Goal: Transaction & Acquisition: Purchase product/service

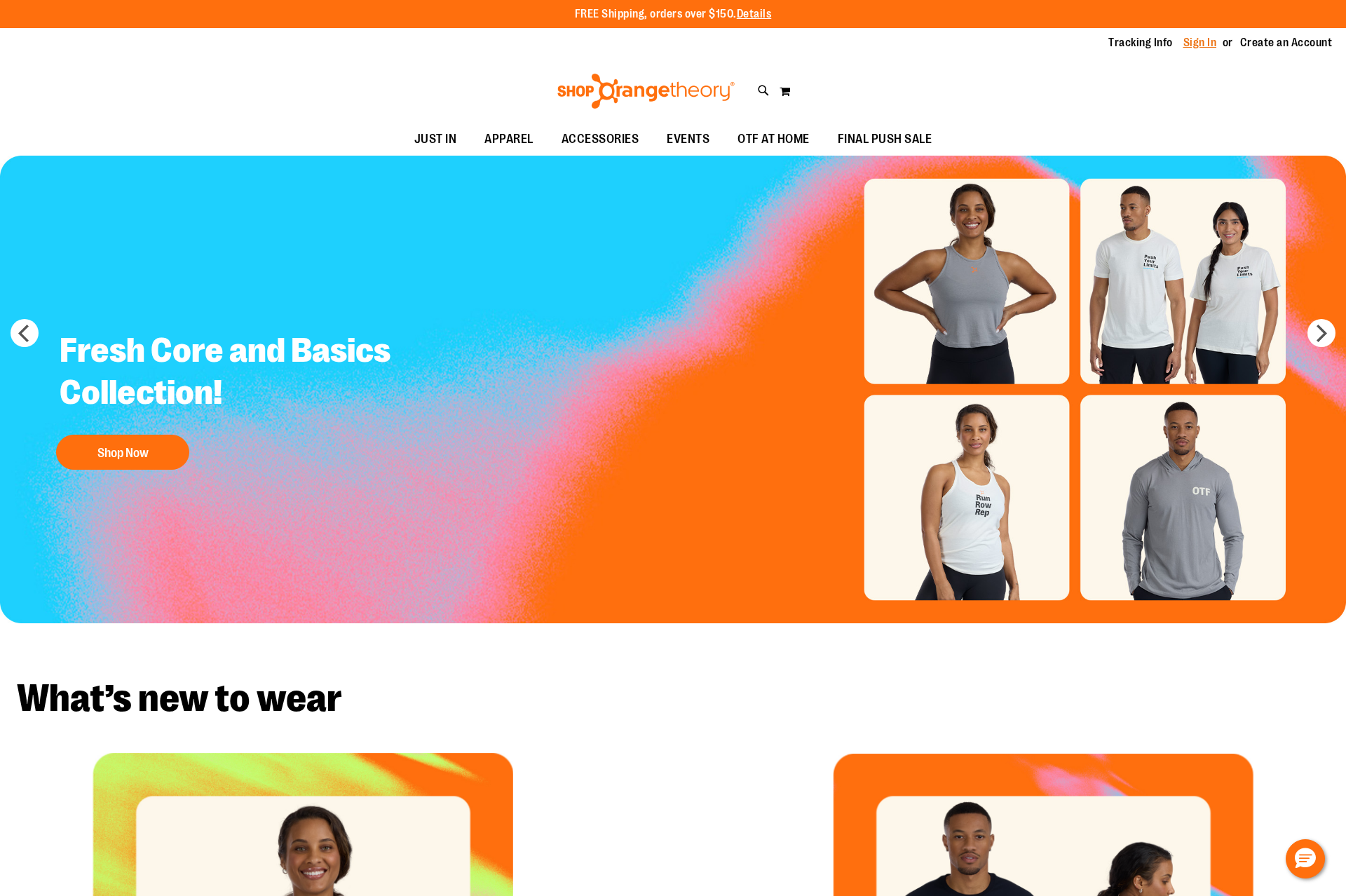
type input "**********"
click at [1206, 45] on link "Sign In" at bounding box center [1200, 42] width 34 height 15
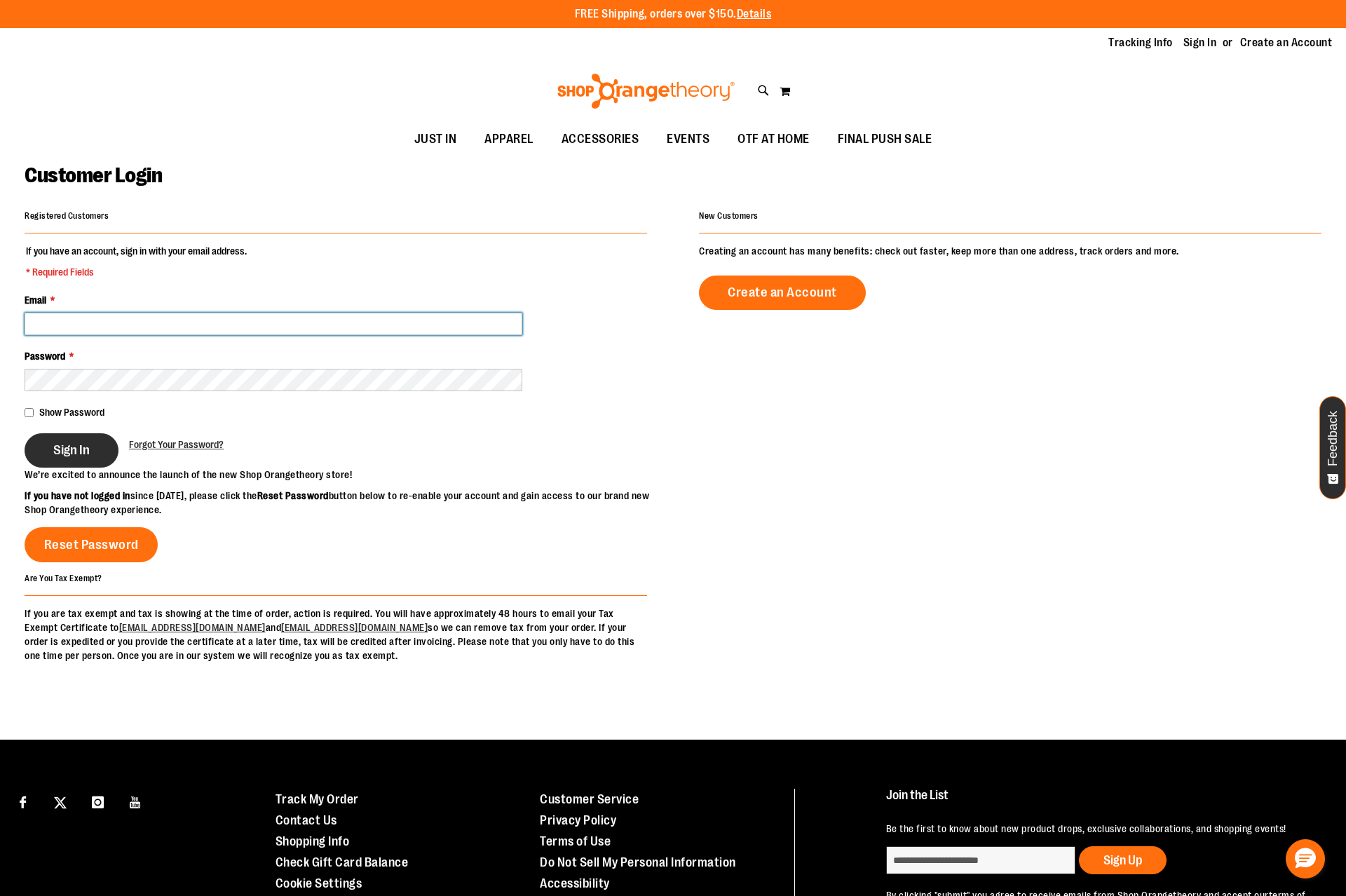
type input "**********"
click at [62, 450] on span "Sign In" at bounding box center [71, 450] width 36 height 15
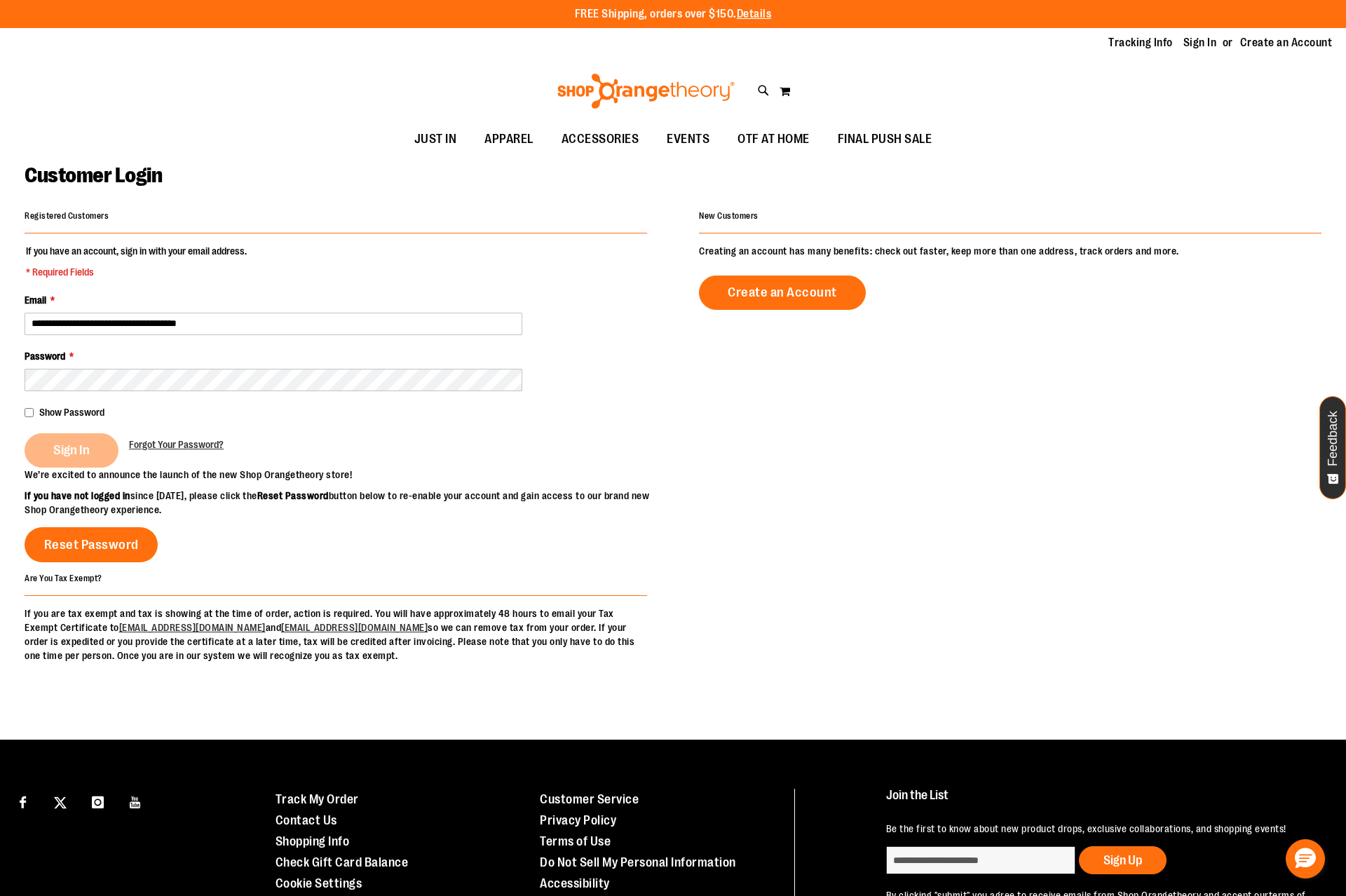
drag, startPoint x: 1222, startPoint y: 418, endPoint x: 1228, endPoint y: 412, distance: 8.5
click at [1223, 418] on div "**********" at bounding box center [672, 434] width 1297 height 456
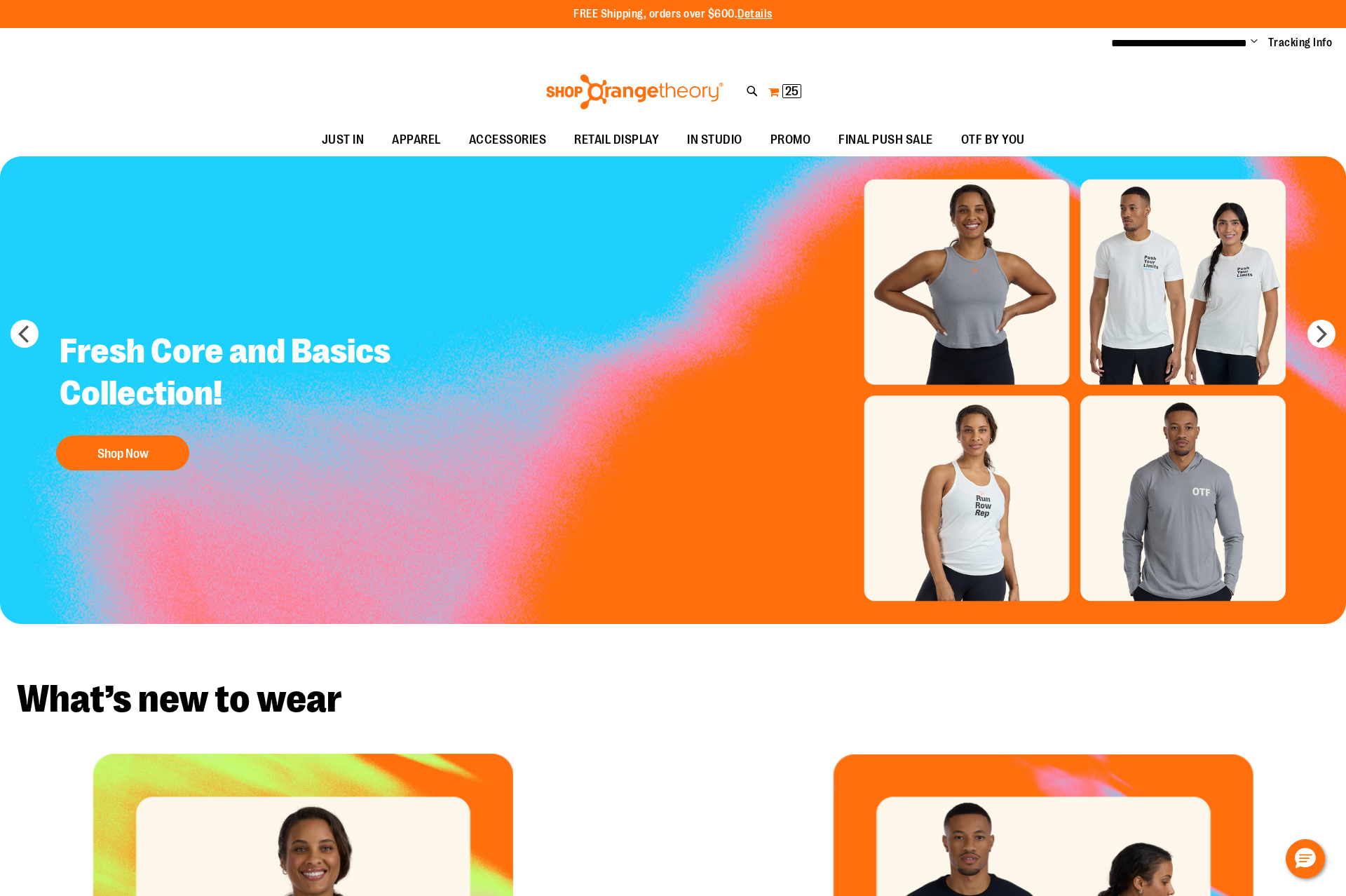
type input "**********"
click at [788, 90] on span "25" at bounding box center [791, 90] width 14 height 14
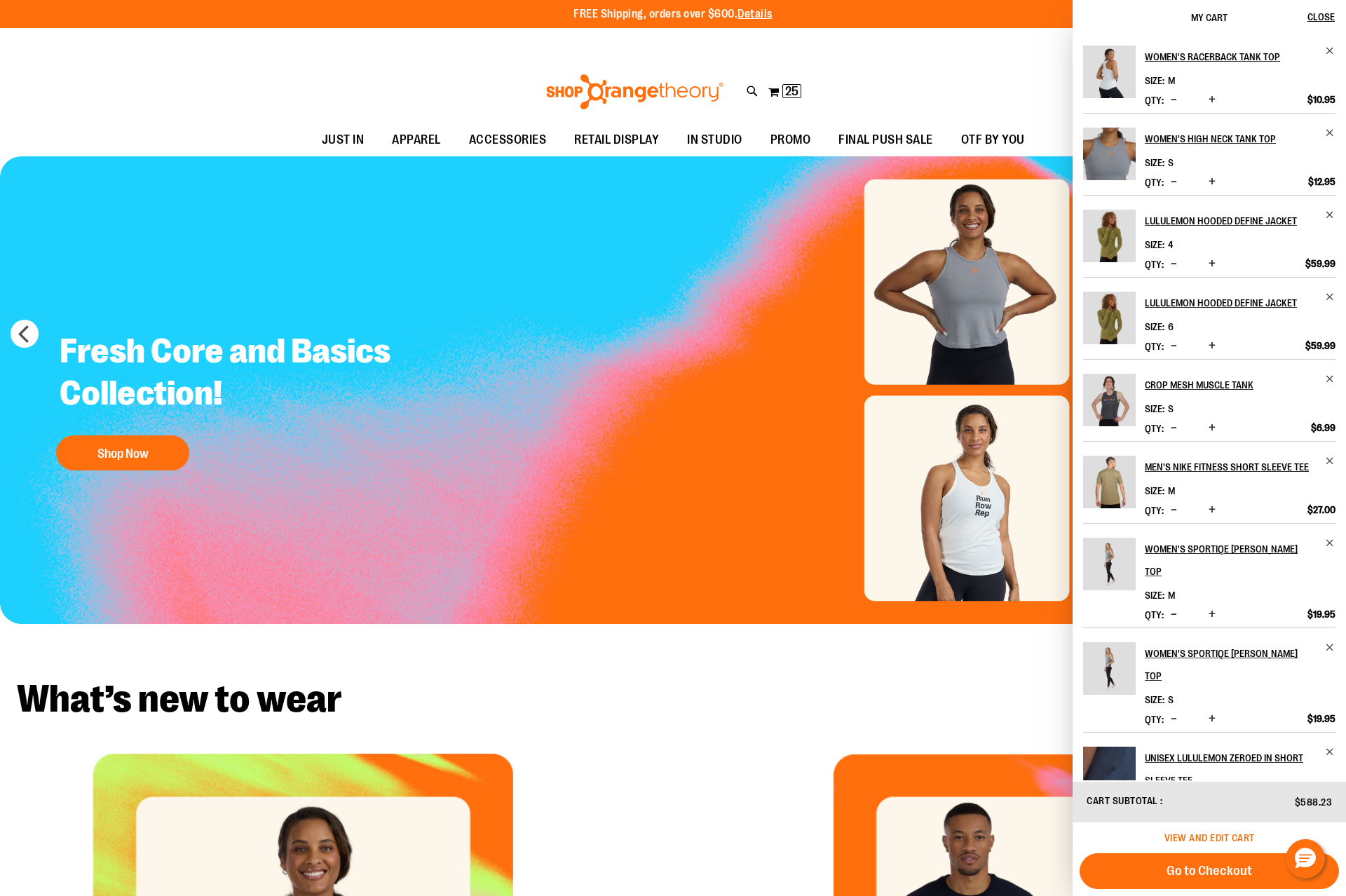
click at [1201, 835] on span "View and edit cart" at bounding box center [1210, 837] width 90 height 11
click at [1209, 835] on span "View and edit cart" at bounding box center [1210, 837] width 90 height 11
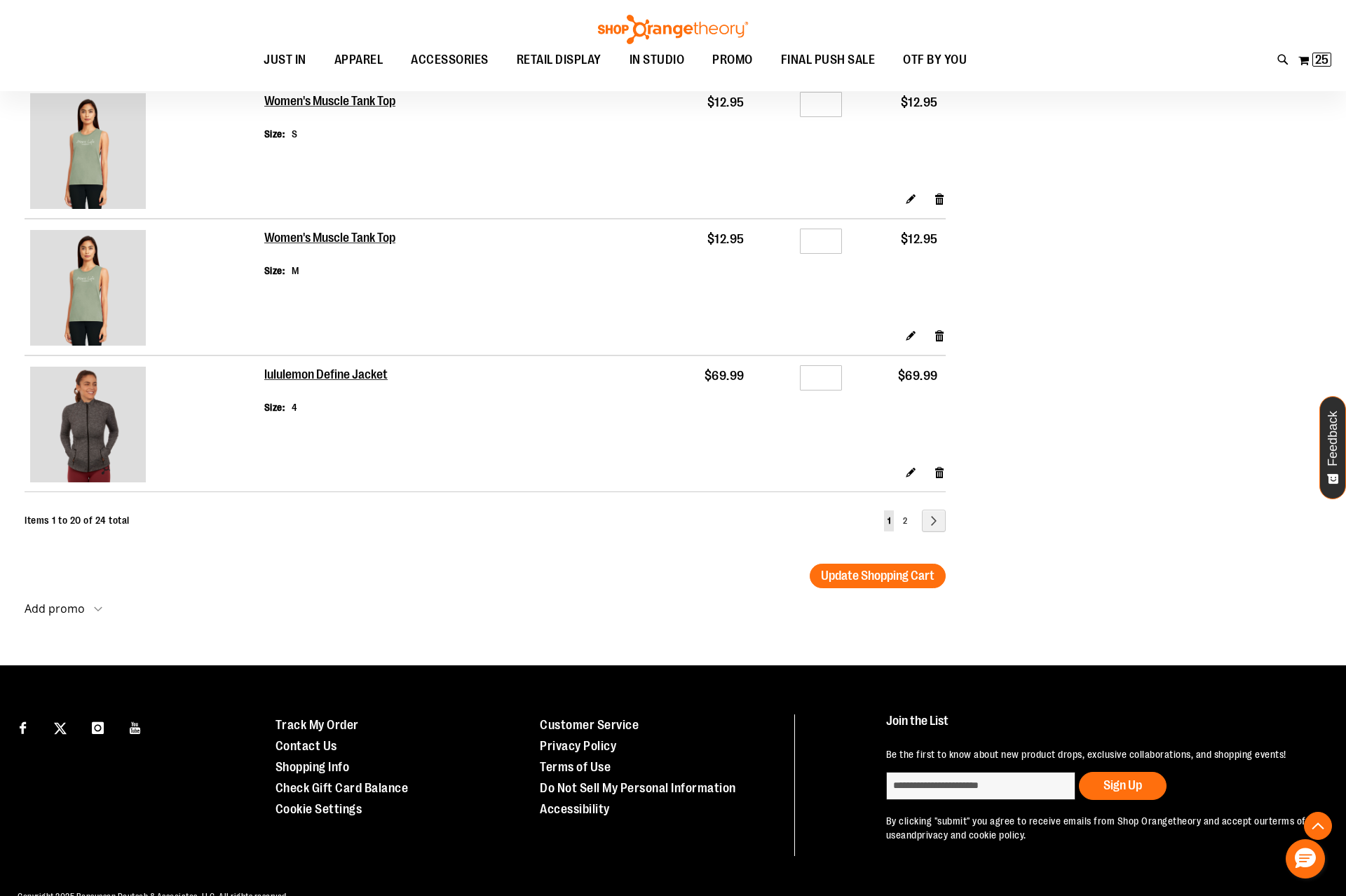
scroll to position [2549, 0]
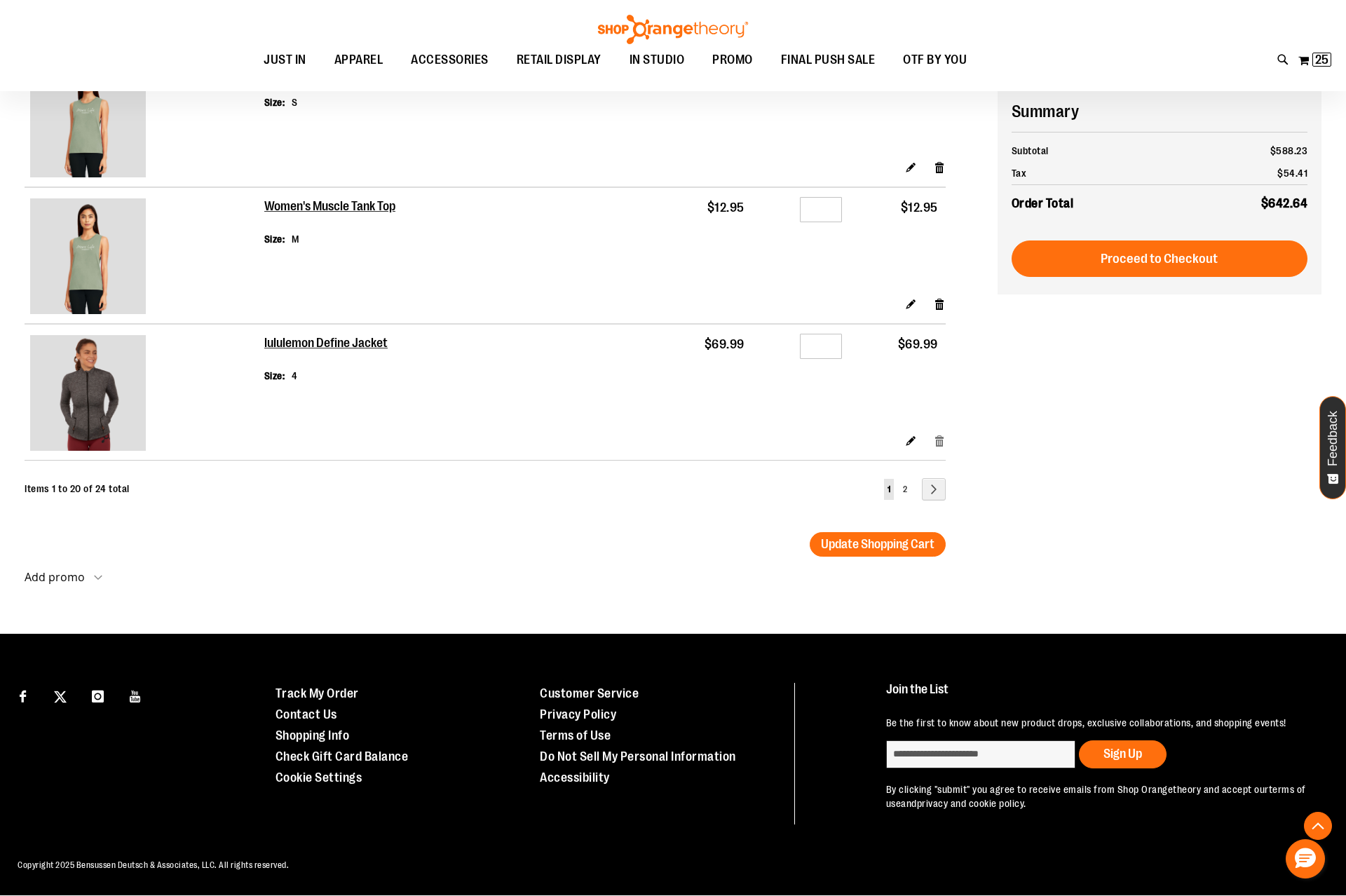
type input "**********"
click at [936, 437] on link "Remove item" at bounding box center [940, 441] width 12 height 15
click at [941, 439] on link "Remove item" at bounding box center [940, 441] width 12 height 15
click at [938, 309] on link "Remove item" at bounding box center [940, 304] width 12 height 15
click at [936, 168] on link "Remove item" at bounding box center [940, 167] width 12 height 15
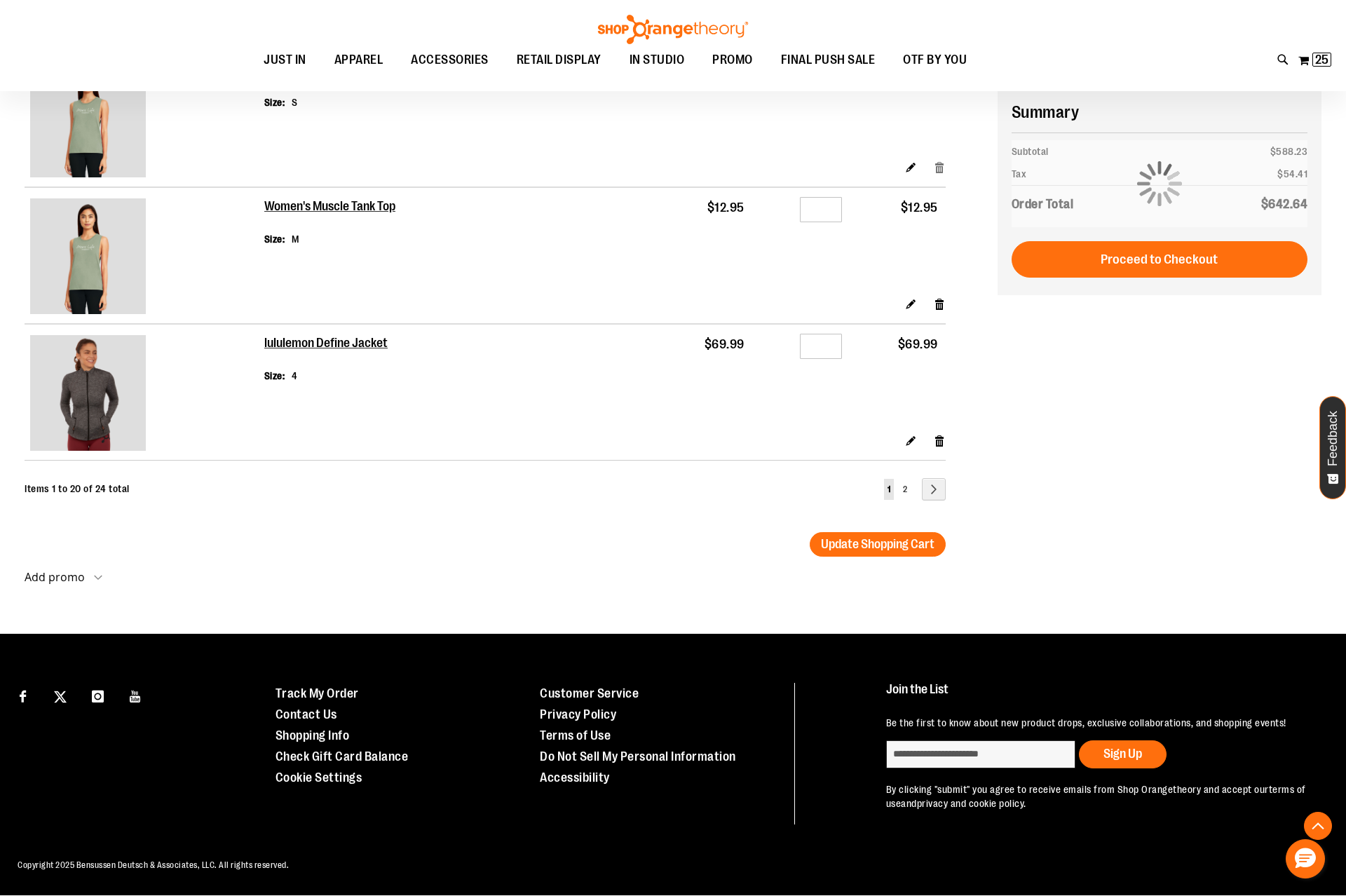
click at [936, 168] on link "Remove item" at bounding box center [940, 167] width 12 height 15
click at [940, 168] on link "Remove item" at bounding box center [940, 167] width 12 height 15
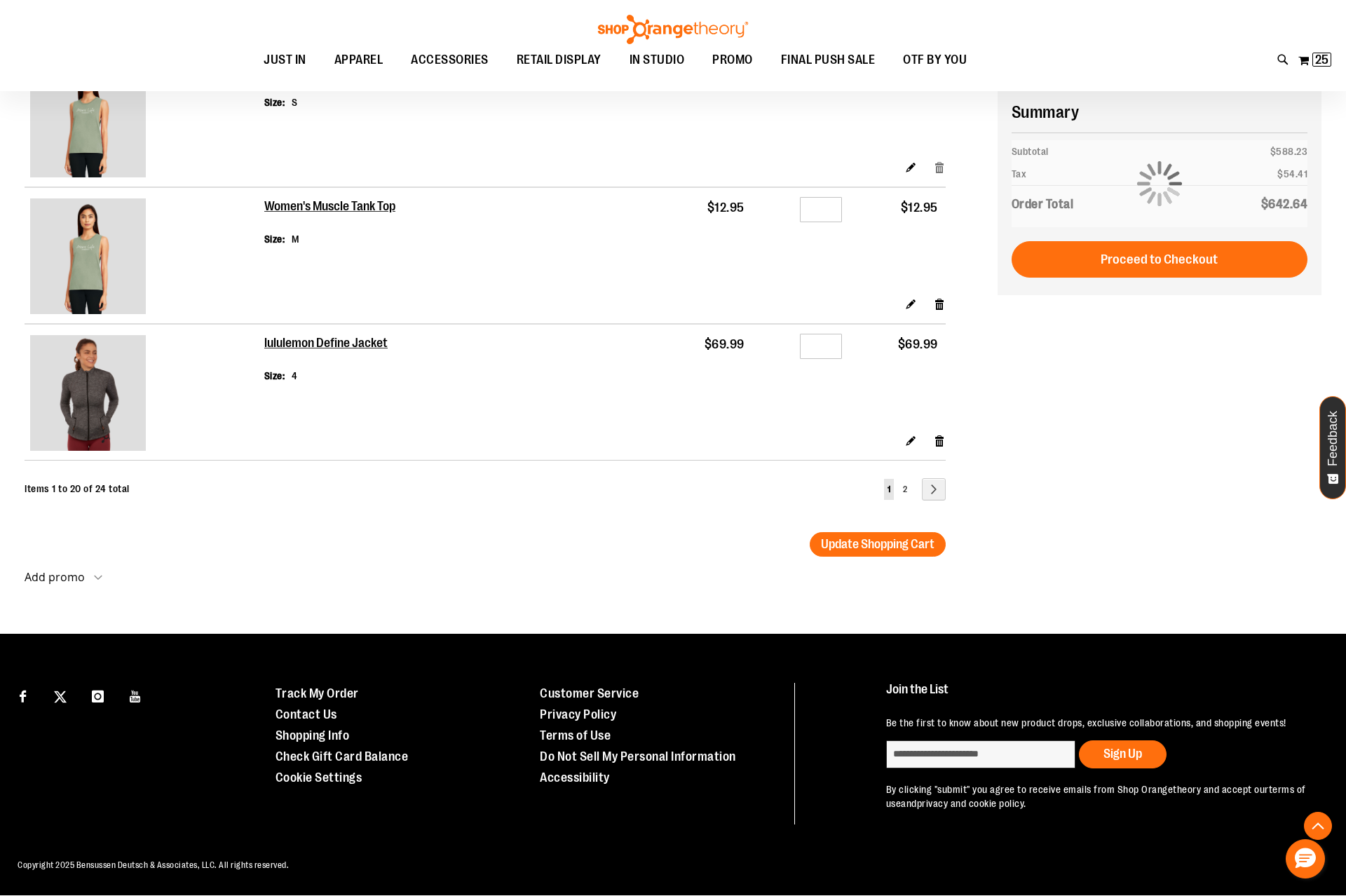
click at [940, 168] on link "Remove item" at bounding box center [940, 167] width 12 height 15
click at [936, 298] on link "Remove item" at bounding box center [940, 304] width 12 height 15
click at [942, 306] on link "Remove item" at bounding box center [940, 304] width 12 height 15
click at [937, 442] on link "Remove item" at bounding box center [940, 441] width 12 height 15
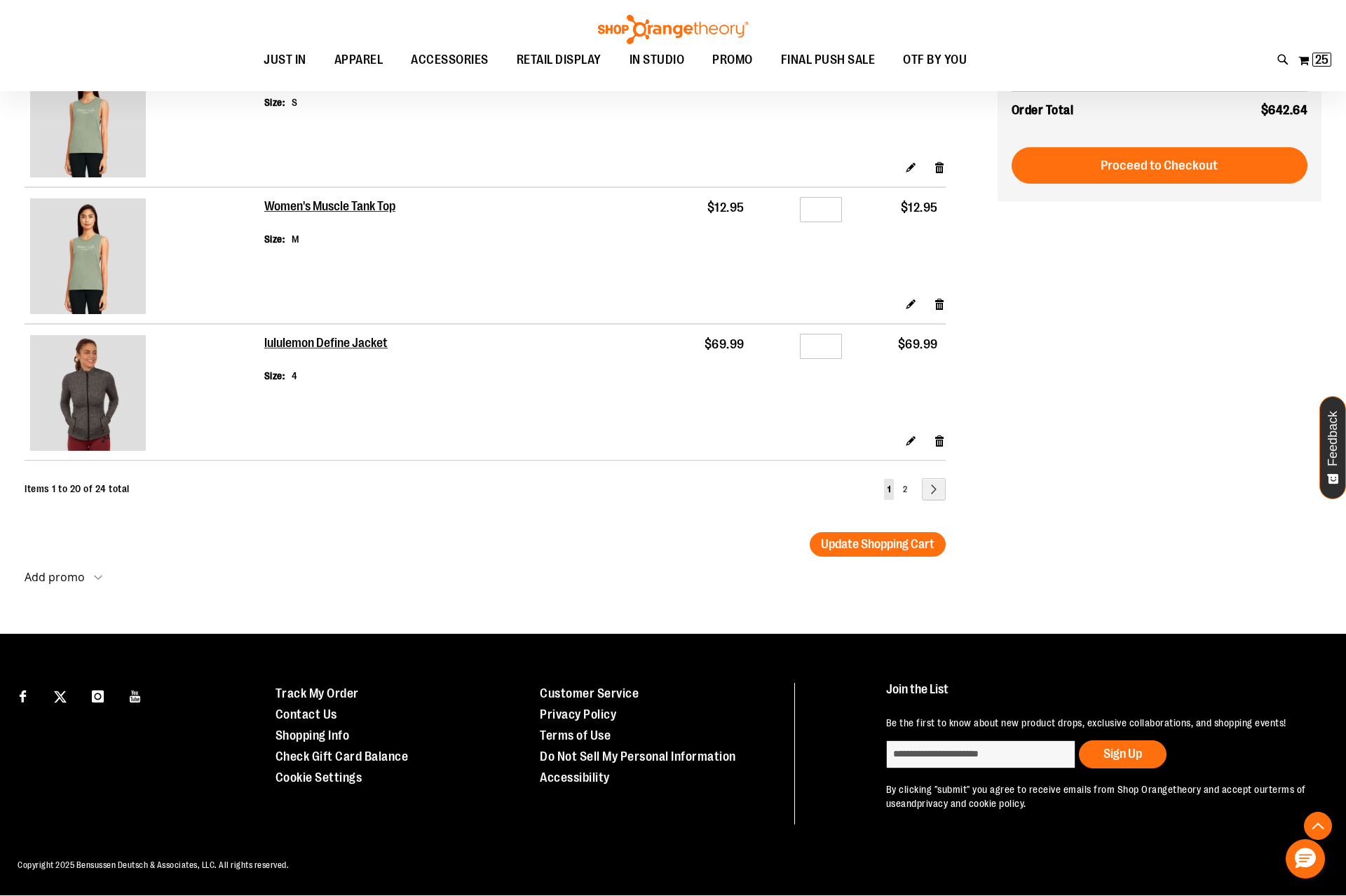
scroll to position [2198, 0]
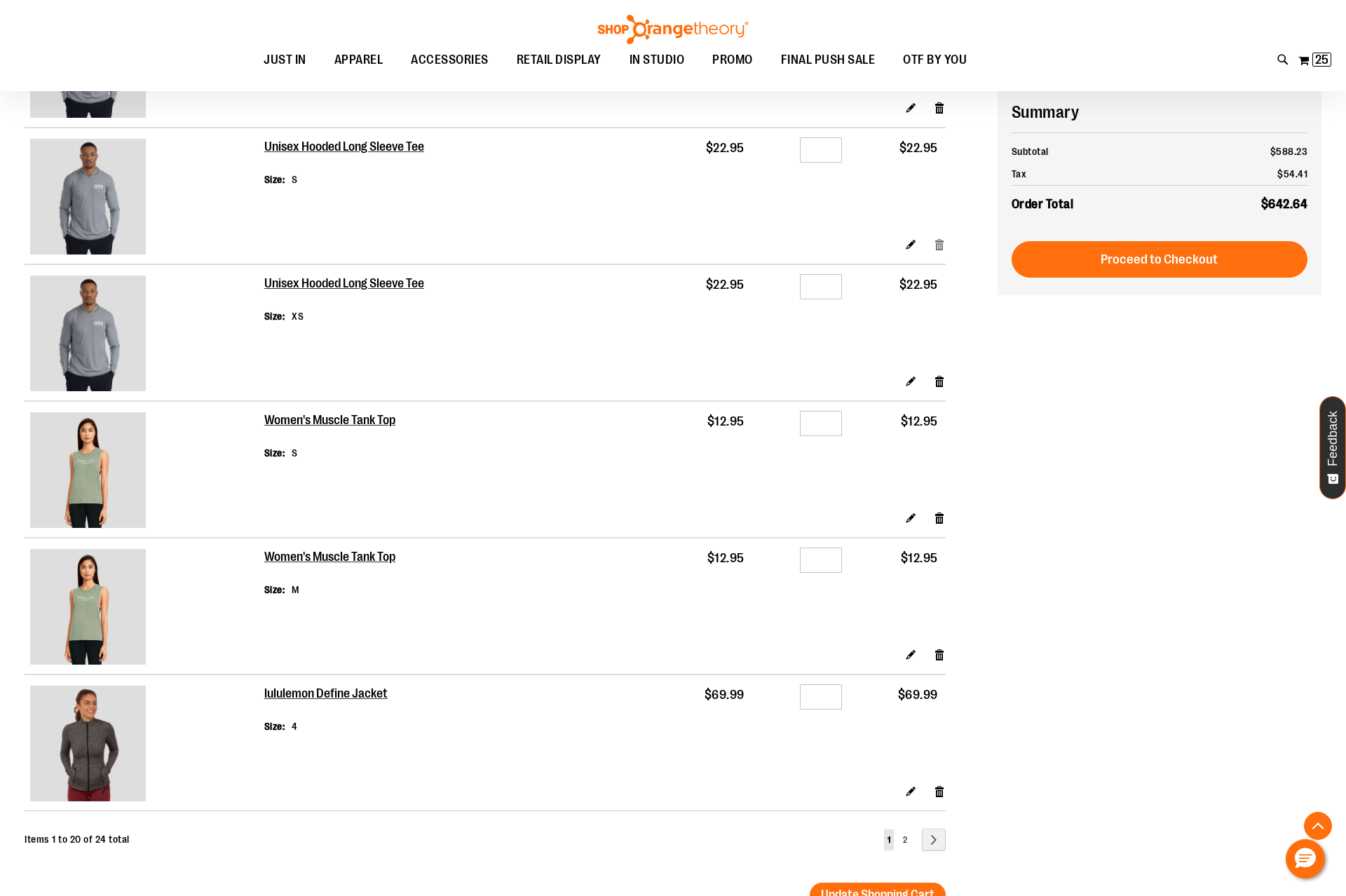
click at [937, 247] on link "Remove item" at bounding box center [940, 244] width 12 height 15
click at [945, 105] on link "Remove item" at bounding box center [940, 107] width 12 height 15
click at [940, 384] on link "Remove item" at bounding box center [940, 381] width 12 height 15
click at [941, 517] on link "Remove item" at bounding box center [940, 517] width 12 height 15
click at [942, 657] on link "Remove item" at bounding box center [940, 654] width 12 height 15
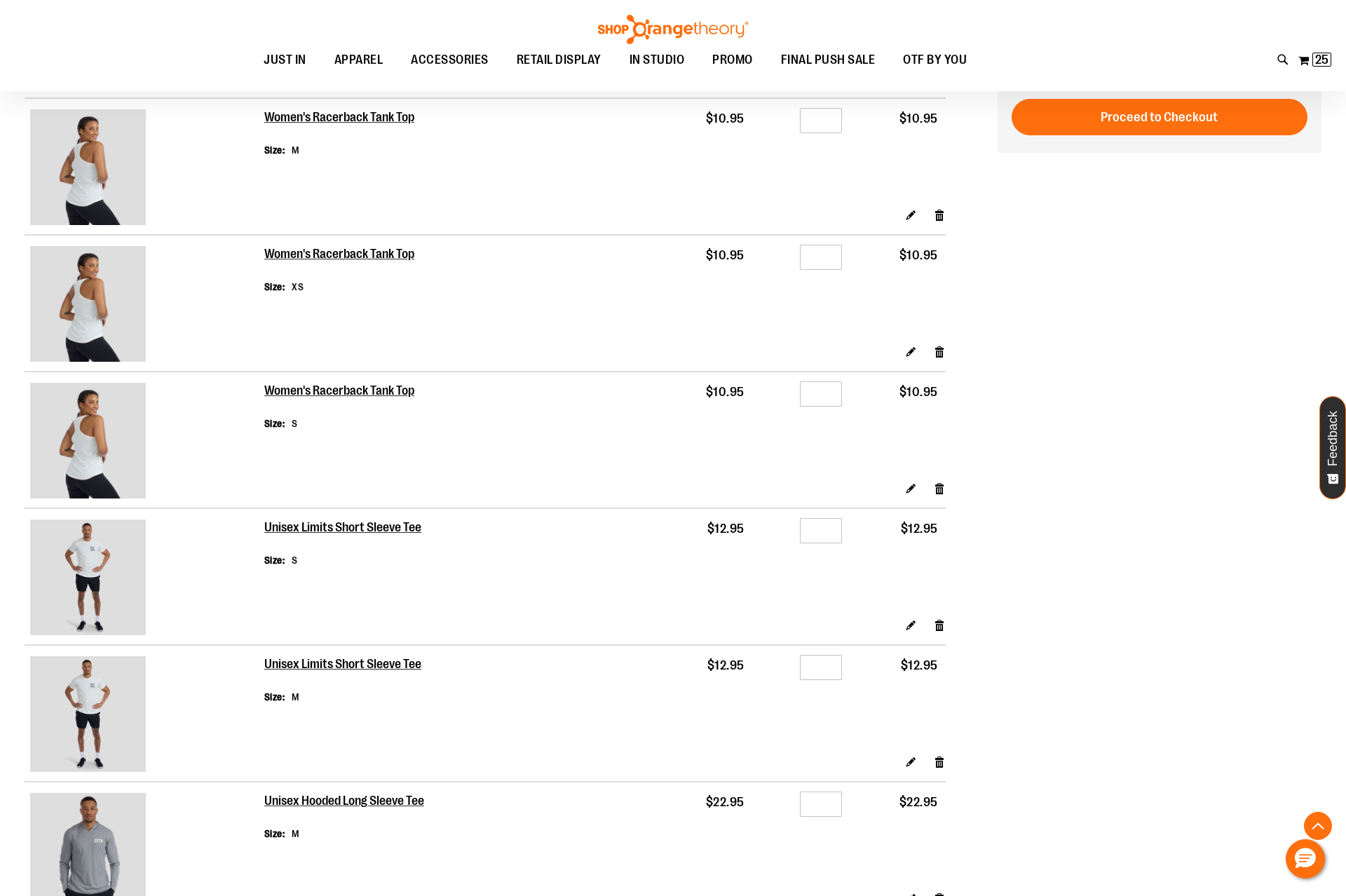
scroll to position [1263, 0]
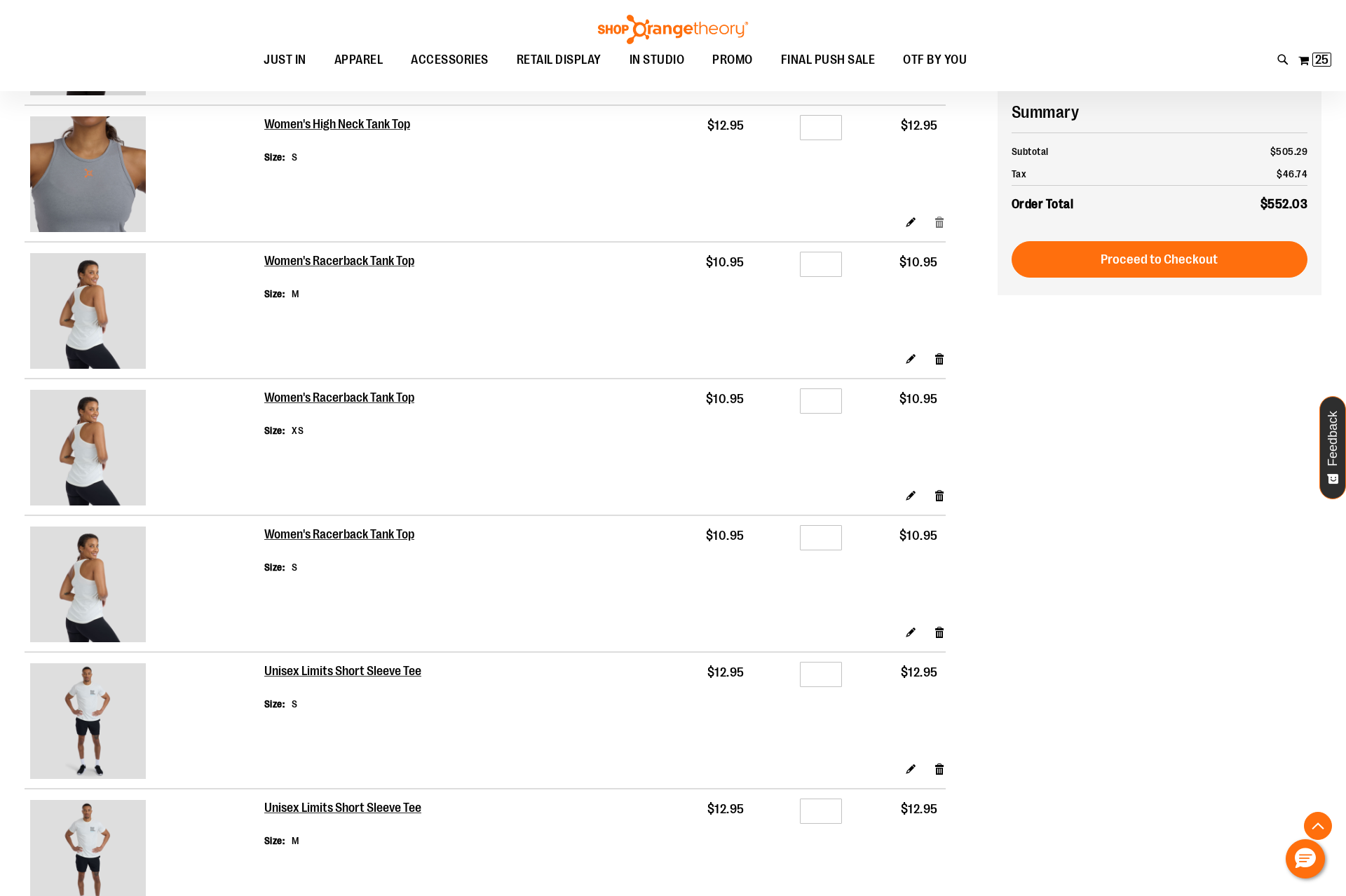
click at [934, 223] on link "Remove item" at bounding box center [940, 222] width 12 height 15
click at [939, 366] on link "Remove item" at bounding box center [940, 359] width 12 height 15
click at [940, 501] on link "Remove item" at bounding box center [940, 495] width 12 height 15
click at [941, 224] on link "Remove item" at bounding box center [940, 222] width 12 height 15
click at [940, 359] on link "Remove item" at bounding box center [940, 359] width 12 height 15
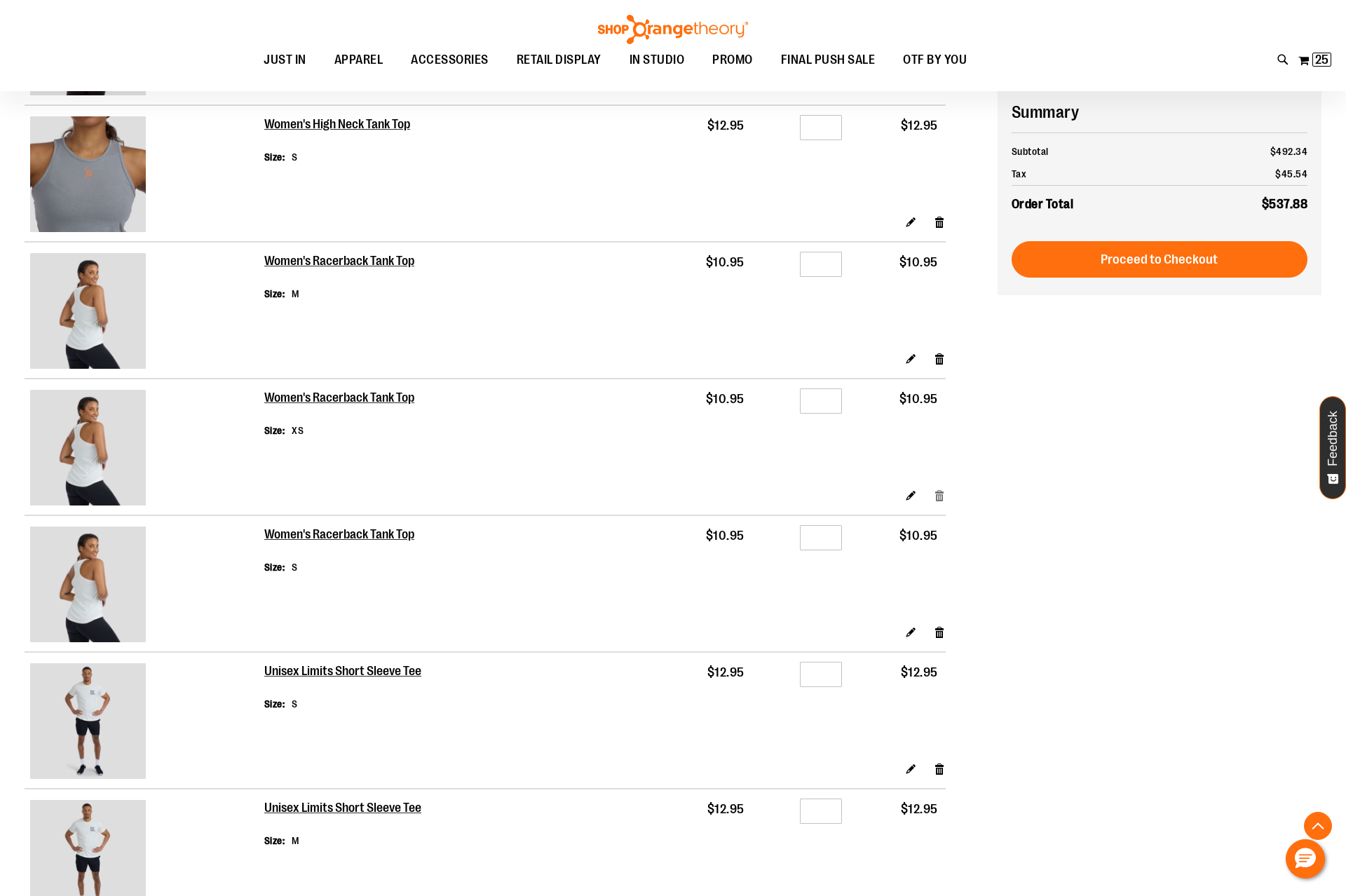
click at [941, 497] on link "Remove item" at bounding box center [940, 495] width 12 height 15
click at [940, 638] on link "Remove item" at bounding box center [940, 632] width 12 height 15
click at [941, 767] on link "Remove item" at bounding box center [940, 769] width 12 height 15
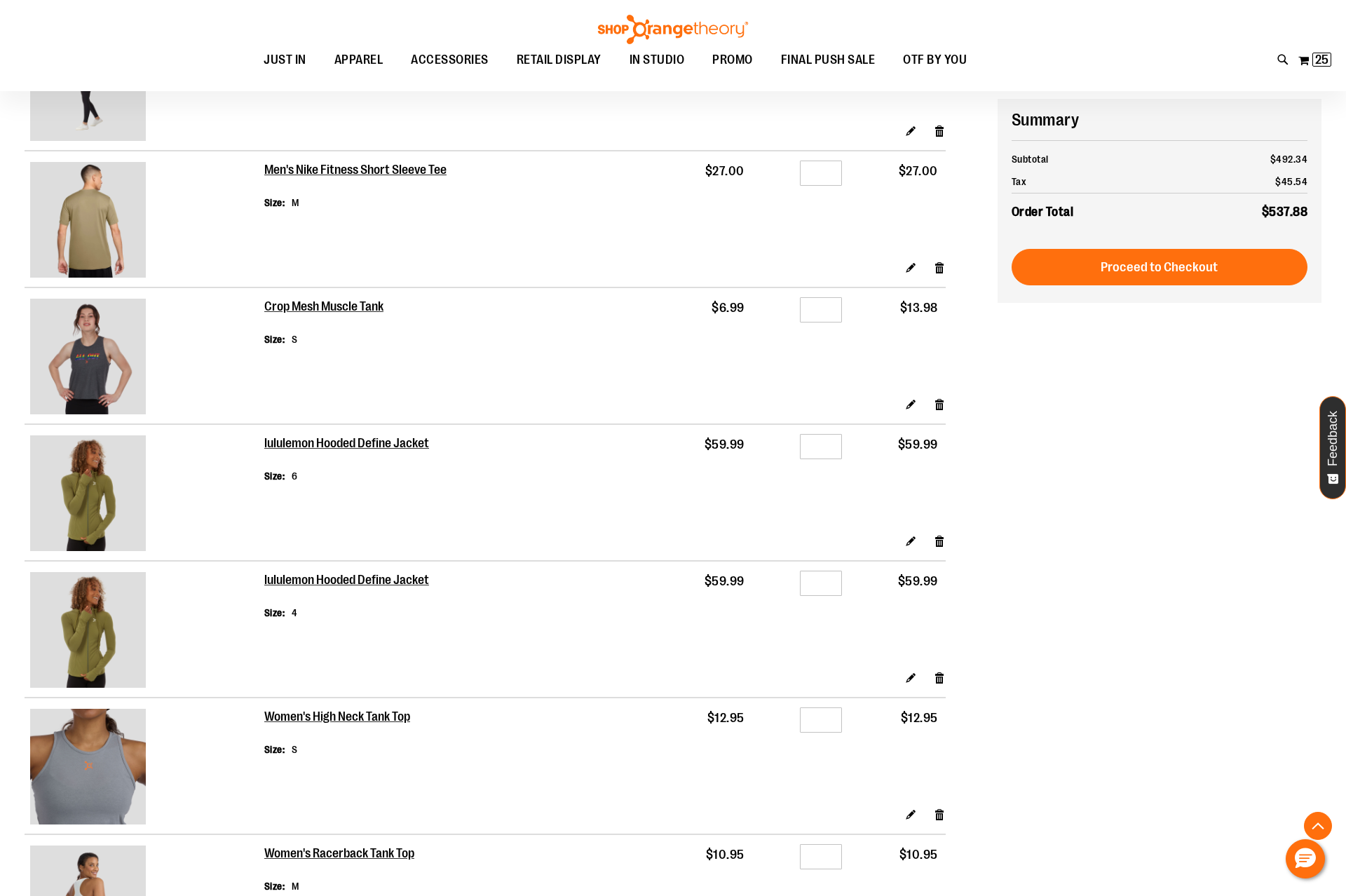
scroll to position [213, 0]
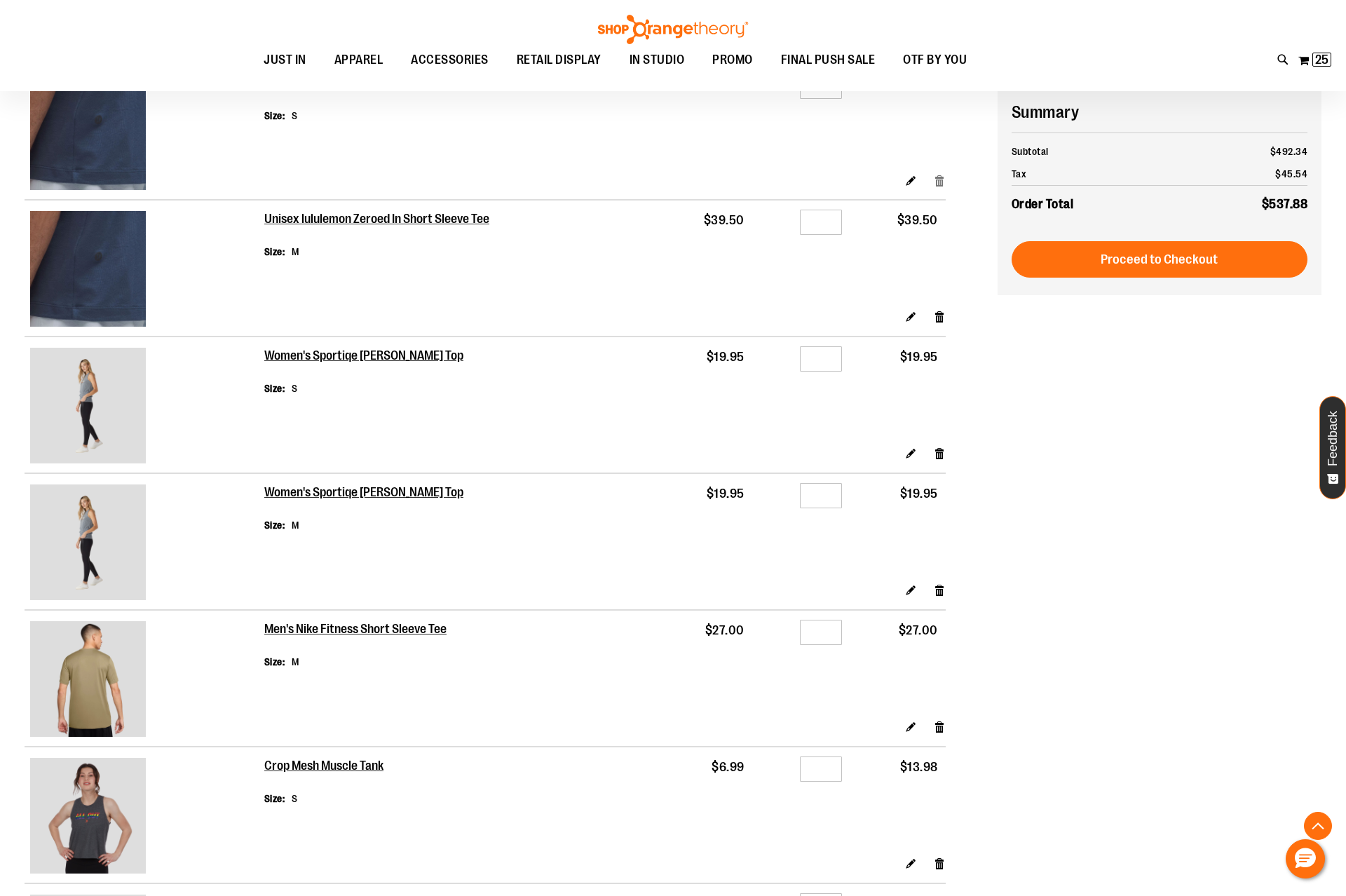
click at [945, 183] on link "Remove item" at bounding box center [940, 180] width 12 height 15
click at [941, 320] on link "Remove item" at bounding box center [940, 317] width 12 height 15
click at [941, 458] on link "Remove item" at bounding box center [940, 453] width 12 height 15
click at [941, 593] on link "Remove item" at bounding box center [940, 590] width 12 height 15
click at [940, 728] on link "Remove item" at bounding box center [940, 726] width 12 height 15
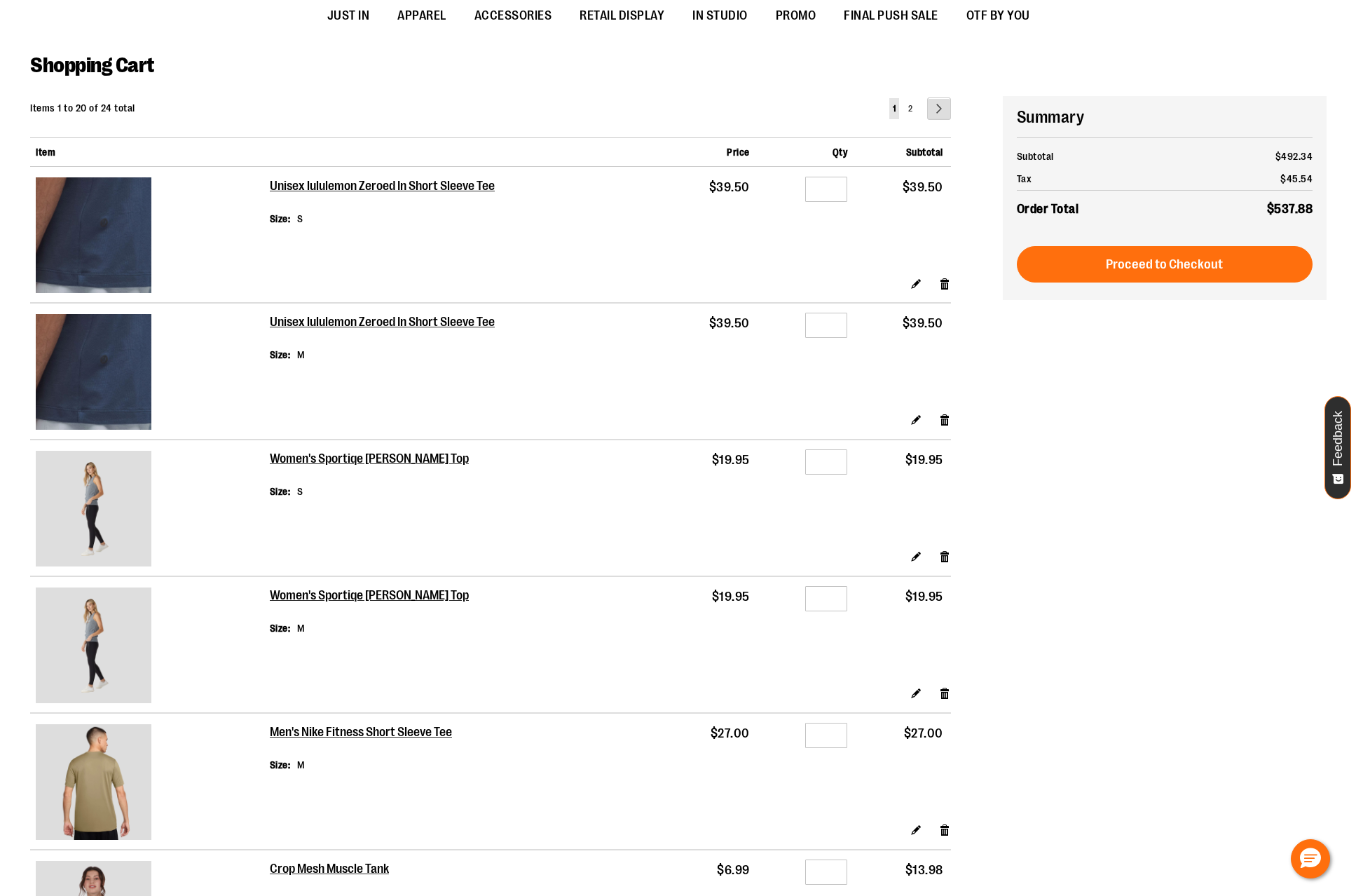
scroll to position [0, 0]
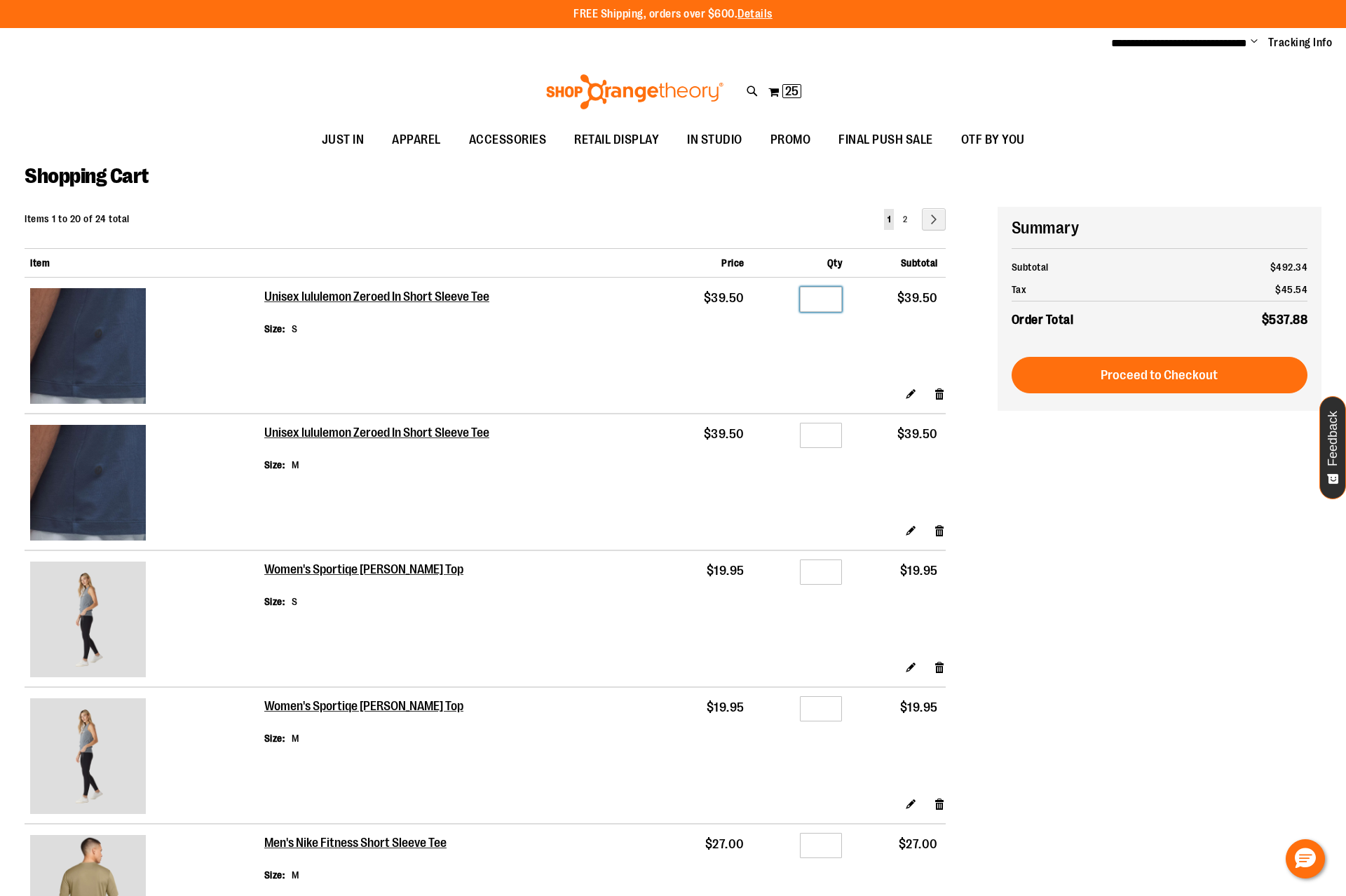
drag, startPoint x: 826, startPoint y: 302, endPoint x: 801, endPoint y: 305, distance: 25.2
click at [801, 305] on input "*" at bounding box center [820, 299] width 42 height 25
click at [787, 88] on span "25" at bounding box center [791, 90] width 14 height 14
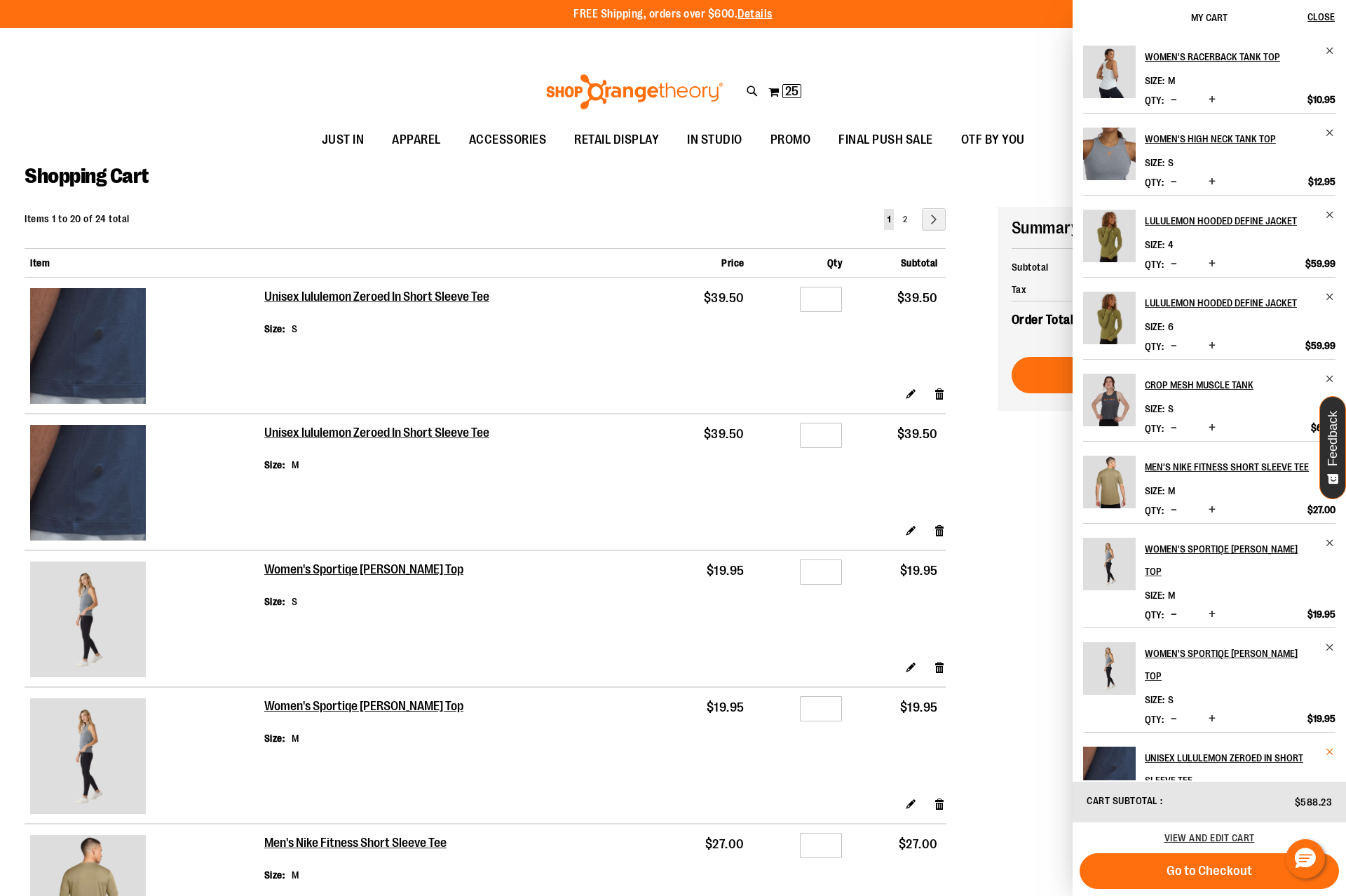
click at [1327, 746] on span "Remove item" at bounding box center [1330, 751] width 10 height 10
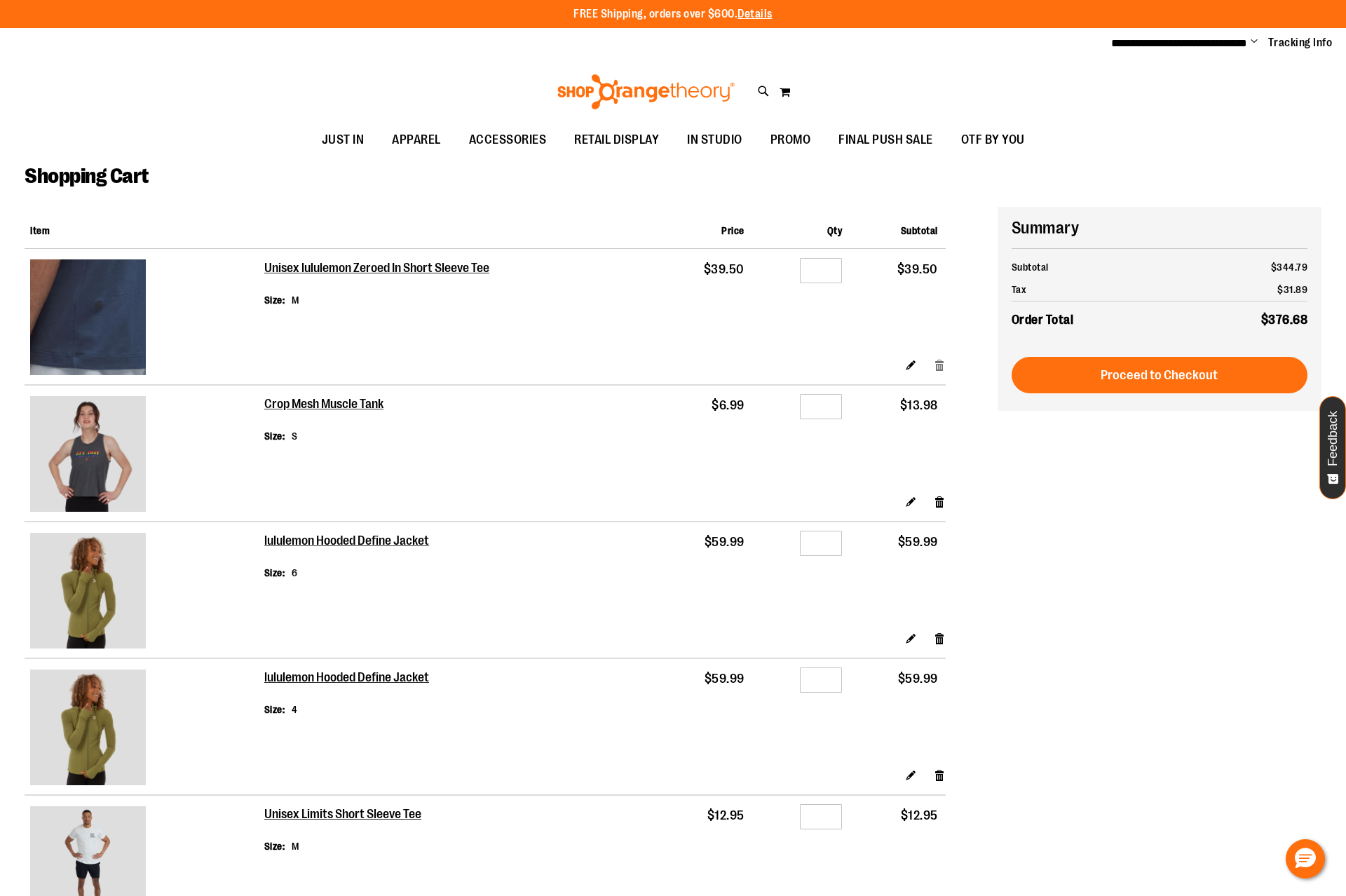
type input "**********"
click at [940, 363] on link "Remove item" at bounding box center [940, 365] width 12 height 15
click at [936, 500] on link "Remove item" at bounding box center [940, 501] width 12 height 15
click at [941, 367] on link "Remove item" at bounding box center [940, 365] width 12 height 15
click at [938, 506] on link "Remove item" at bounding box center [940, 501] width 12 height 15
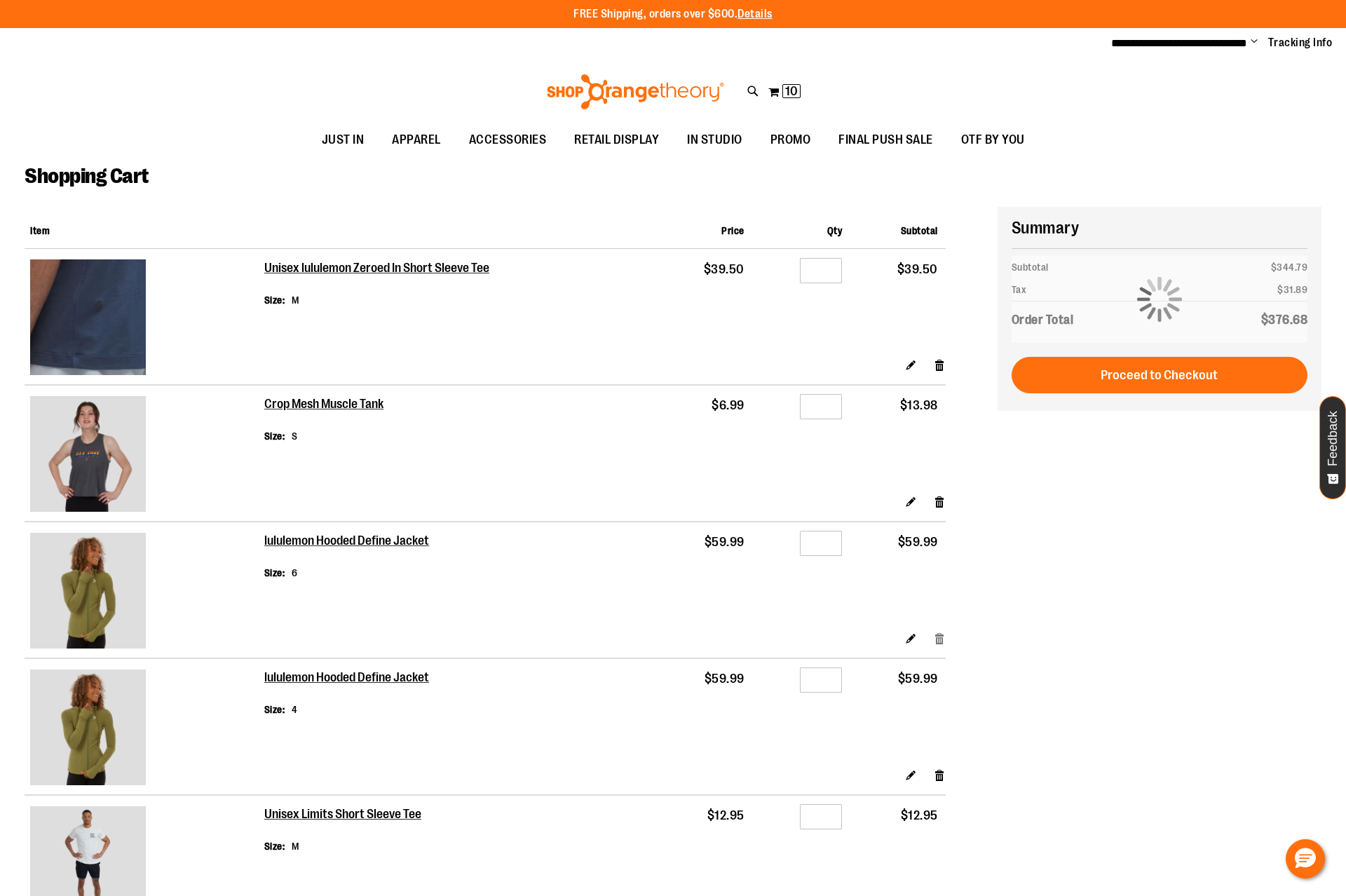
click at [938, 643] on link "Remove item" at bounding box center [940, 638] width 12 height 15
click at [940, 778] on link "Remove item" at bounding box center [940, 774] width 12 height 15
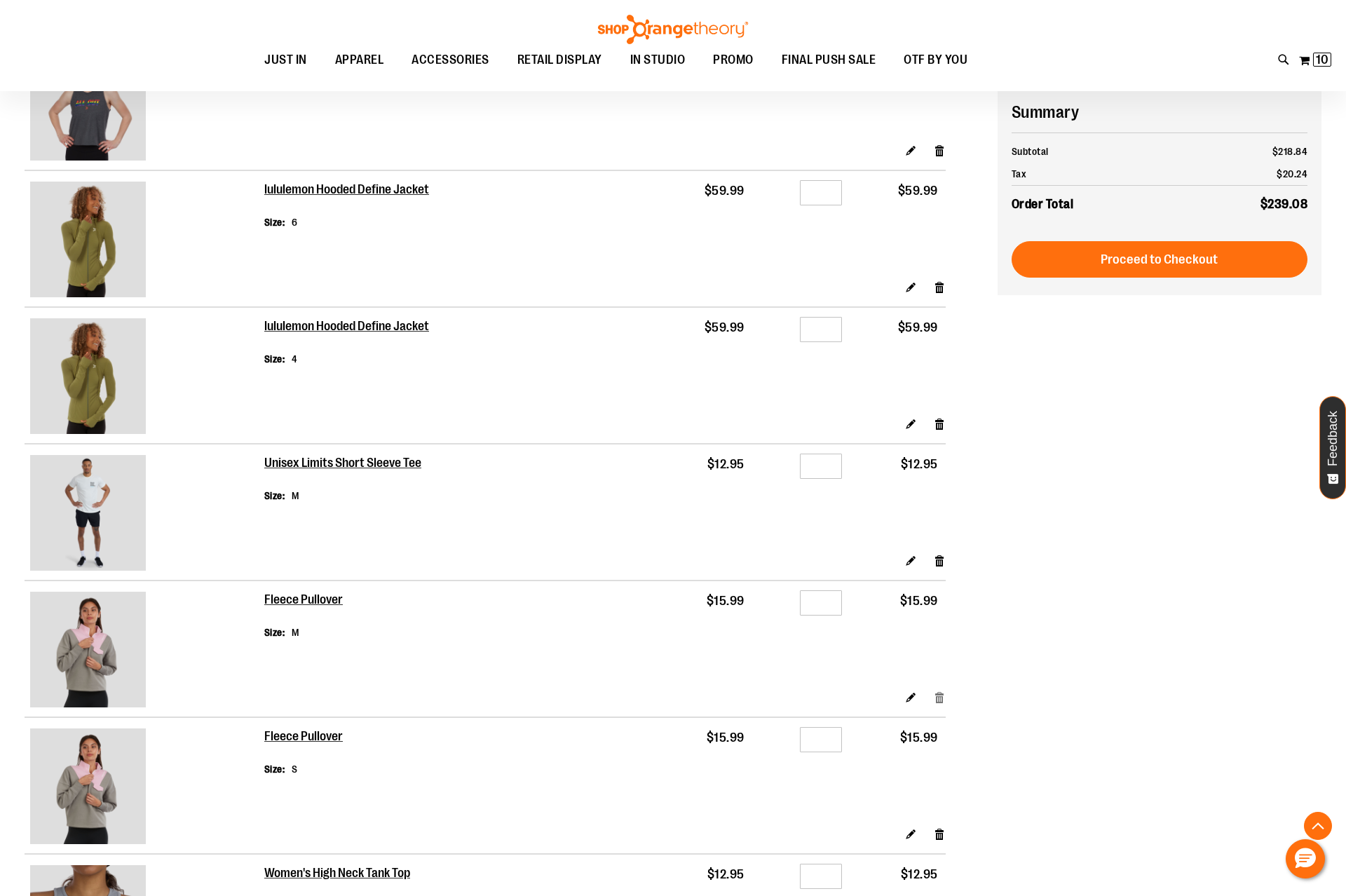
click at [940, 698] on link "Remove item" at bounding box center [940, 697] width 12 height 15
click at [939, 563] on link "Remove item" at bounding box center [940, 560] width 12 height 15
click at [942, 835] on link "Remove item" at bounding box center [940, 833] width 12 height 15
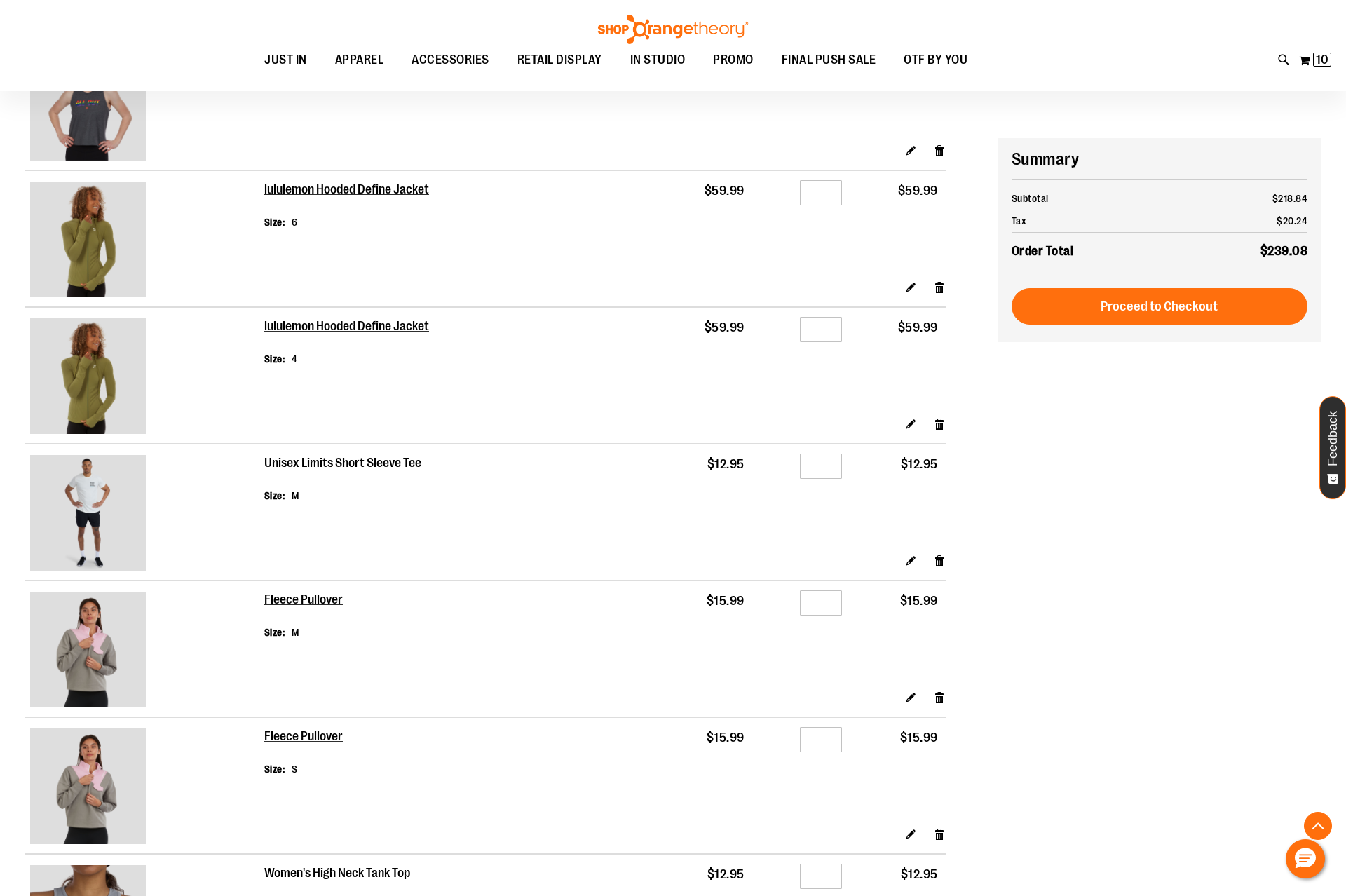
scroll to position [934, 0]
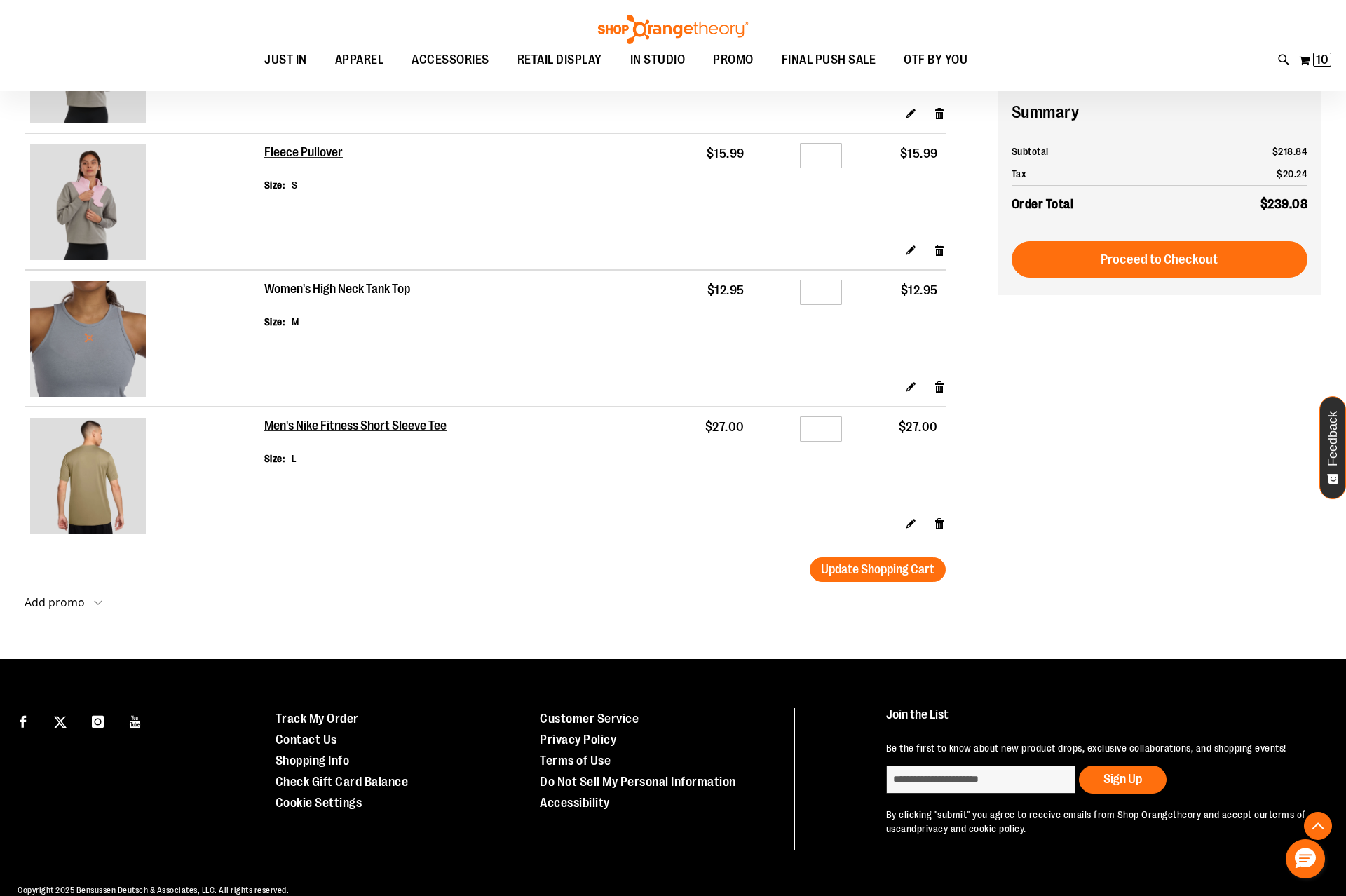
click at [938, 533] on div "Edit Remove item" at bounding box center [604, 528] width 681 height 24
click at [940, 523] on link "Remove item" at bounding box center [940, 523] width 12 height 15
click at [938, 388] on link "Remove item" at bounding box center [940, 387] width 12 height 15
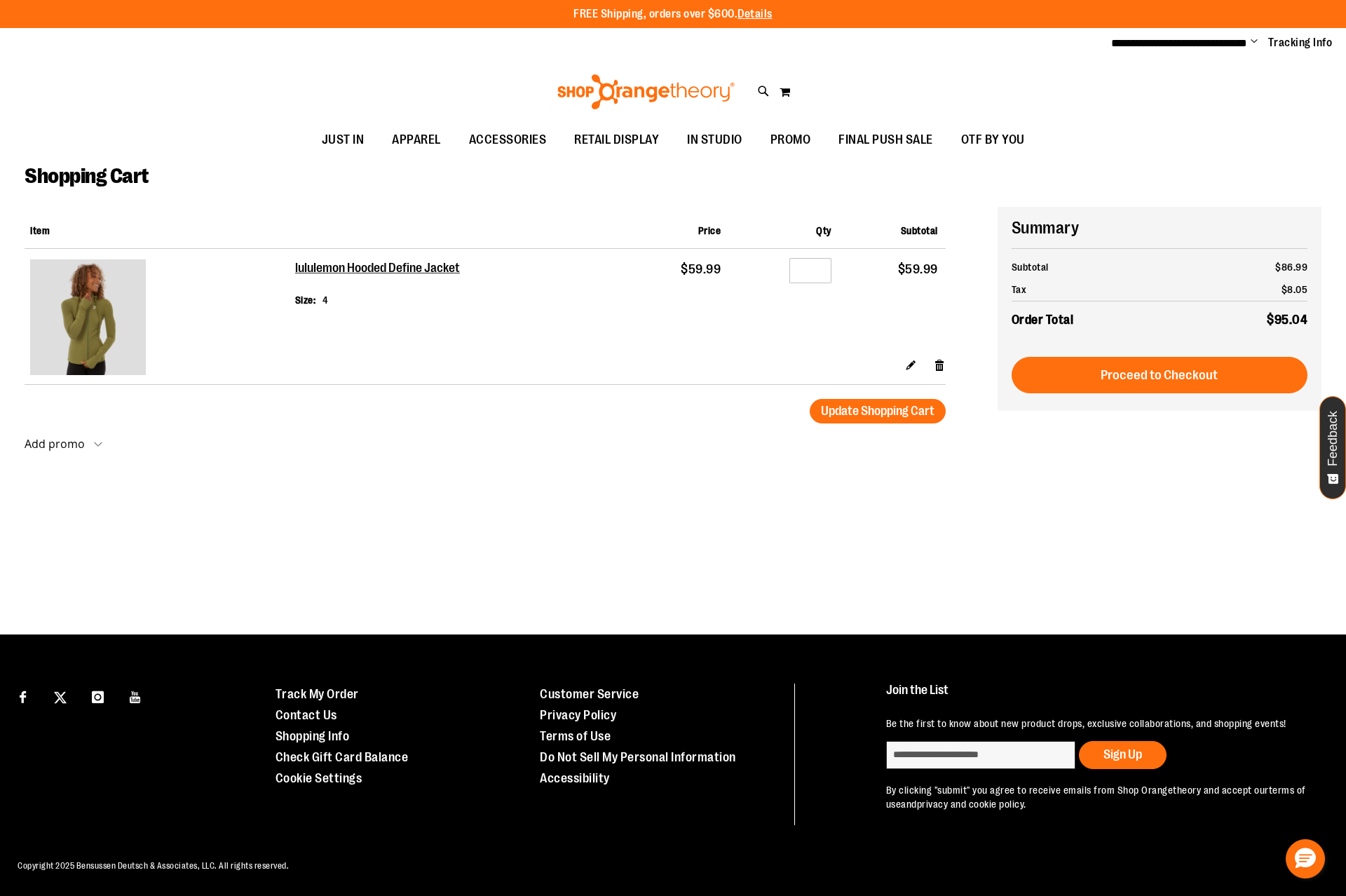
type input "**********"
click at [933, 359] on div "Edit Remove item" at bounding box center [620, 370] width 650 height 24
click at [941, 363] on link "Remove item" at bounding box center [940, 365] width 12 height 15
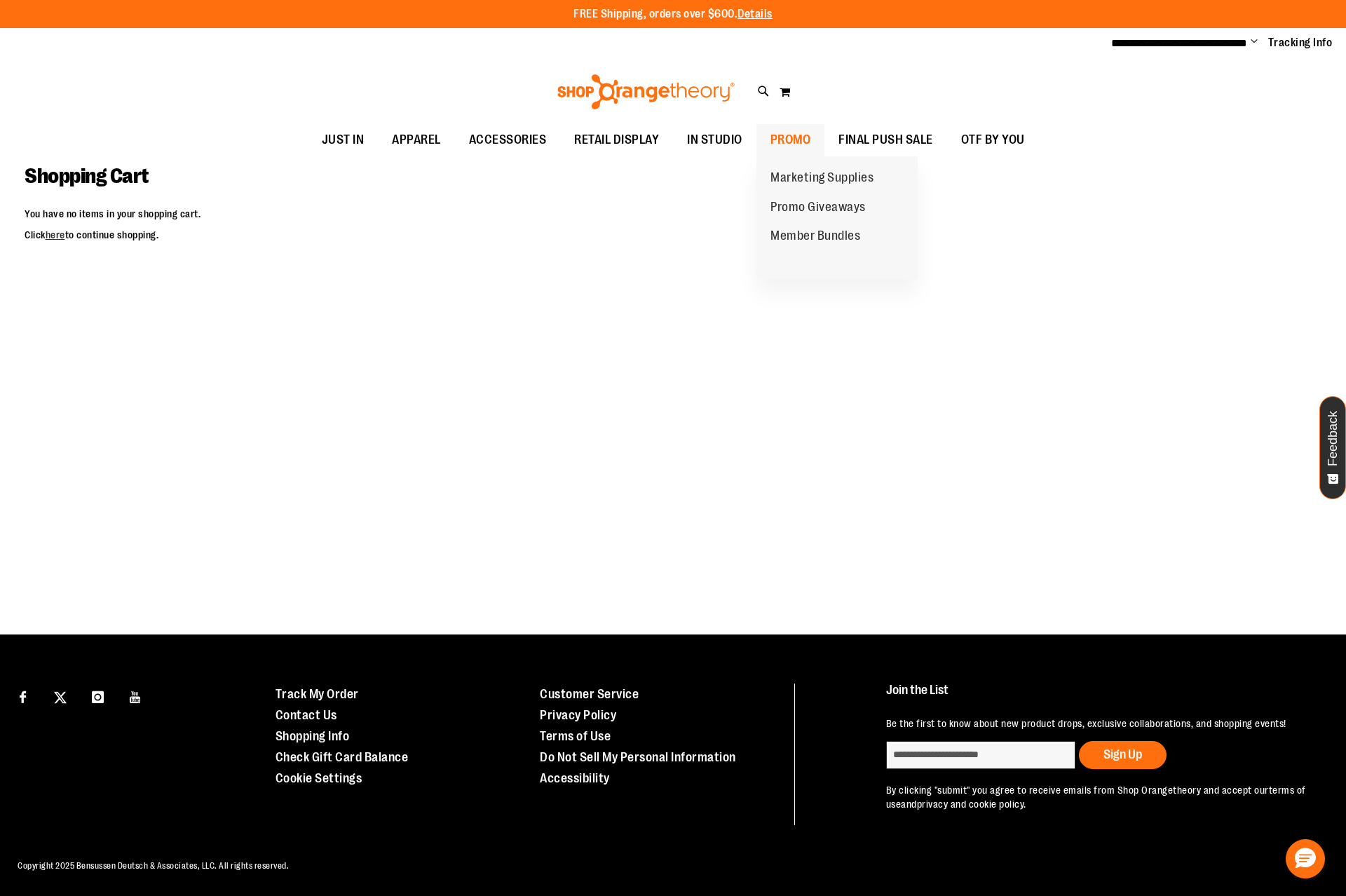
type input "**********"
click at [803, 136] on span "PROMO" at bounding box center [791, 139] width 40 height 31
click at [793, 135] on span "PROMO" at bounding box center [791, 139] width 40 height 31
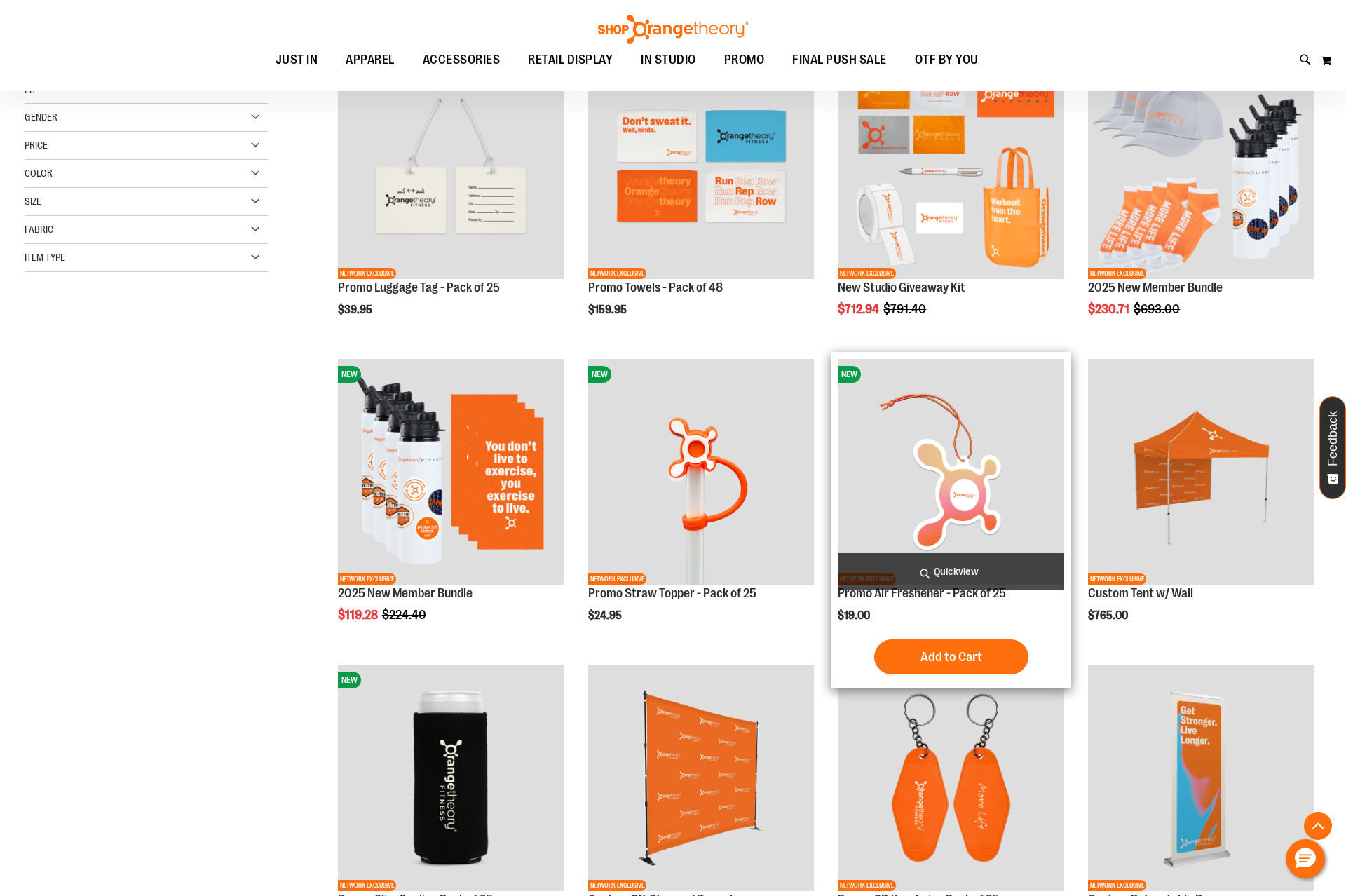
scroll to position [668, 0]
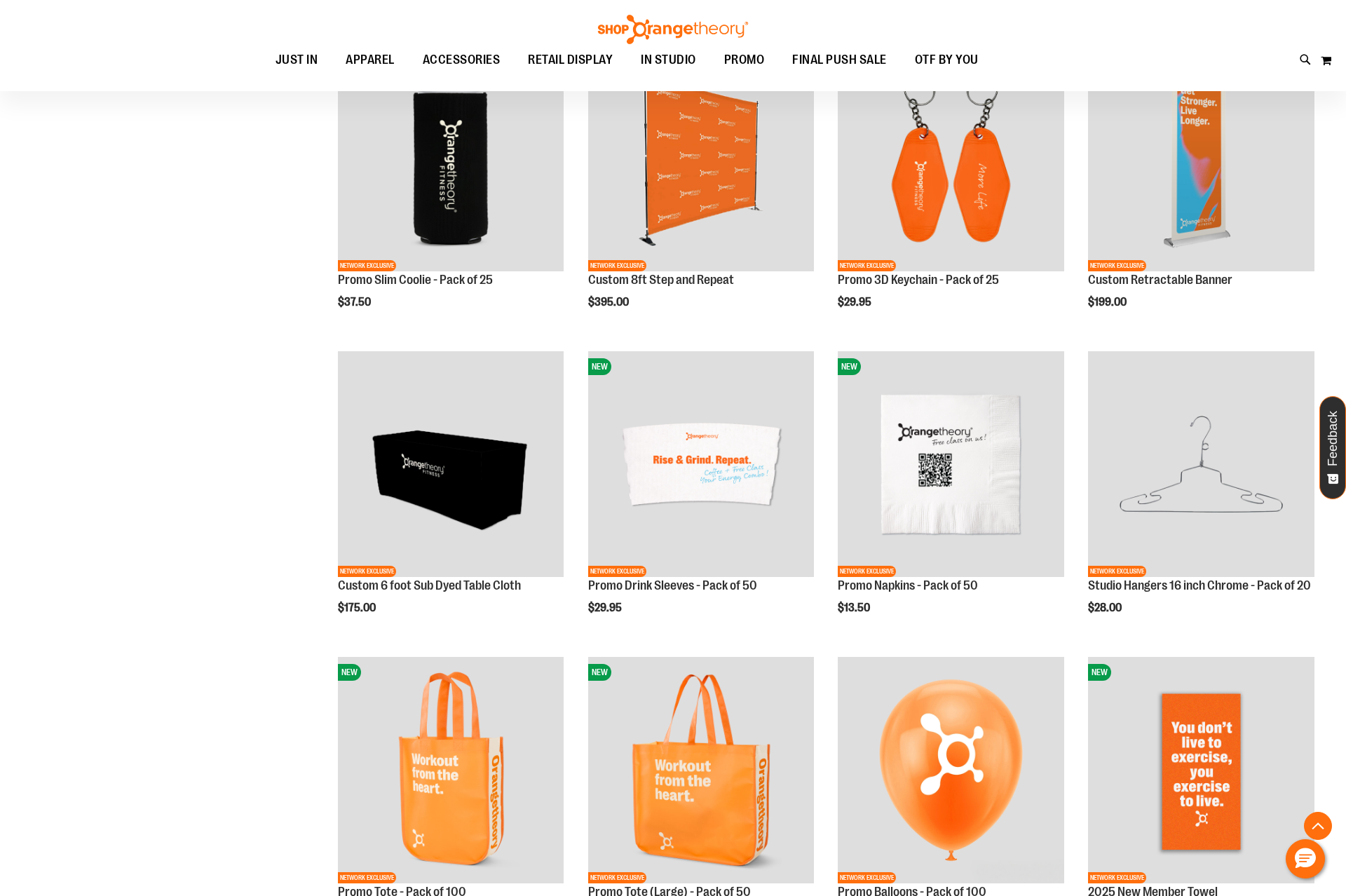
scroll to position [1135, 0]
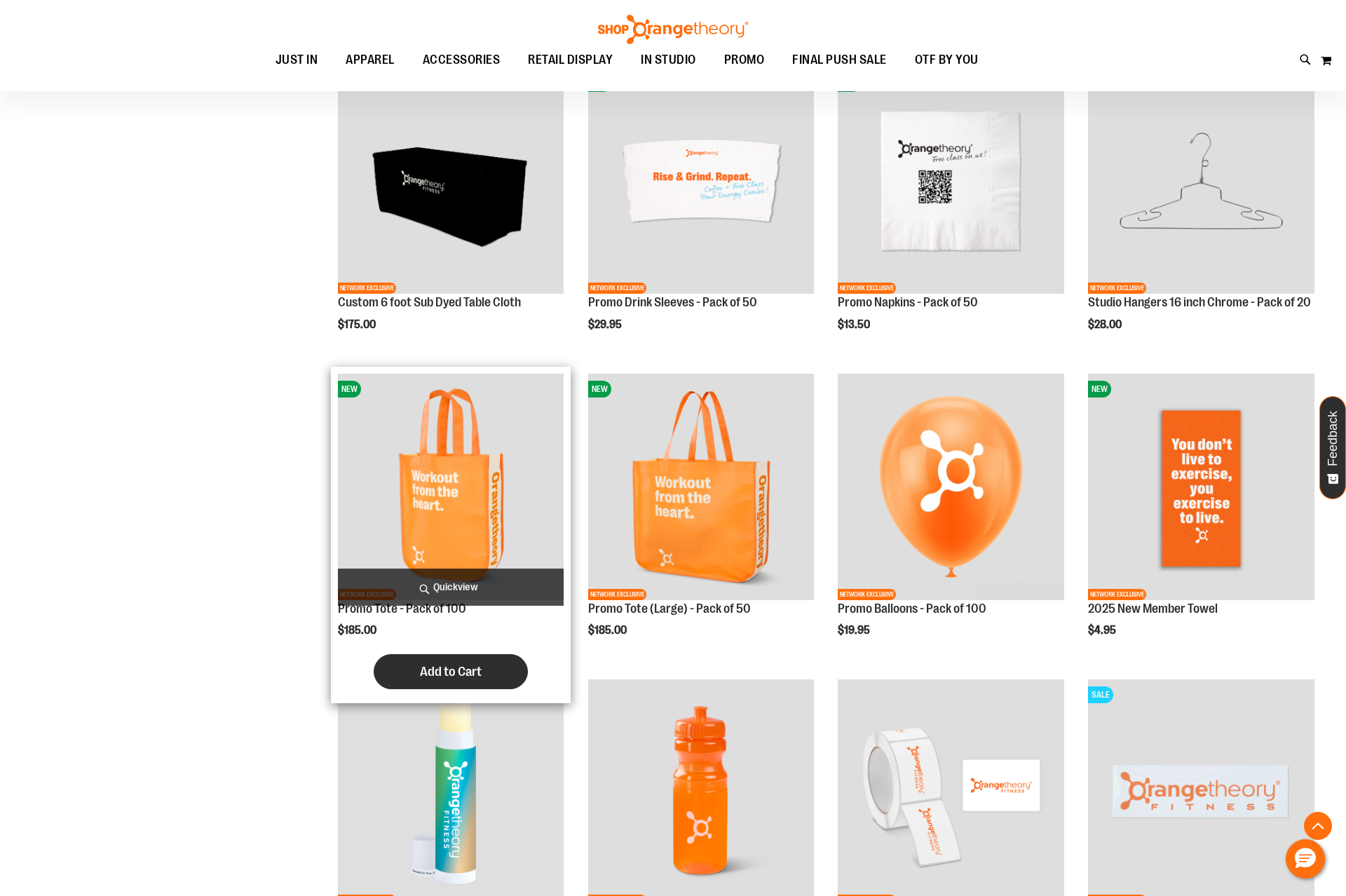
type input "**********"
click at [444, 673] on span "Add to Cart" at bounding box center [451, 671] width 62 height 15
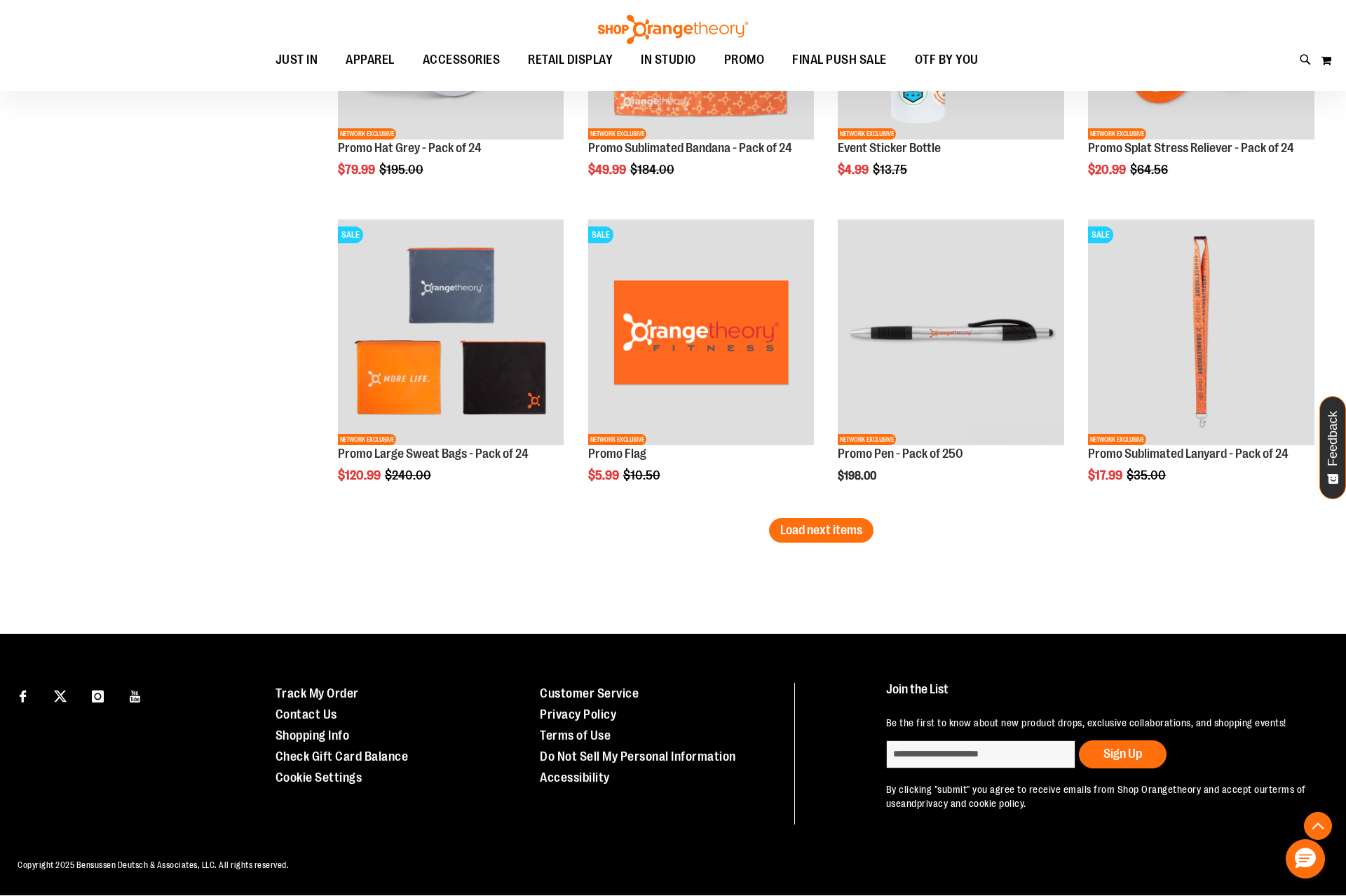
scroll to position [1812, 0]
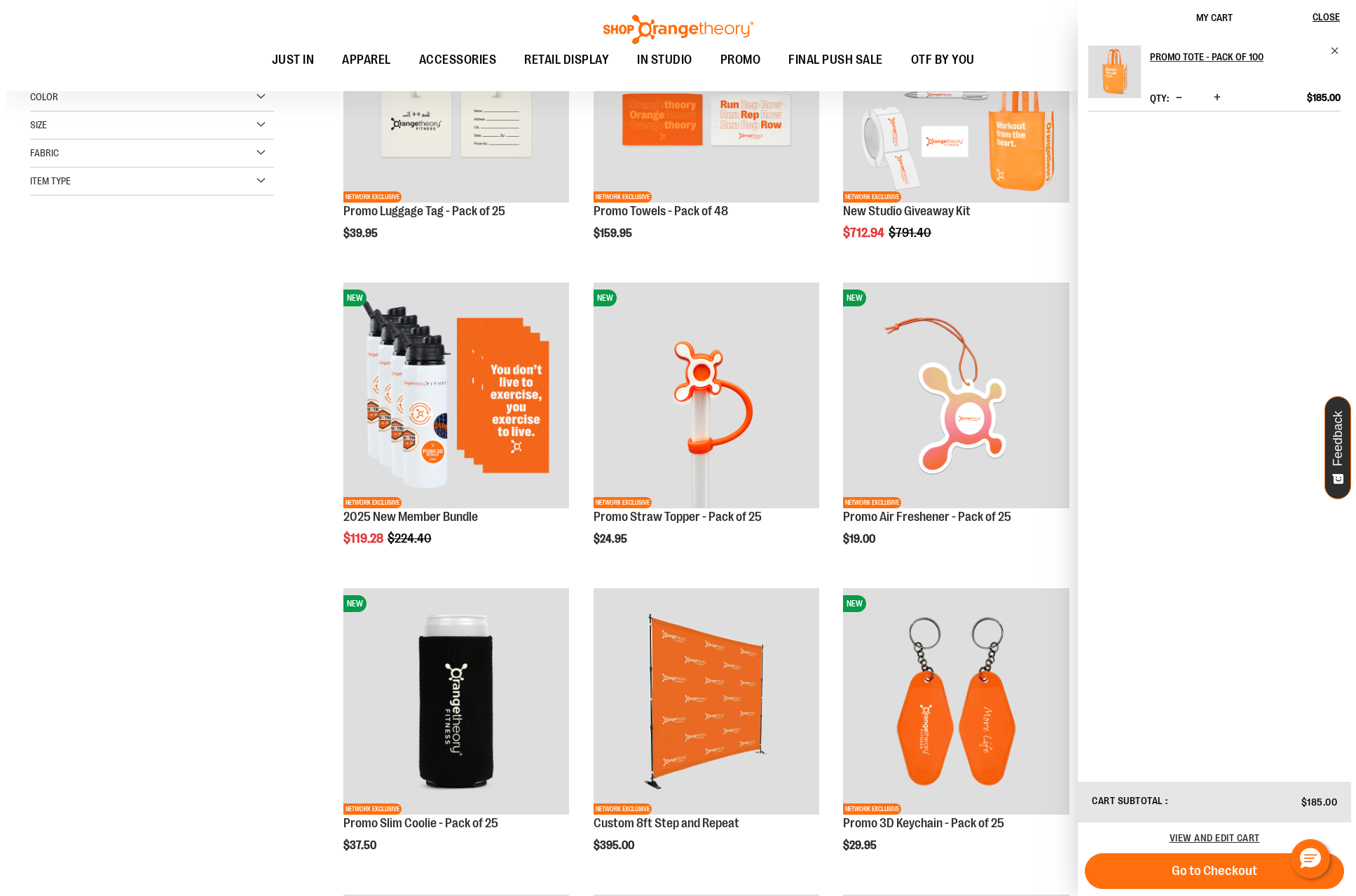
scroll to position [293, 0]
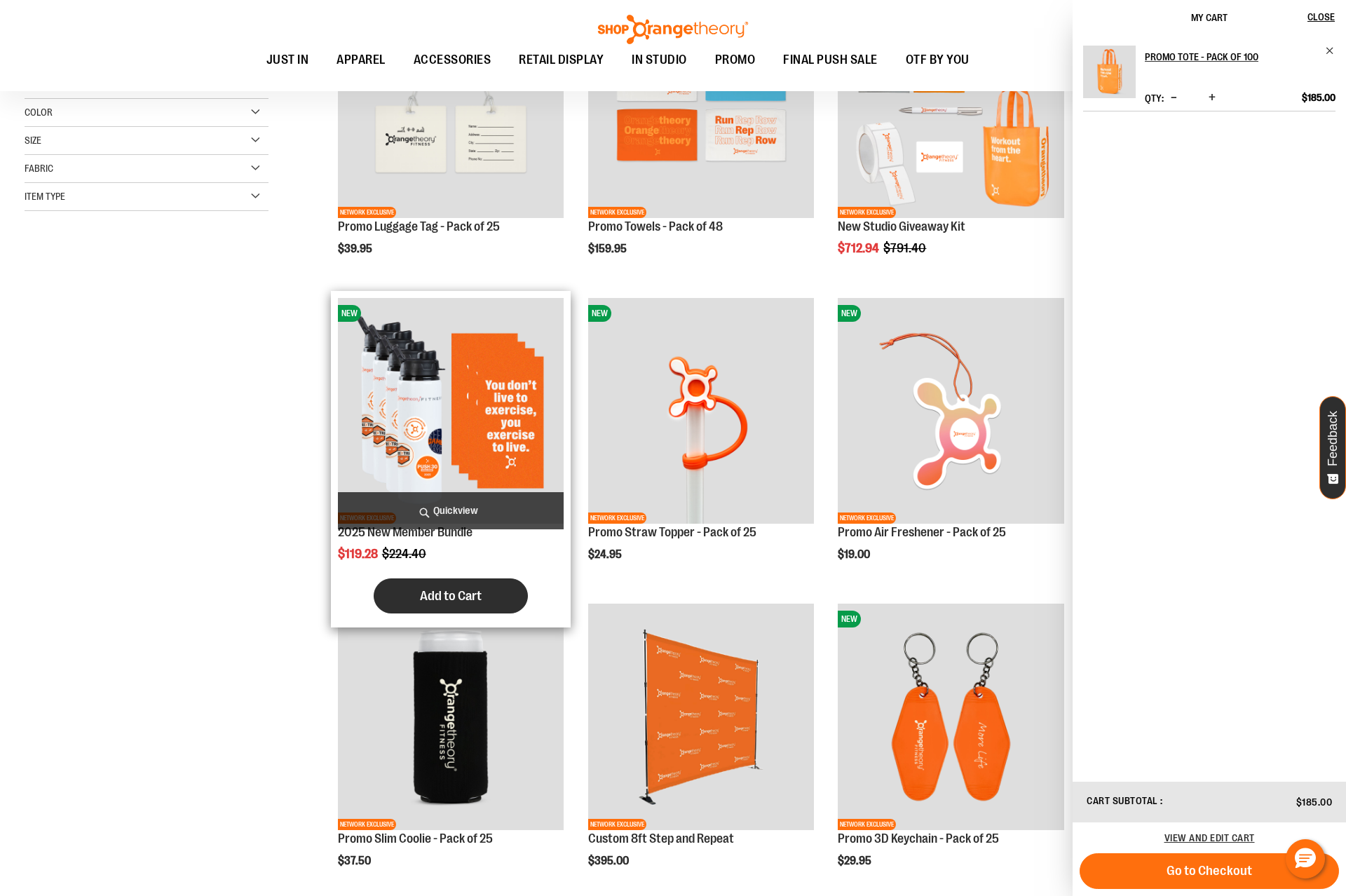
click at [465, 600] on span "Add to Cart" at bounding box center [451, 595] width 62 height 15
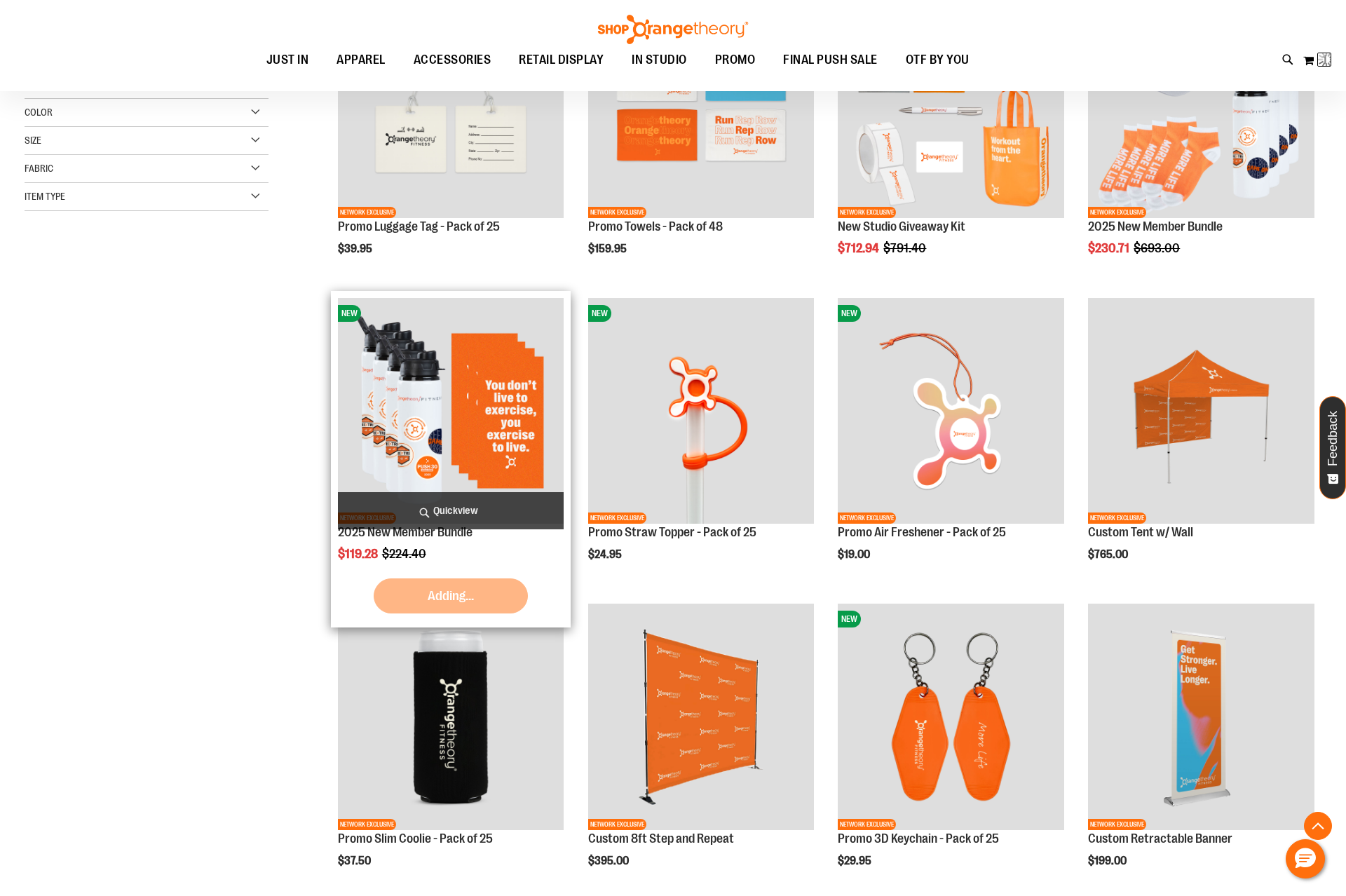
click at [478, 514] on span "Quickview" at bounding box center [451, 511] width 226 height 37
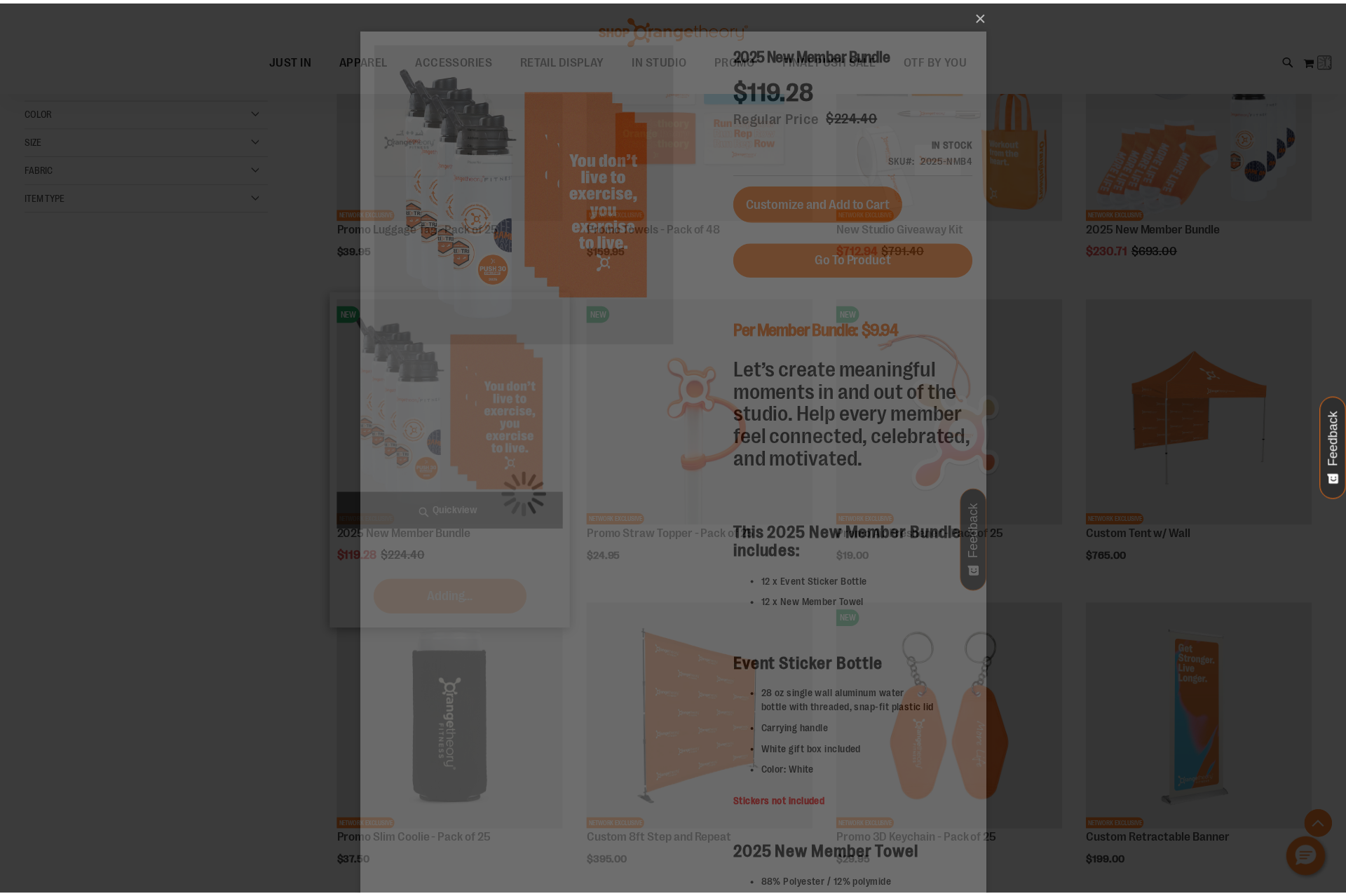
scroll to position [0, 0]
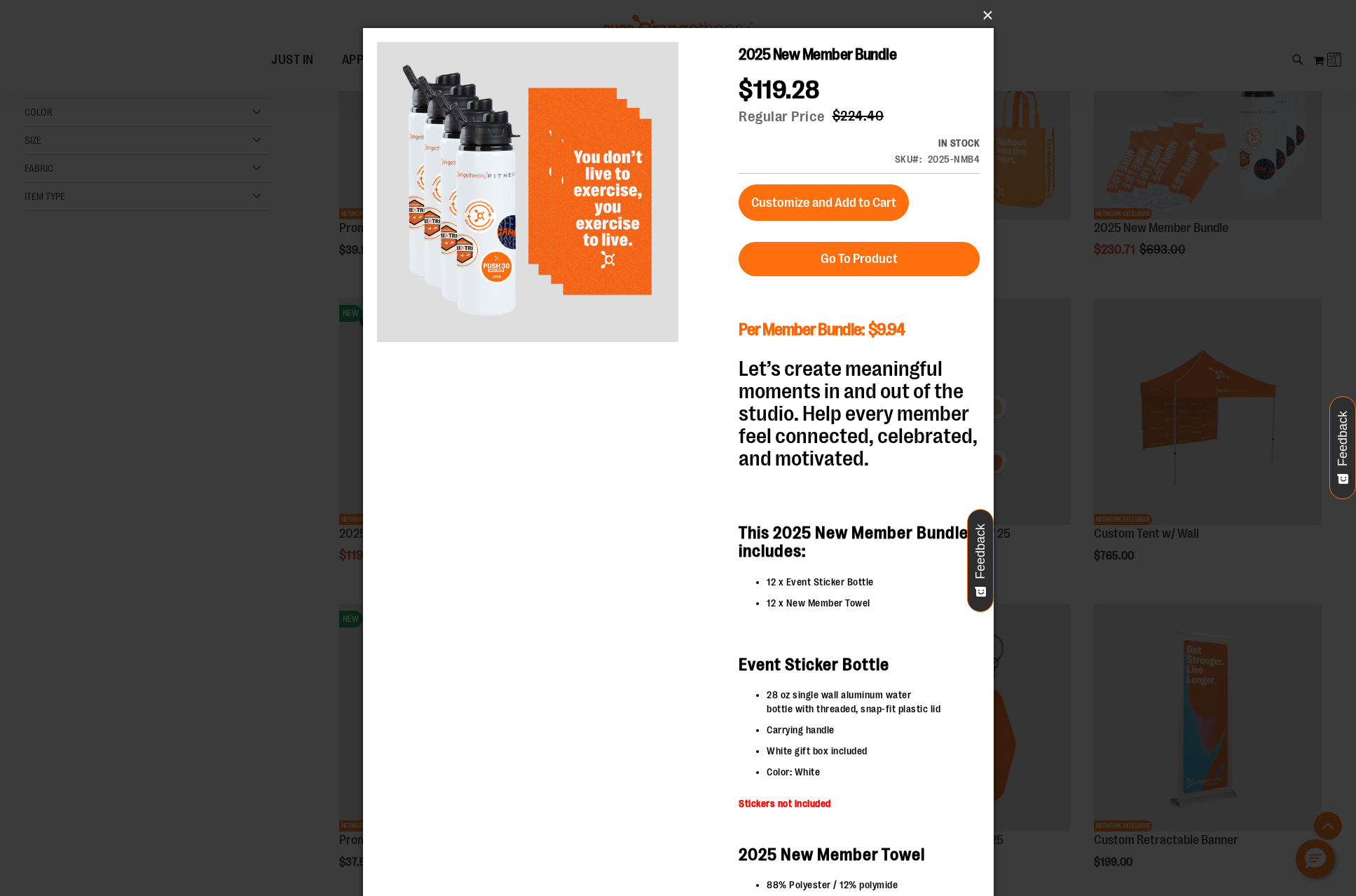
click at [988, 14] on button "×" at bounding box center [682, 15] width 631 height 31
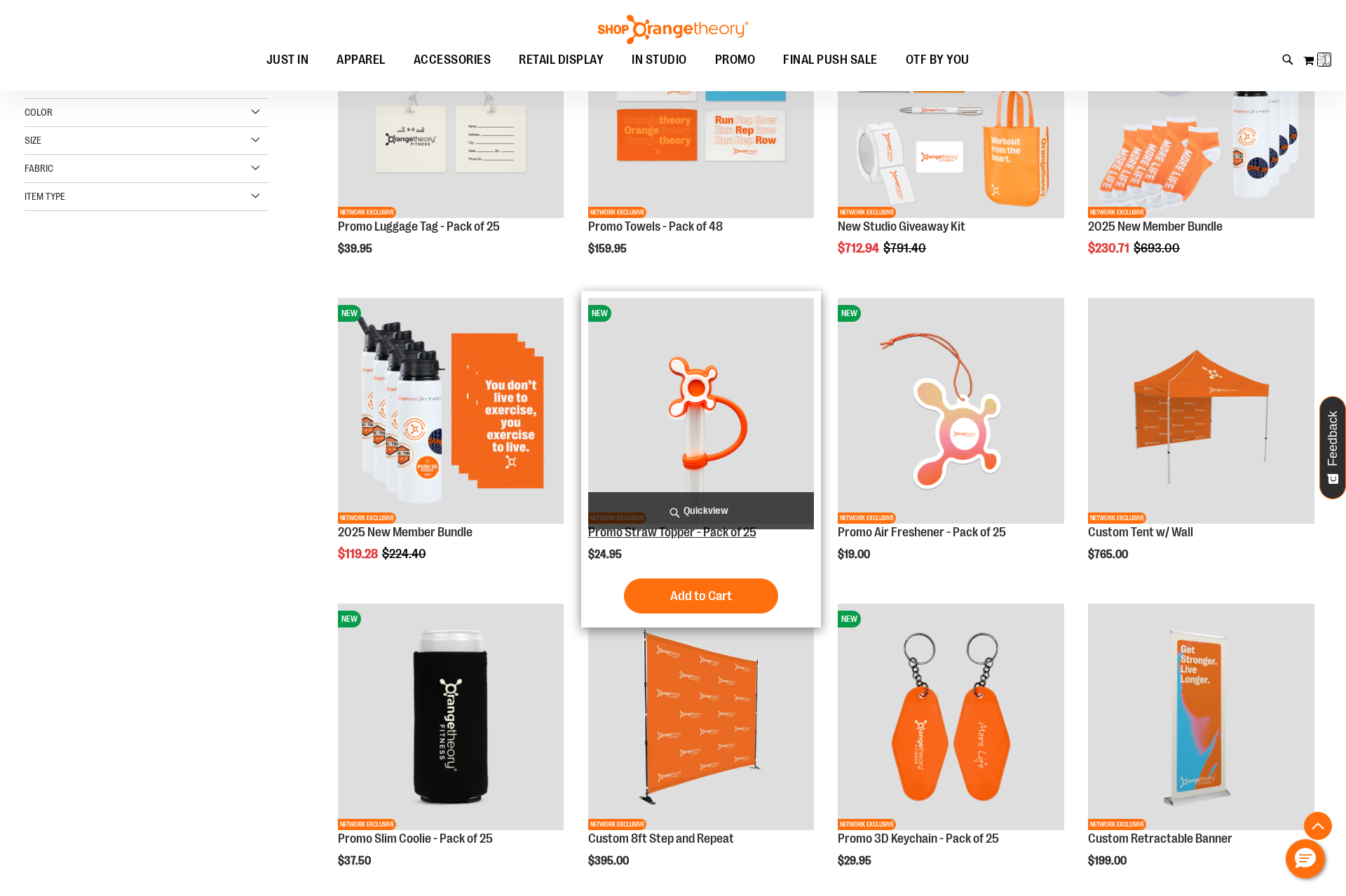
scroll to position [139, 0]
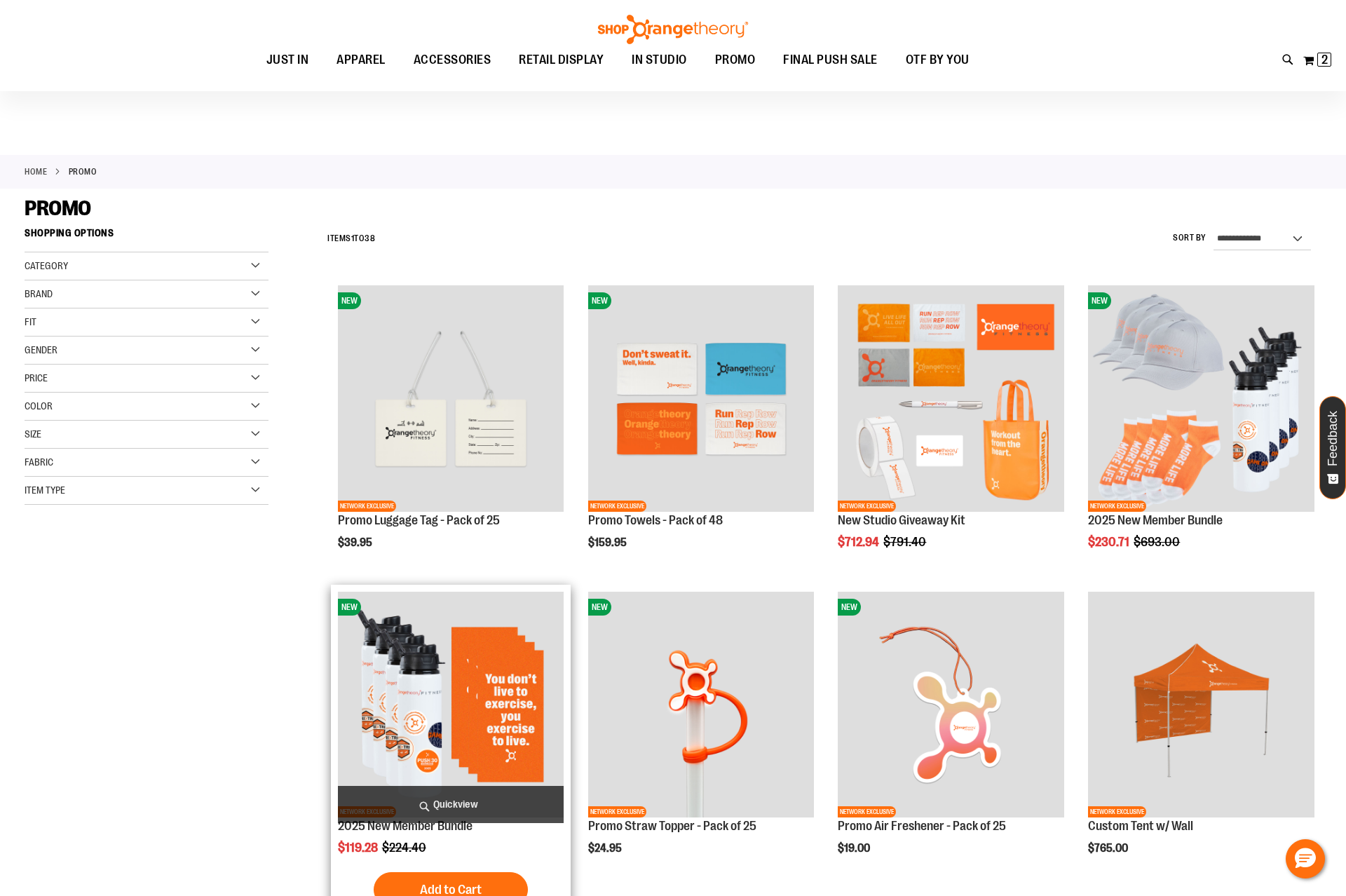
scroll to position [467, 0]
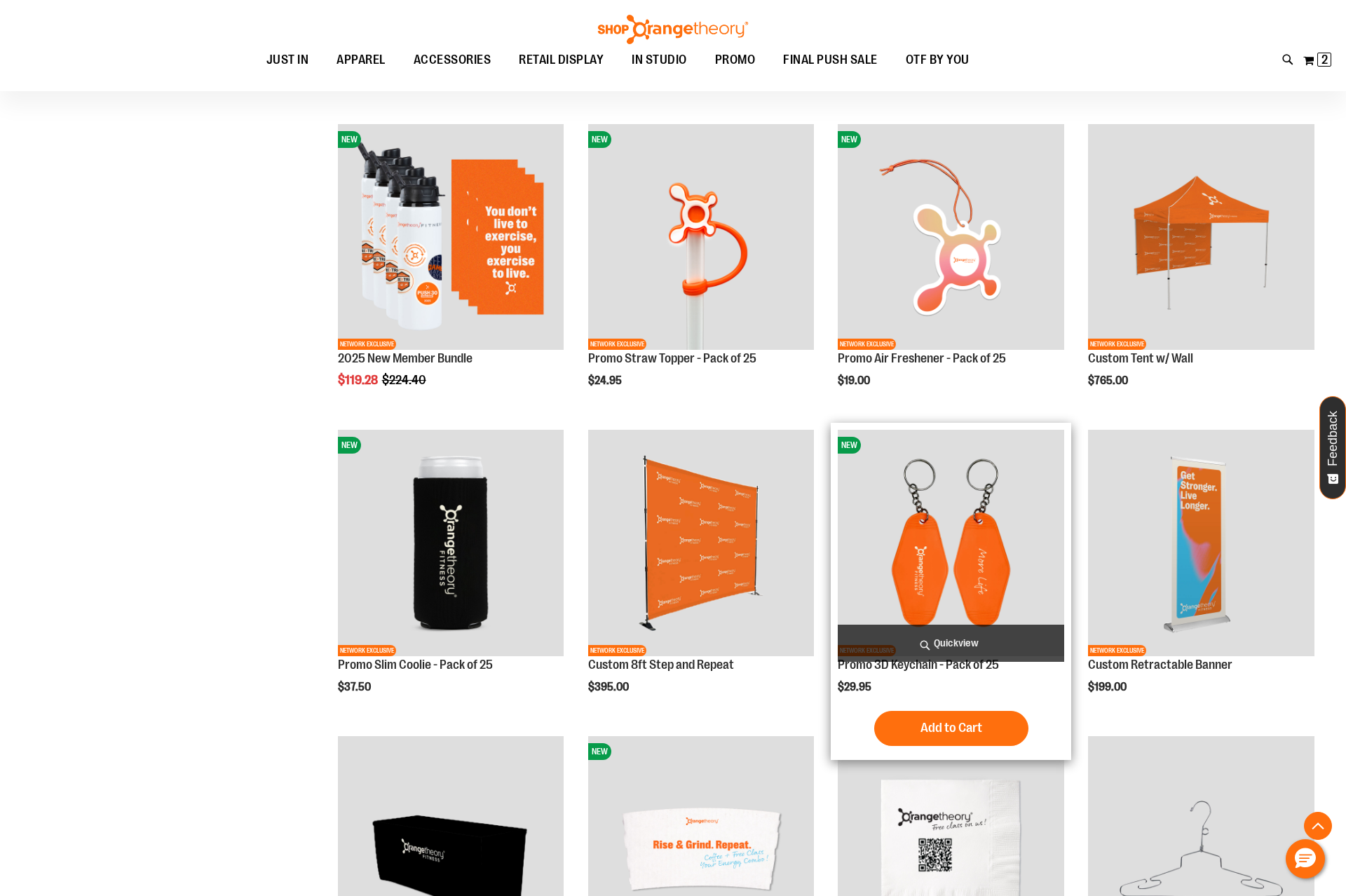
scroll to position [934, 0]
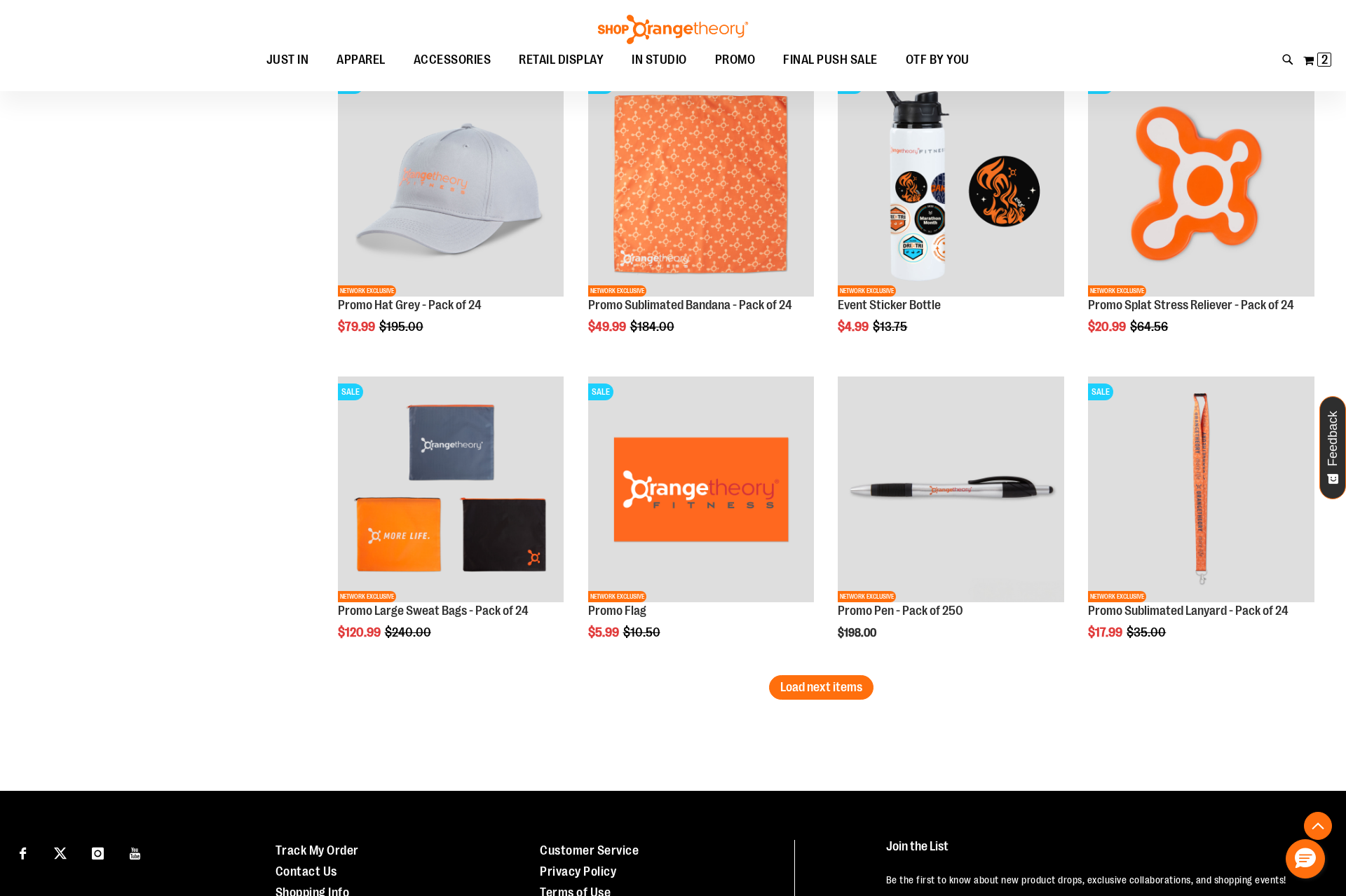
scroll to position [2513, 0]
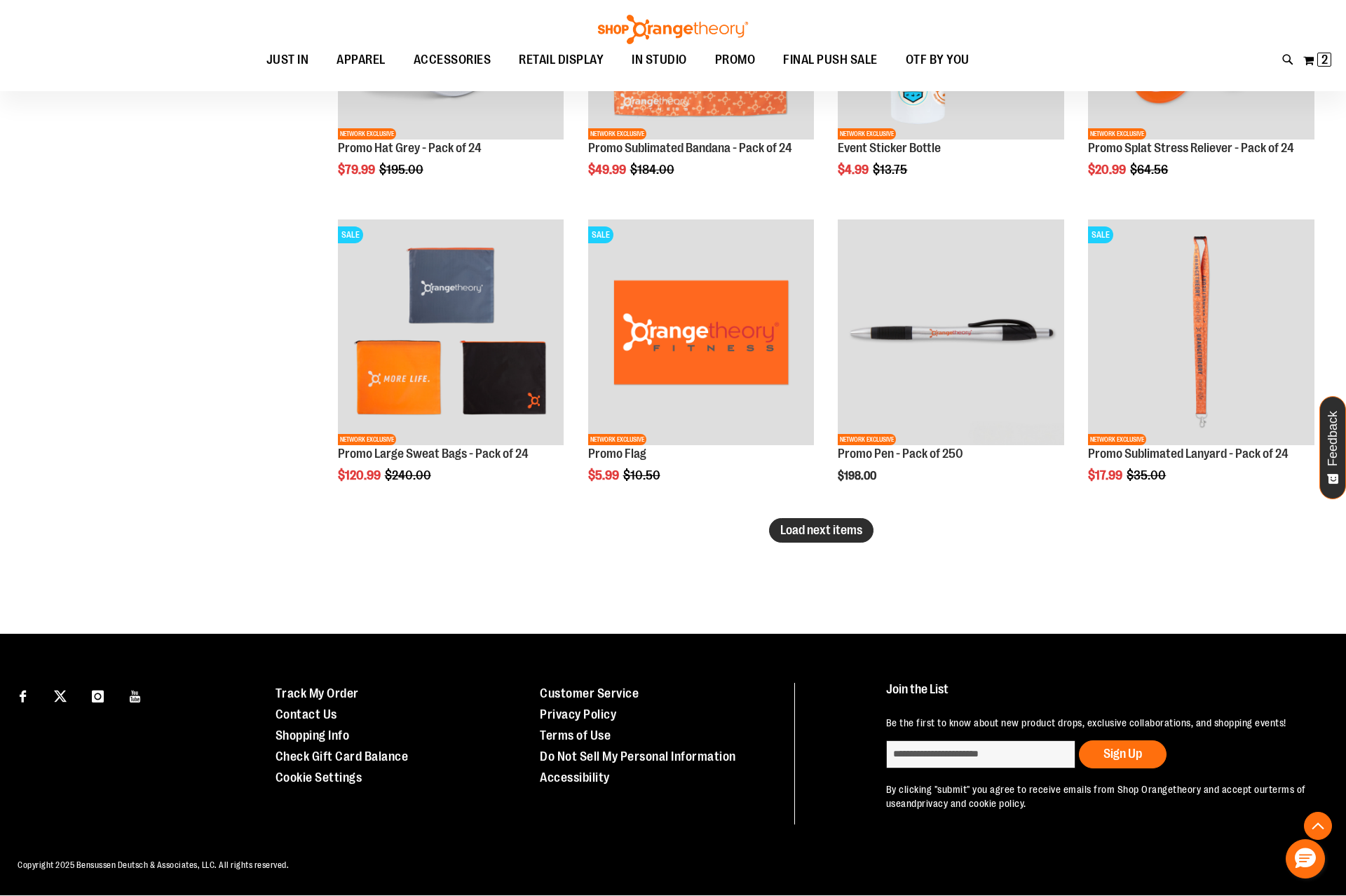
click at [844, 533] on span "Load next items" at bounding box center [821, 529] width 82 height 14
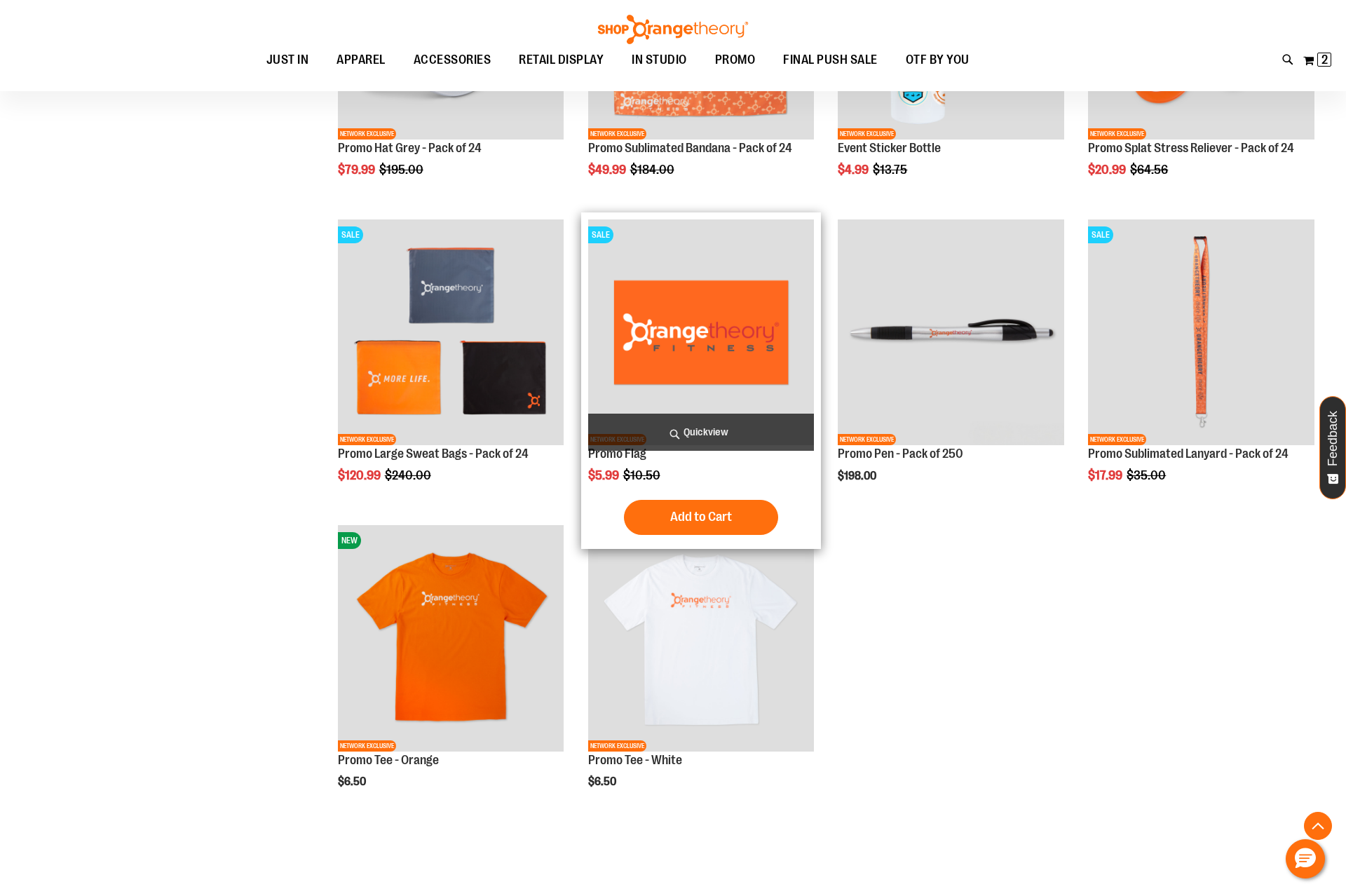
scroll to position [2046, 0]
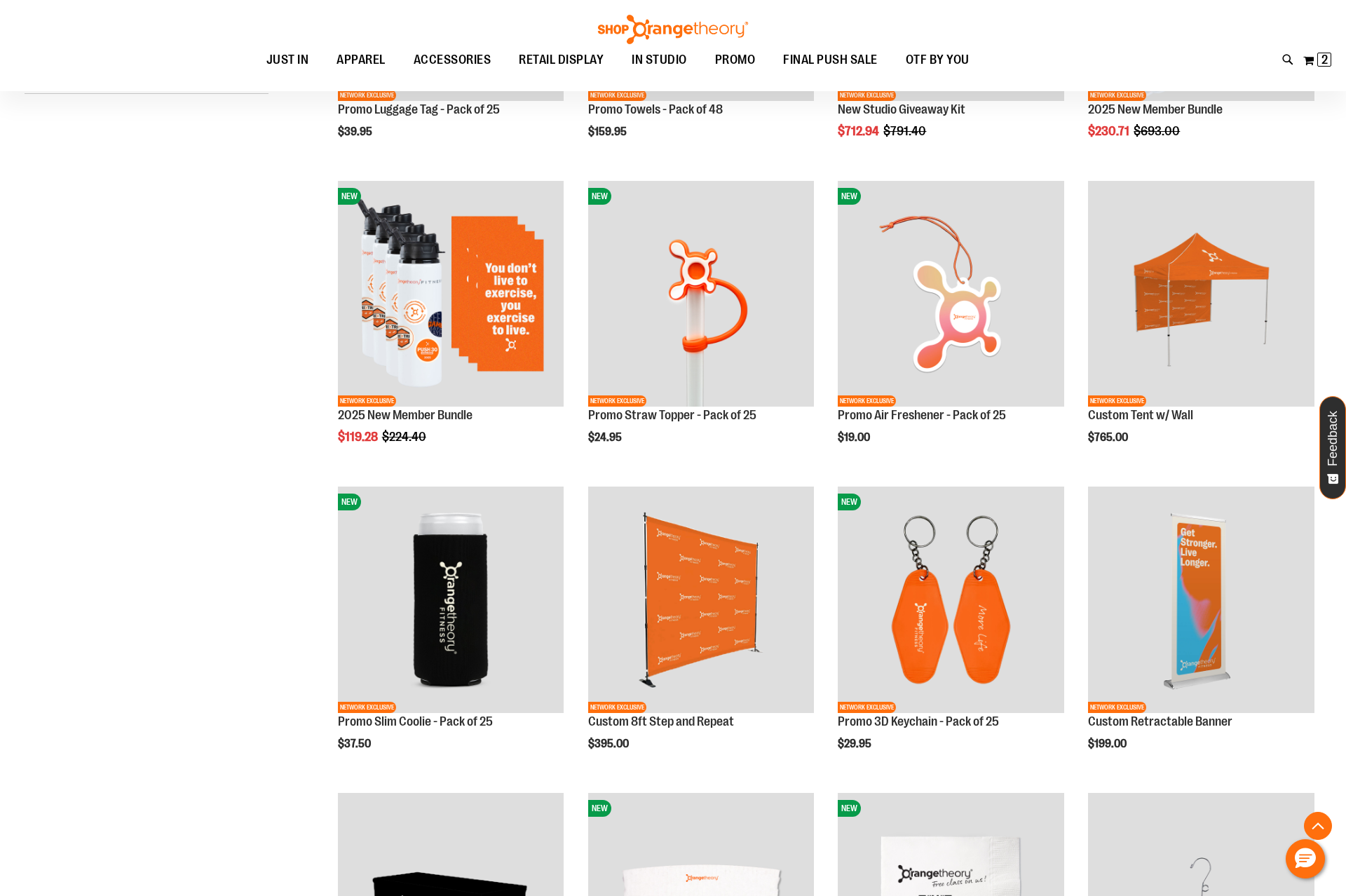
scroll to position [209, 0]
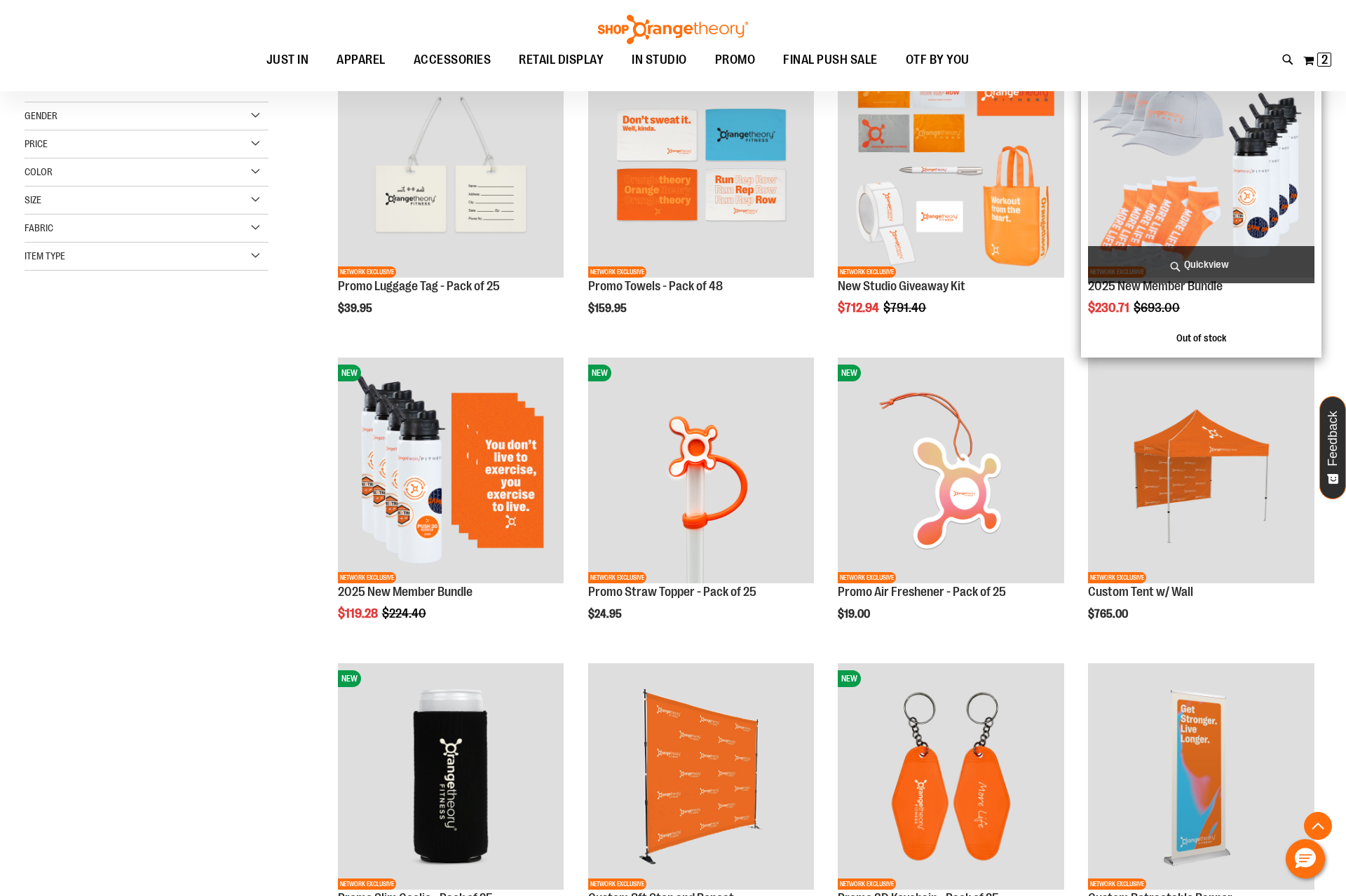
scroll to position [233, 0]
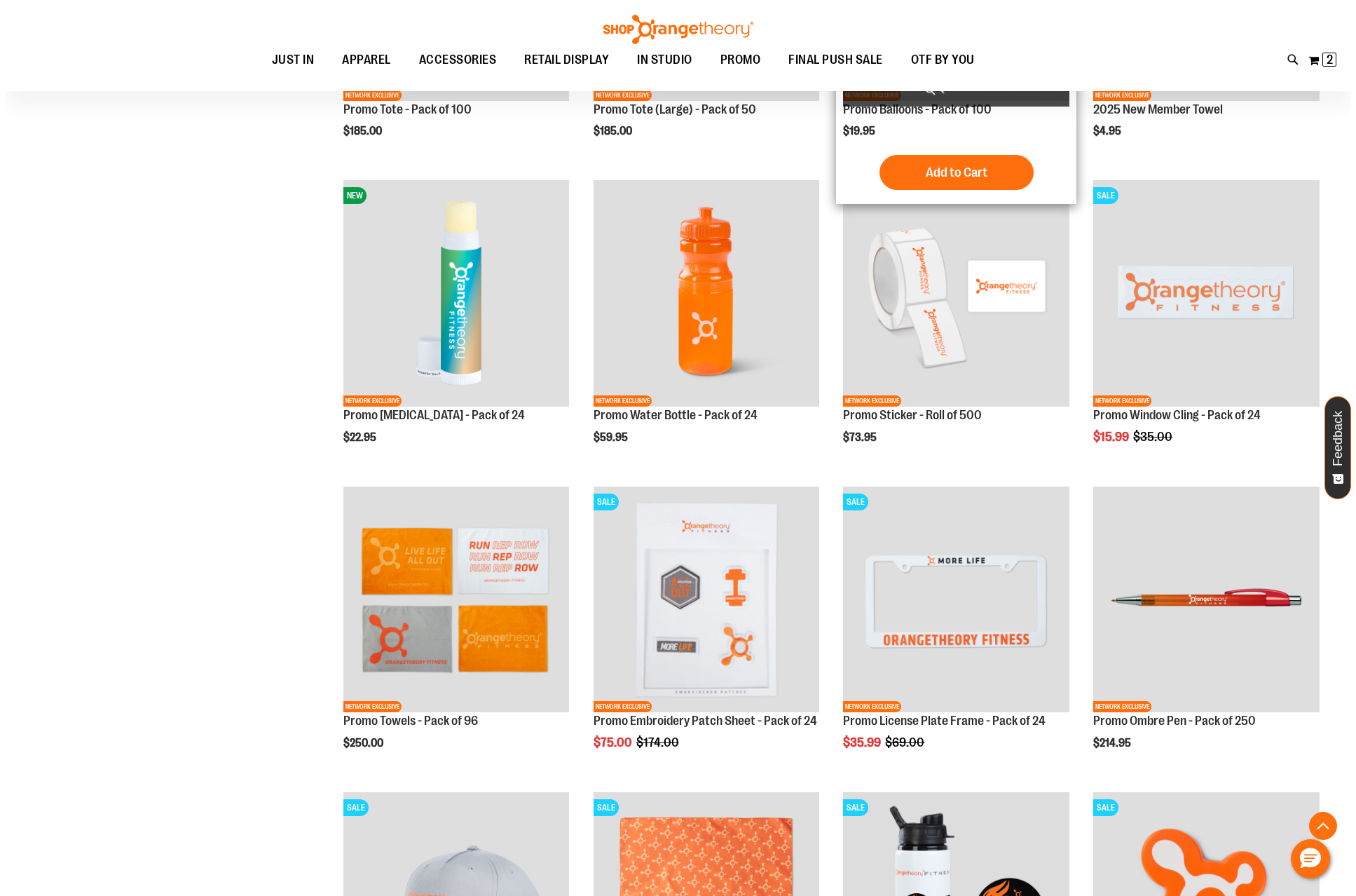
scroll to position [2102, 0]
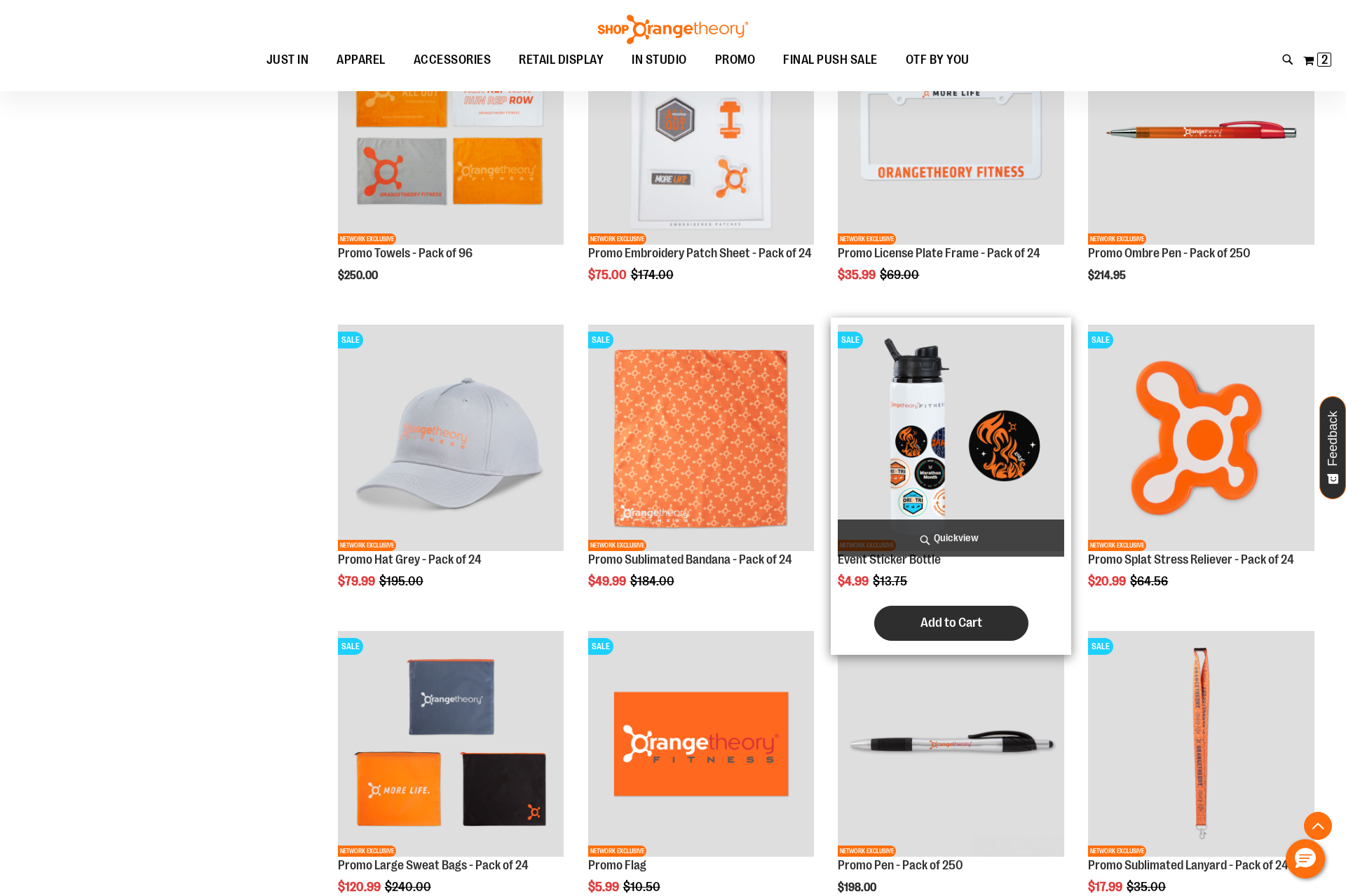
click at [962, 626] on span "Add to Cart" at bounding box center [951, 622] width 62 height 15
click at [950, 538] on span "Quickview" at bounding box center [950, 538] width 226 height 37
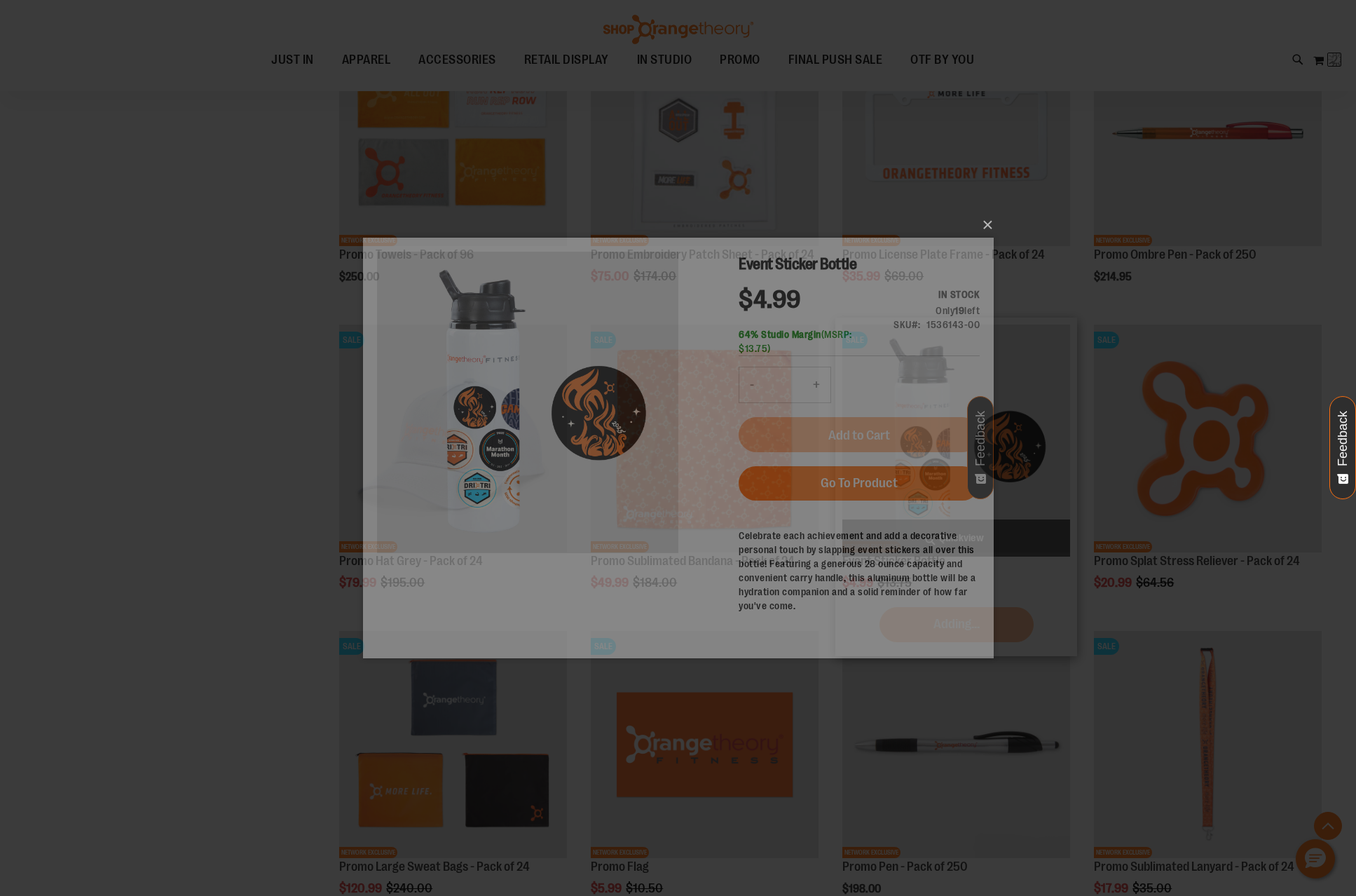
scroll to position [0, 0]
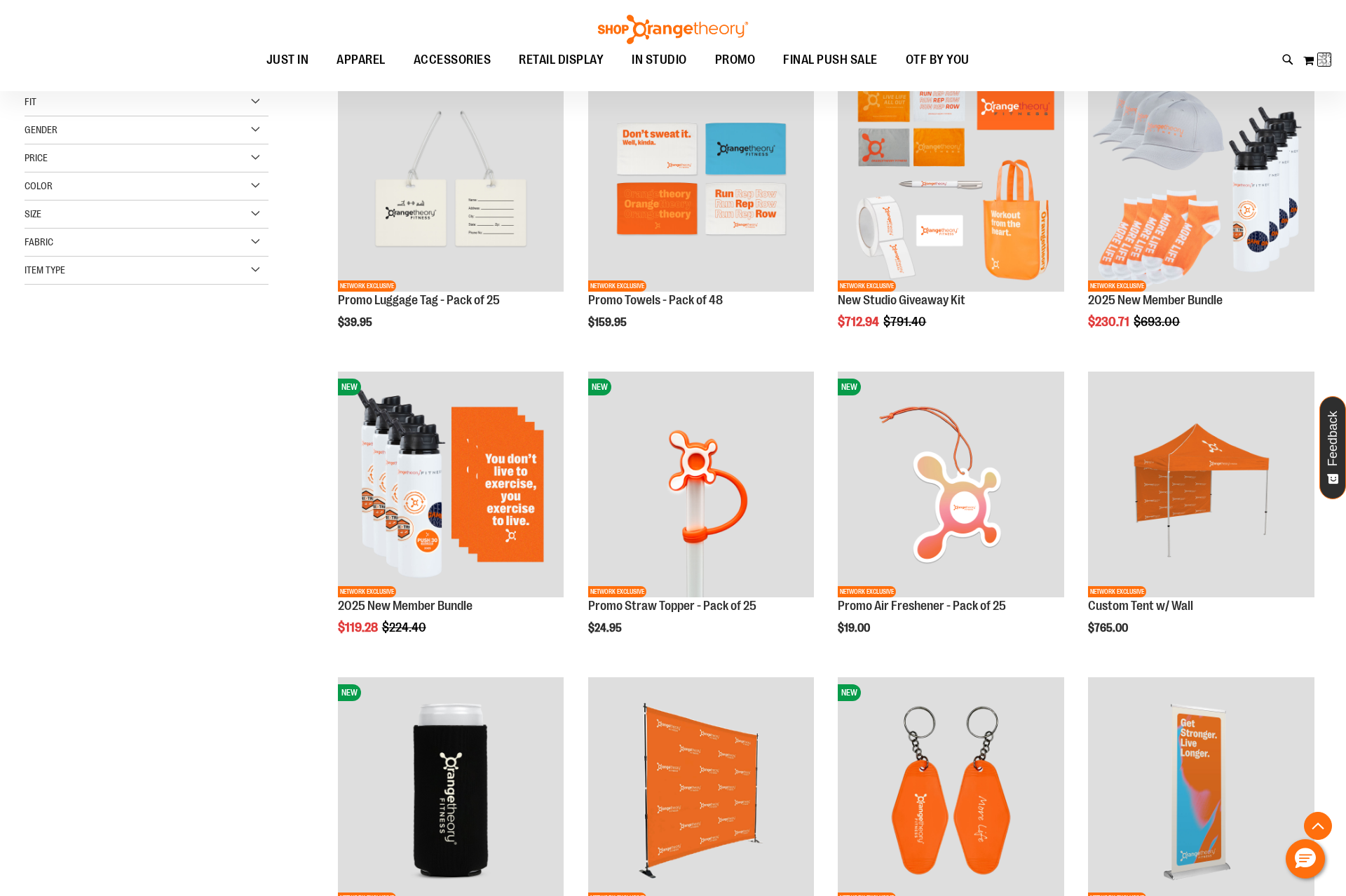
scroll to position [36, 0]
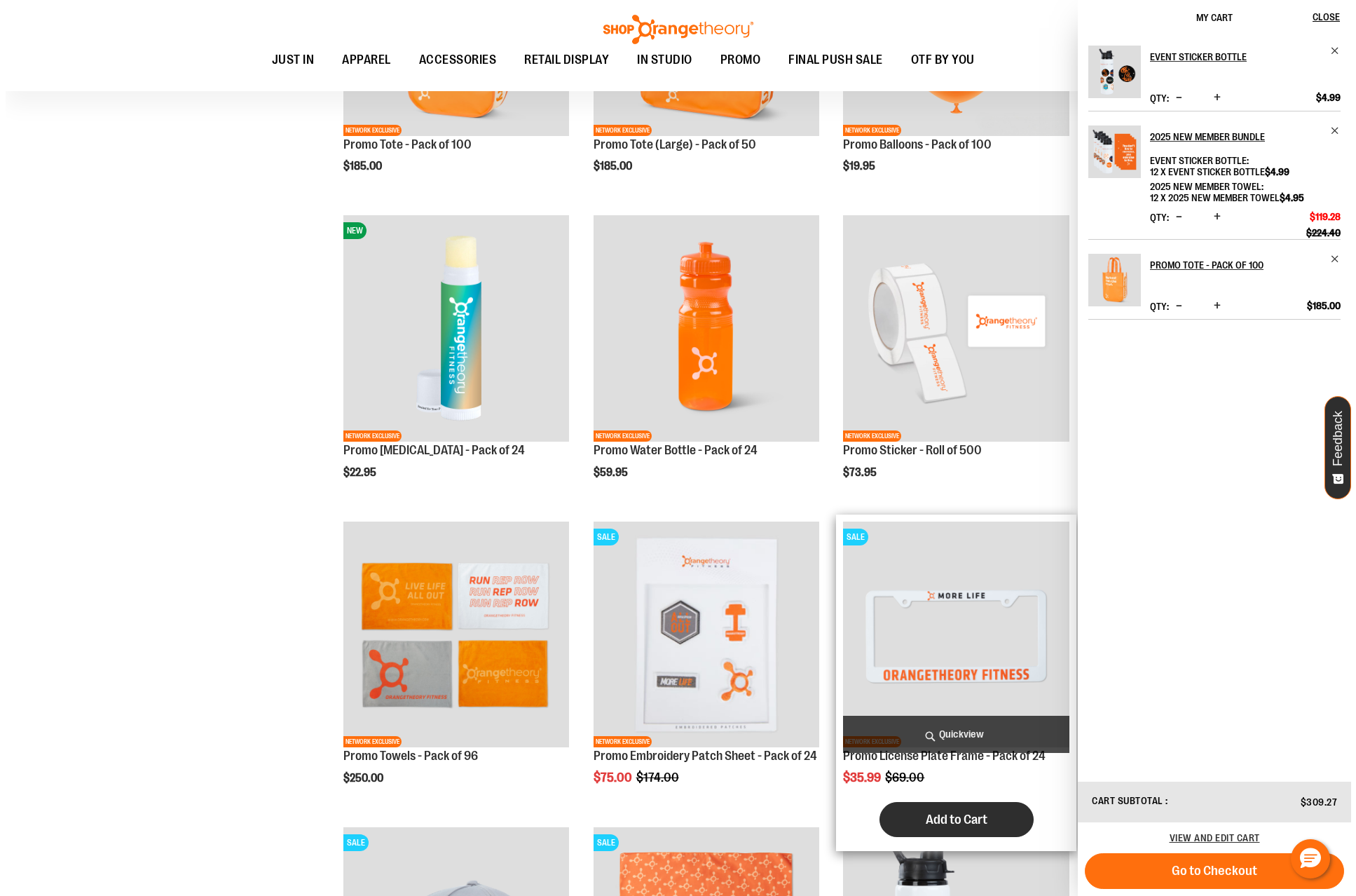
scroll to position [1752, 0]
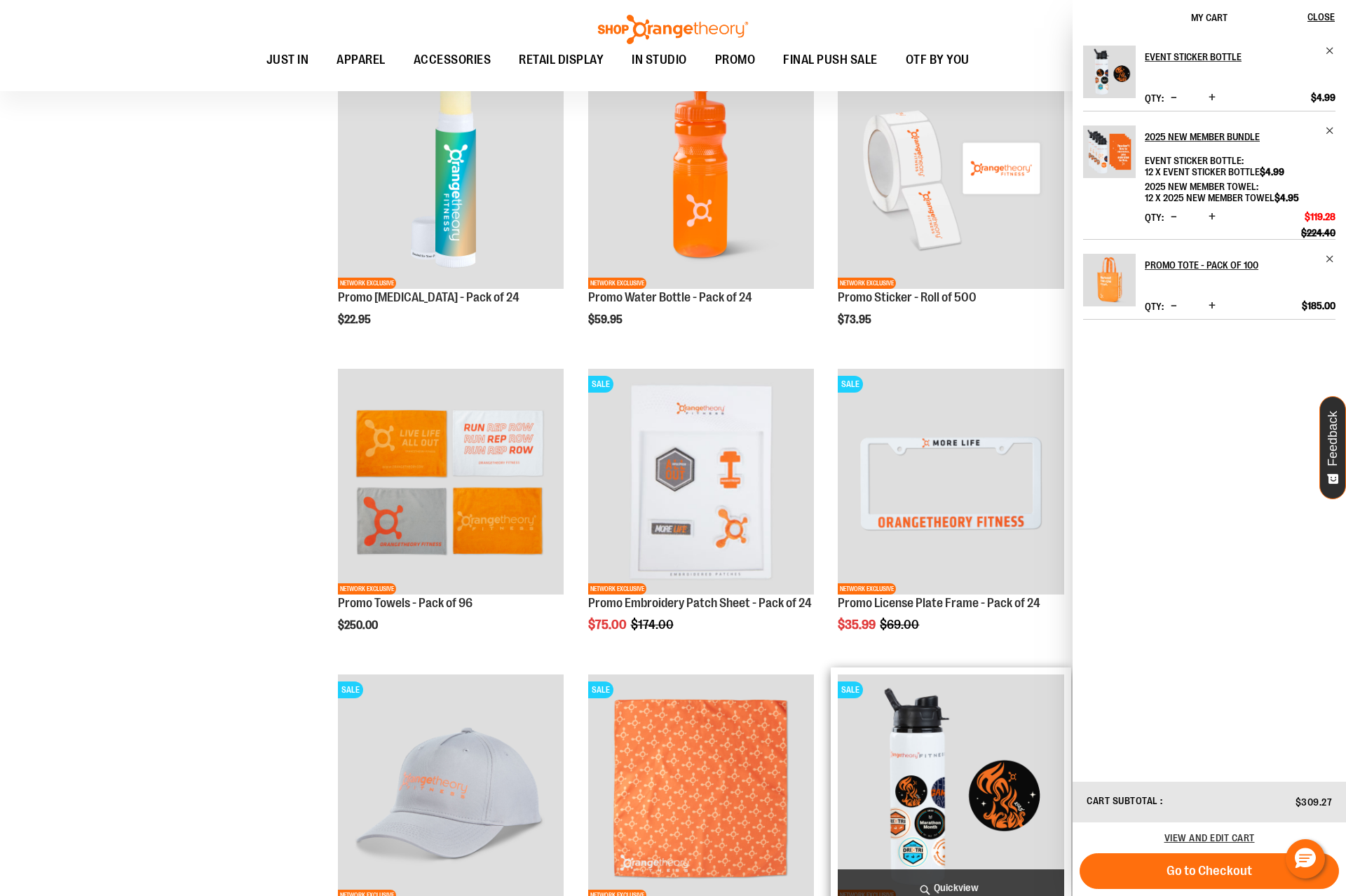
click at [962, 761] on img "product" at bounding box center [950, 787] width 226 height 226
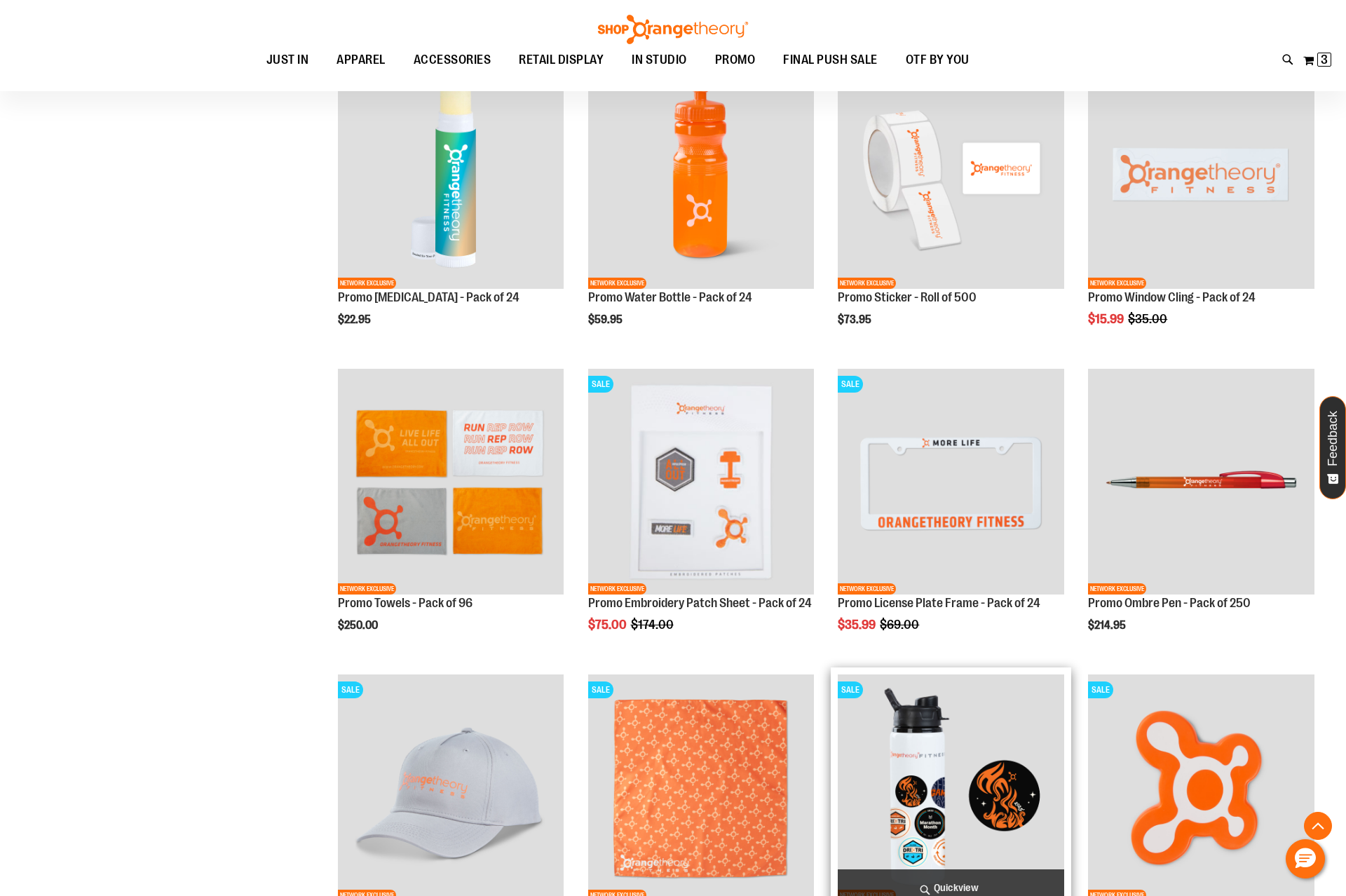
click at [970, 885] on span "Quickview" at bounding box center [950, 888] width 226 height 37
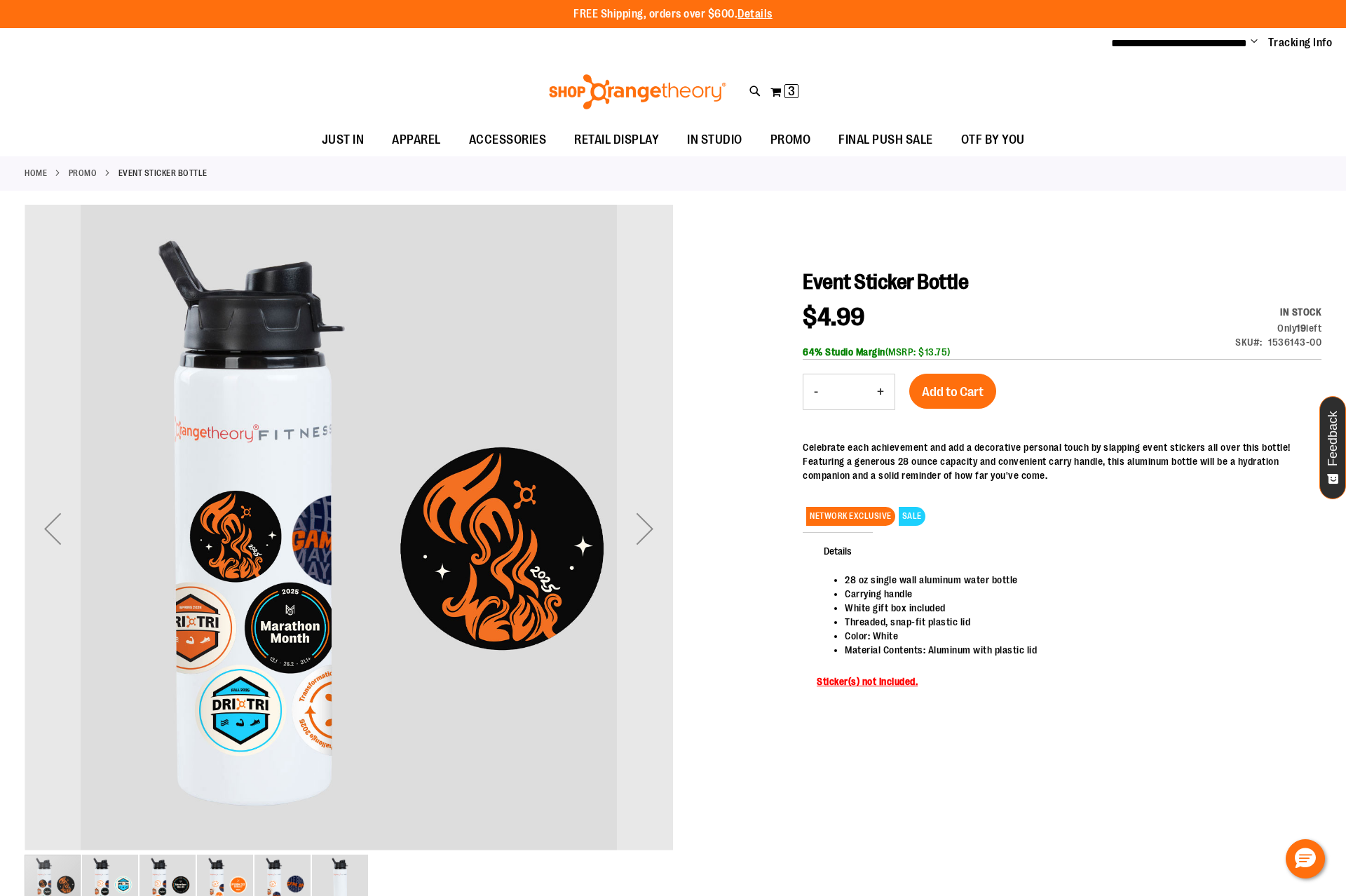
type input "**********"
click at [882, 392] on button "+" at bounding box center [880, 391] width 28 height 35
click at [881, 392] on button "+" at bounding box center [880, 391] width 28 height 35
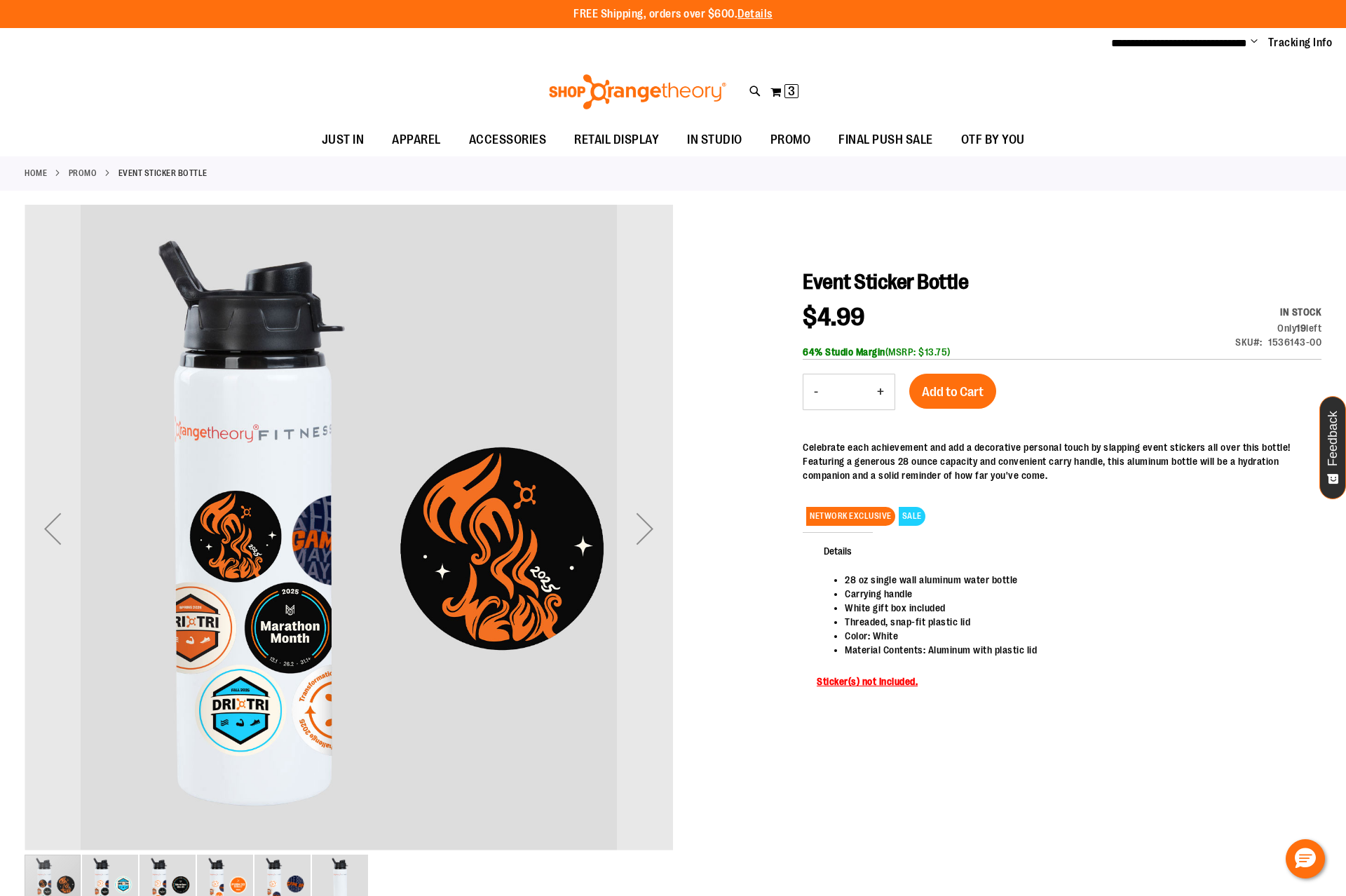
click at [881, 392] on button "+" at bounding box center [880, 391] width 28 height 35
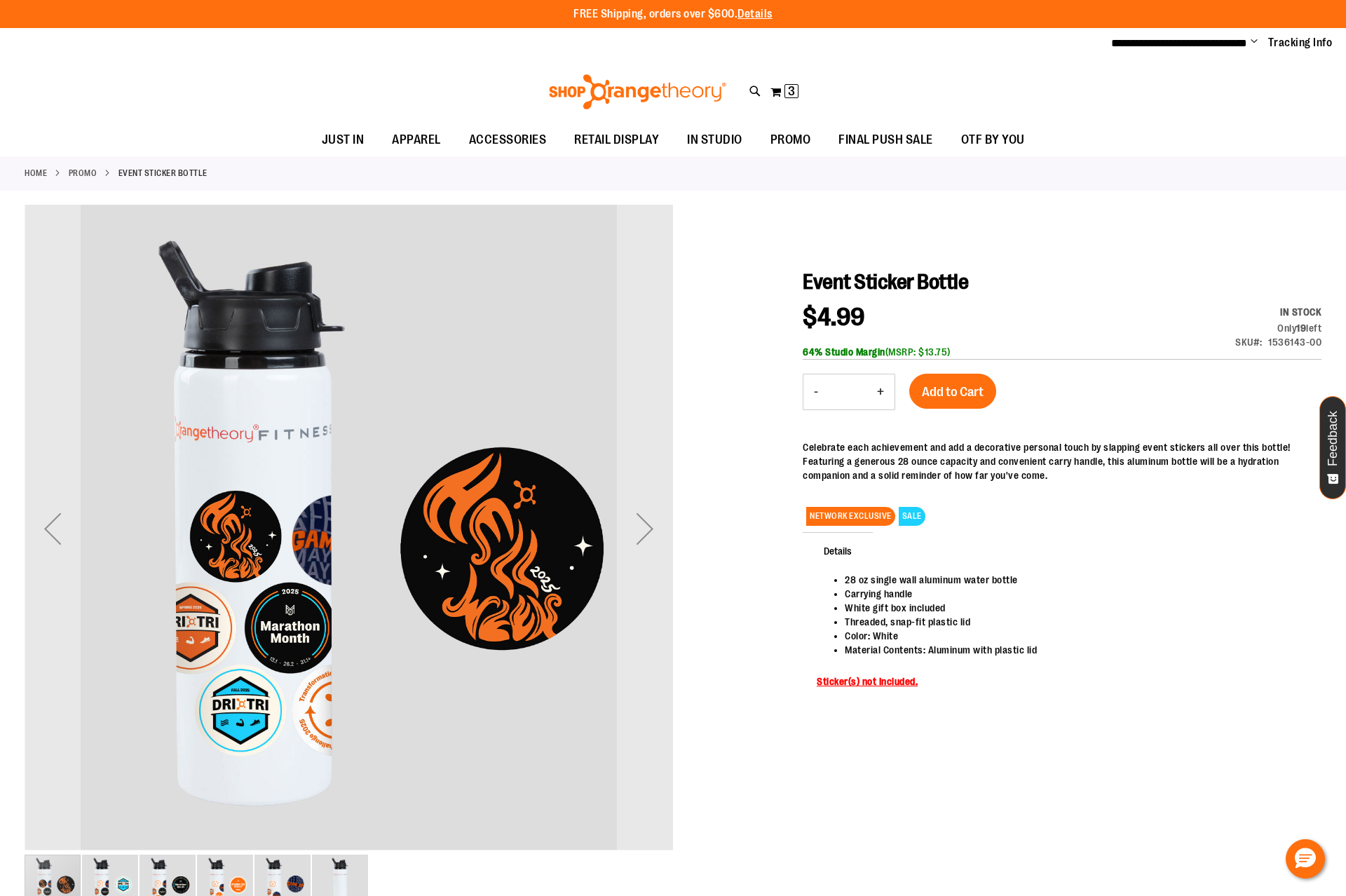
click at [881, 392] on button "+" at bounding box center [880, 391] width 28 height 35
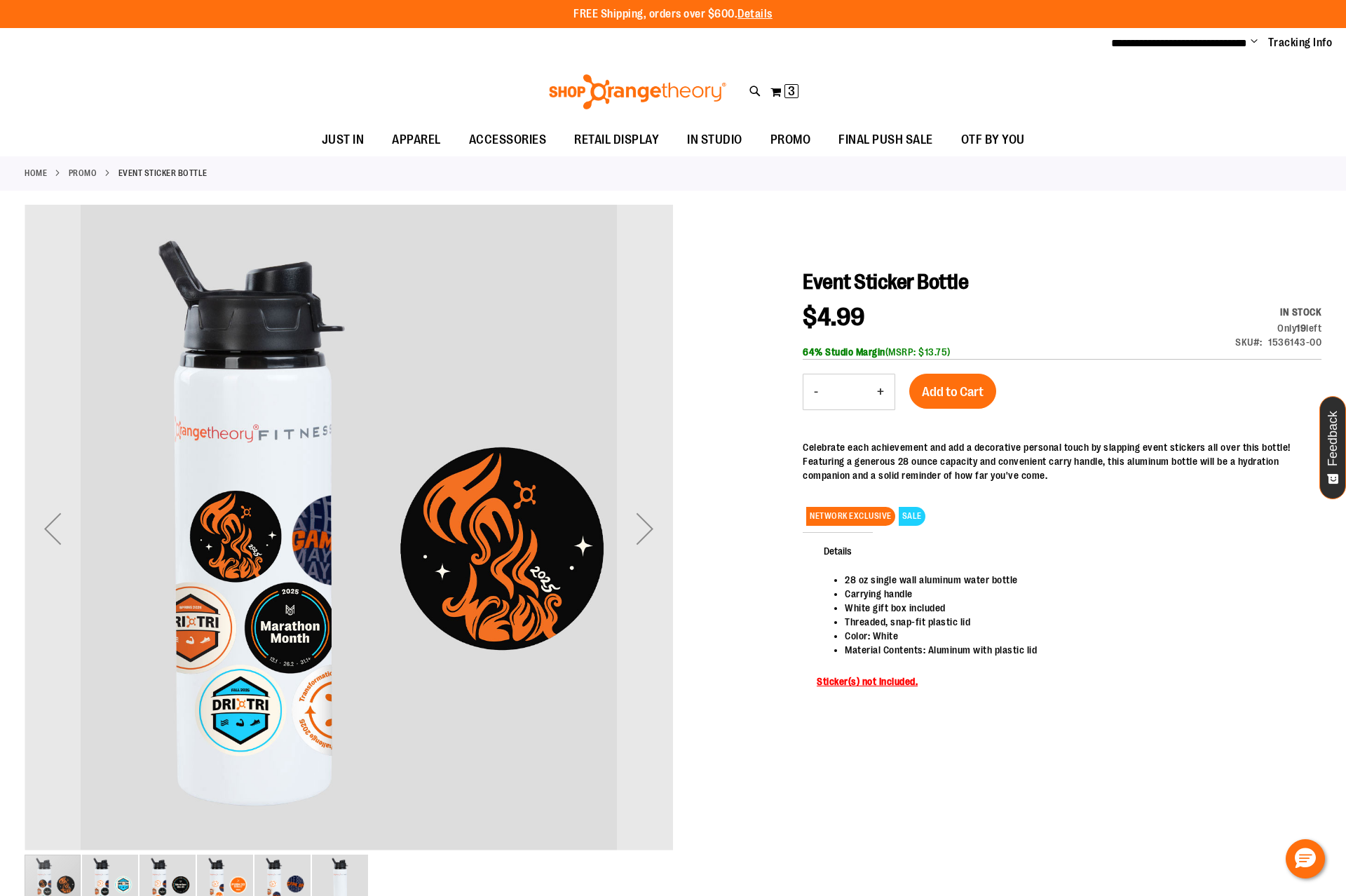
click at [881, 392] on button "+" at bounding box center [880, 391] width 28 height 35
click at [817, 391] on button "-" at bounding box center [816, 391] width 25 height 35
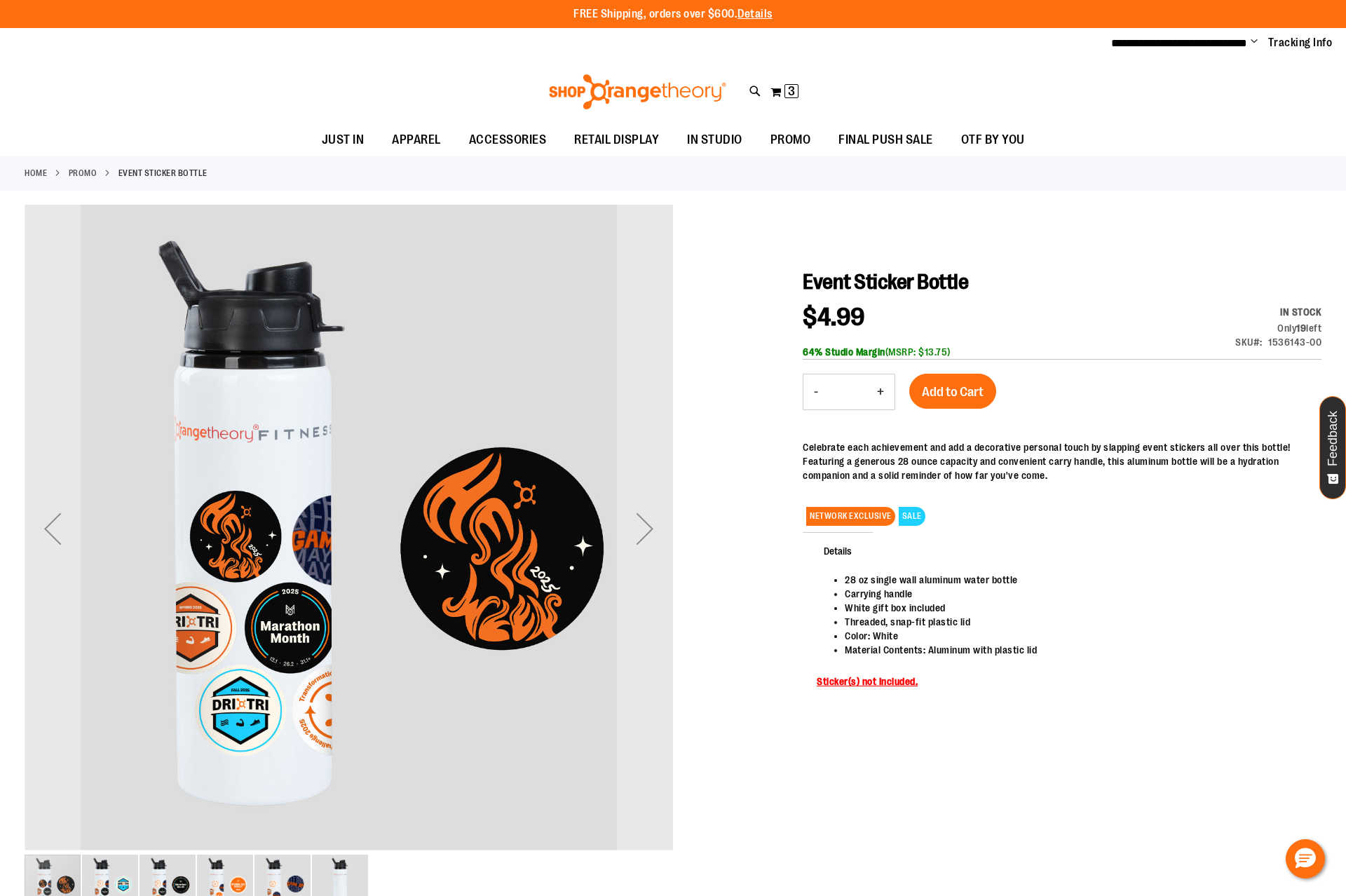
click at [815, 395] on button "-" at bounding box center [816, 391] width 25 height 35
type input "**"
click at [945, 388] on span "Add to Cart" at bounding box center [953, 392] width 62 height 15
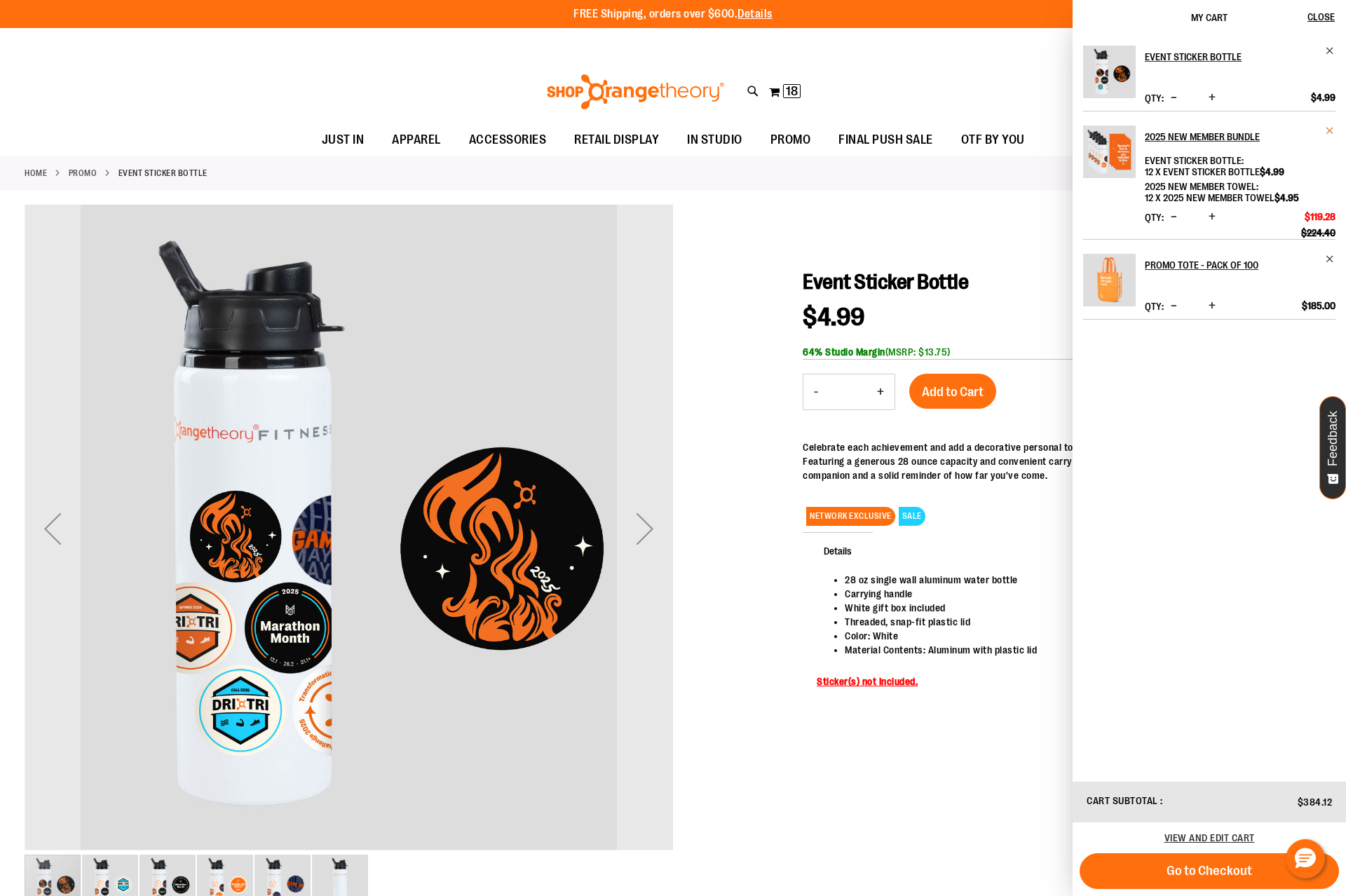
click at [1328, 128] on span "Remove item" at bounding box center [1330, 131] width 10 height 10
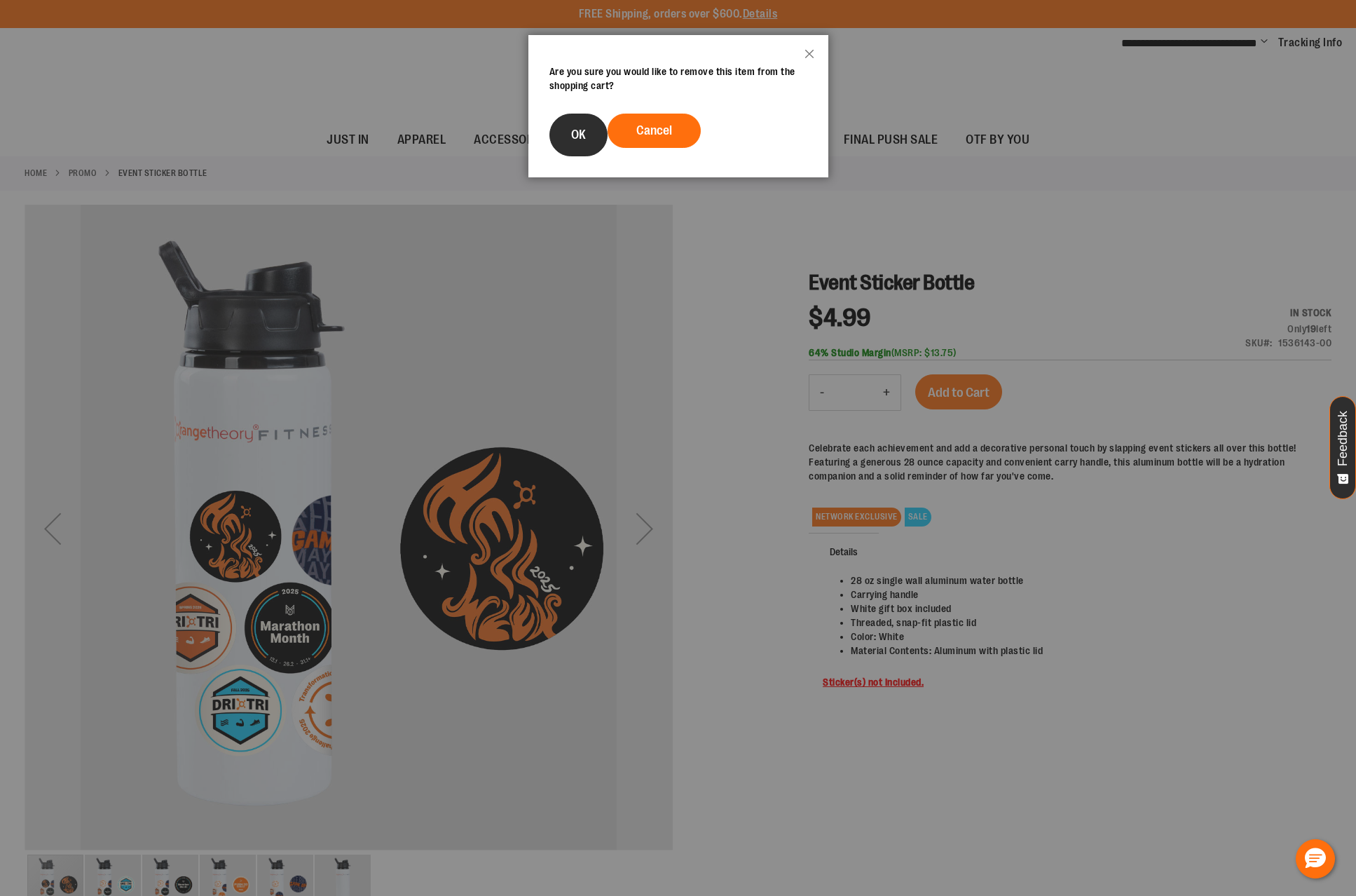
click at [578, 140] on span "OK" at bounding box center [578, 134] width 15 height 14
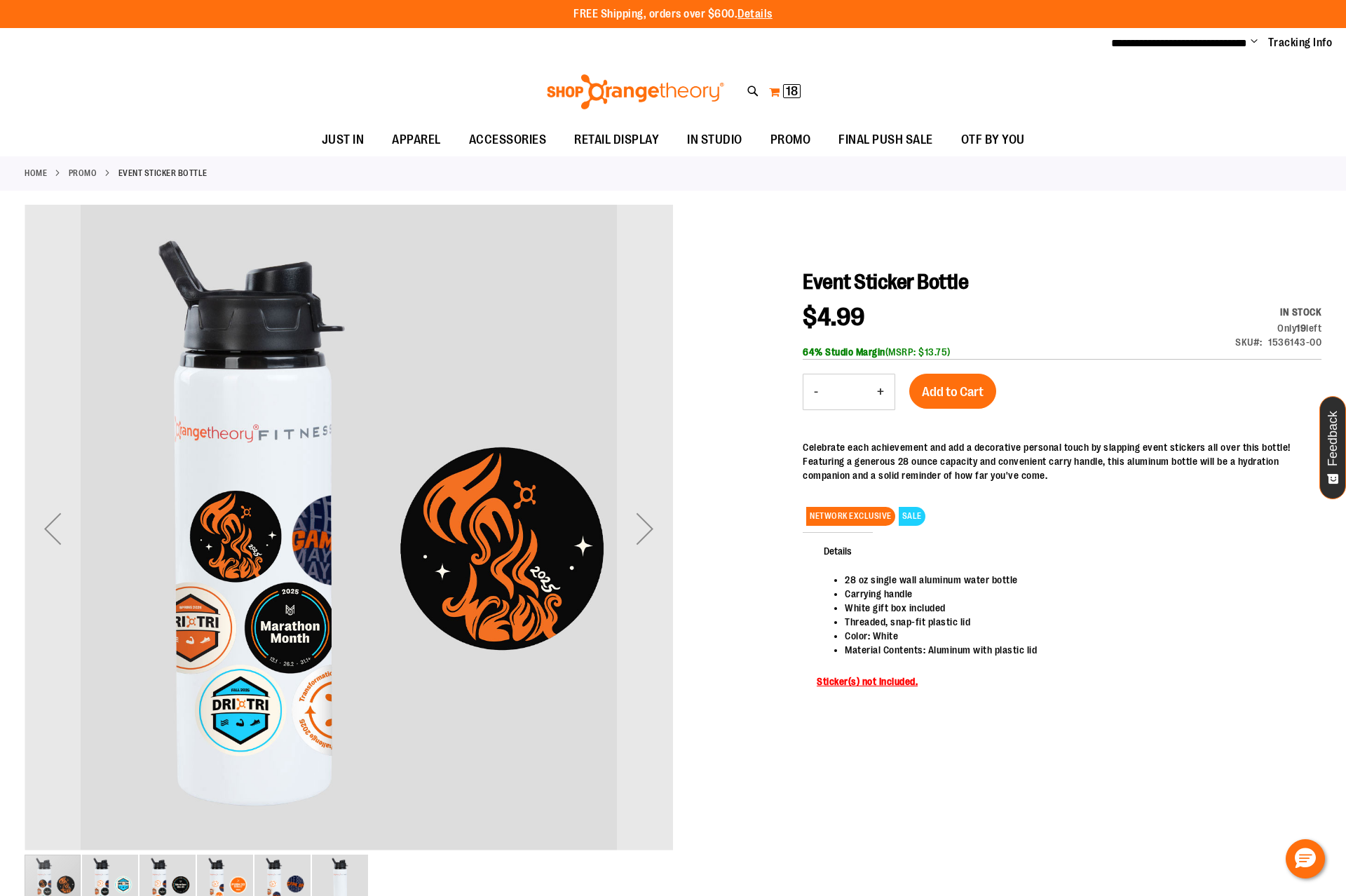
click at [779, 87] on button "My Cart 18 18 items" at bounding box center [784, 92] width 33 height 23
